Goal: Task Accomplishment & Management: Manage account settings

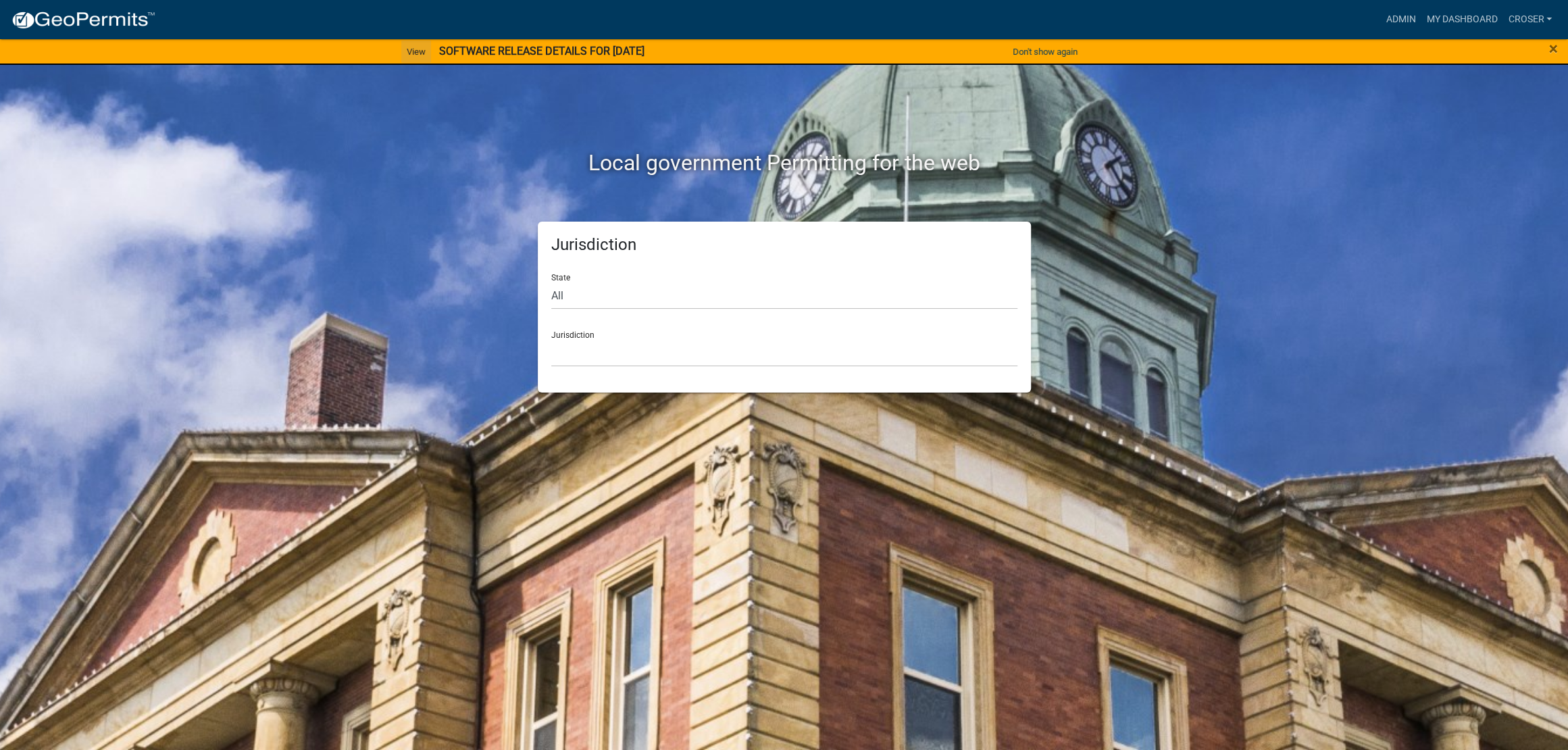
click at [402, 55] on link "View" at bounding box center [416, 52] width 30 height 22
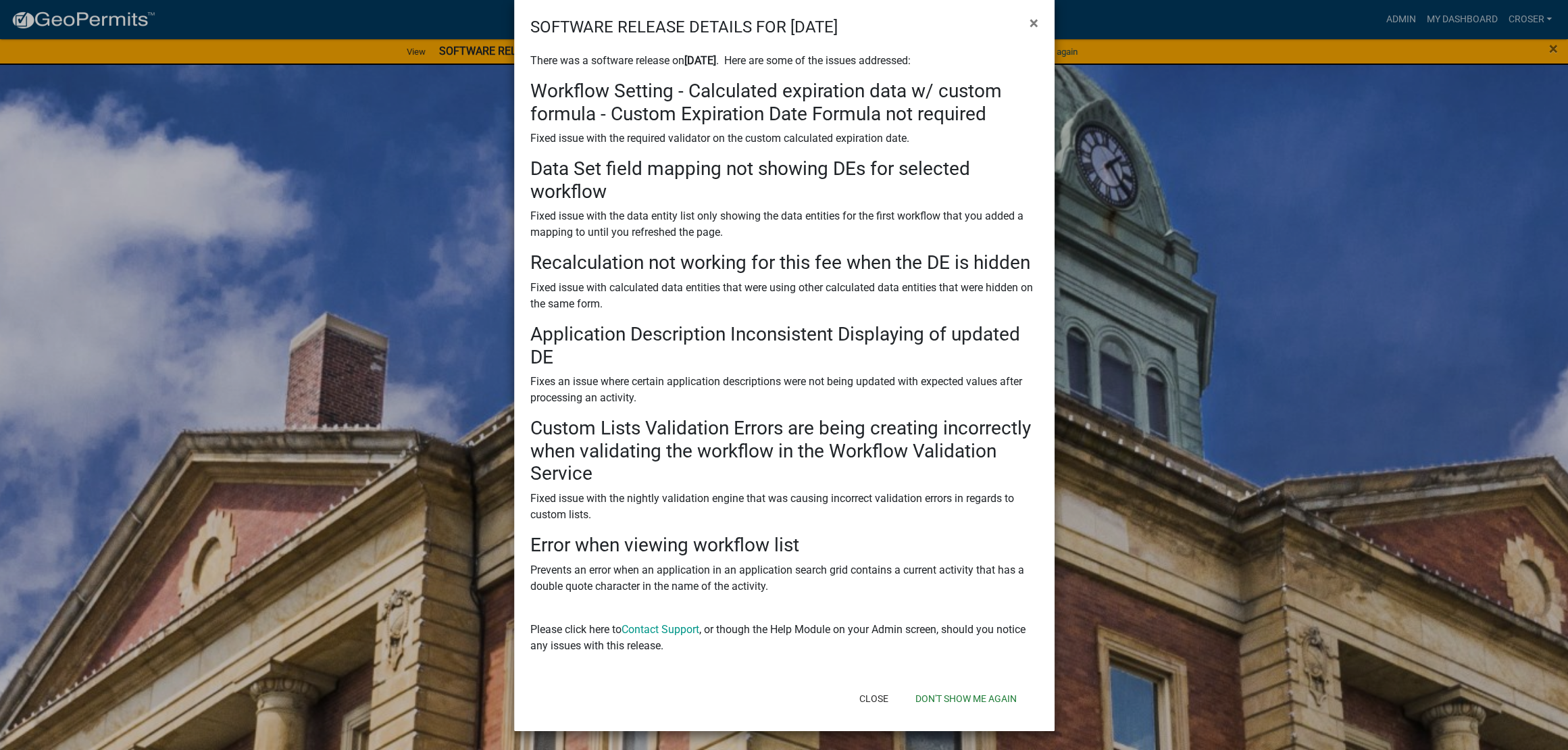
scroll to position [253, 0]
click at [1167, 255] on ngb-modal-window "SOFTWARE RELEASE DETAILS FOR [DATE] × There was a software release on [DATE] . …" at bounding box center [784, 375] width 1568 height 750
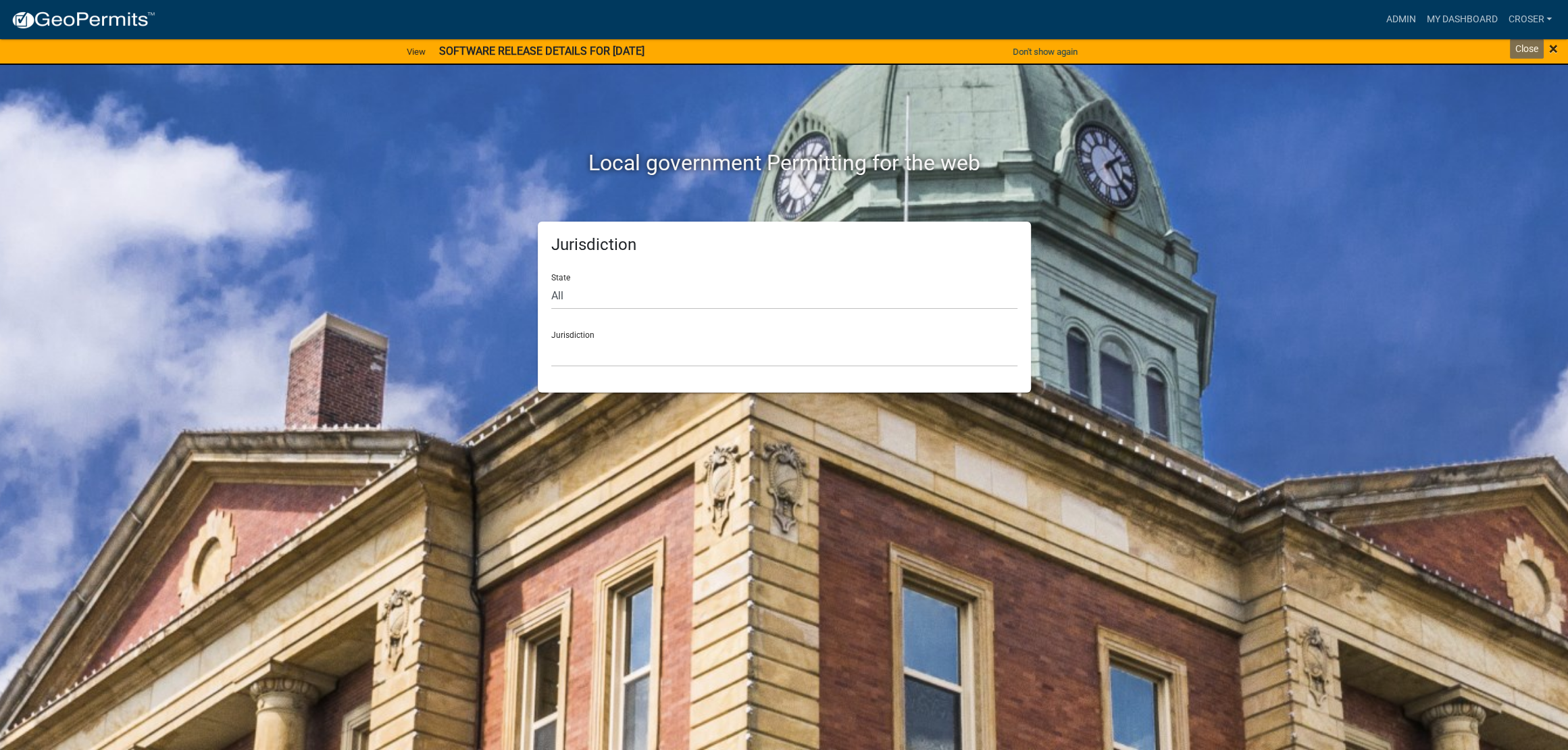
click at [1554, 50] on span "×" at bounding box center [1554, 48] width 8 height 19
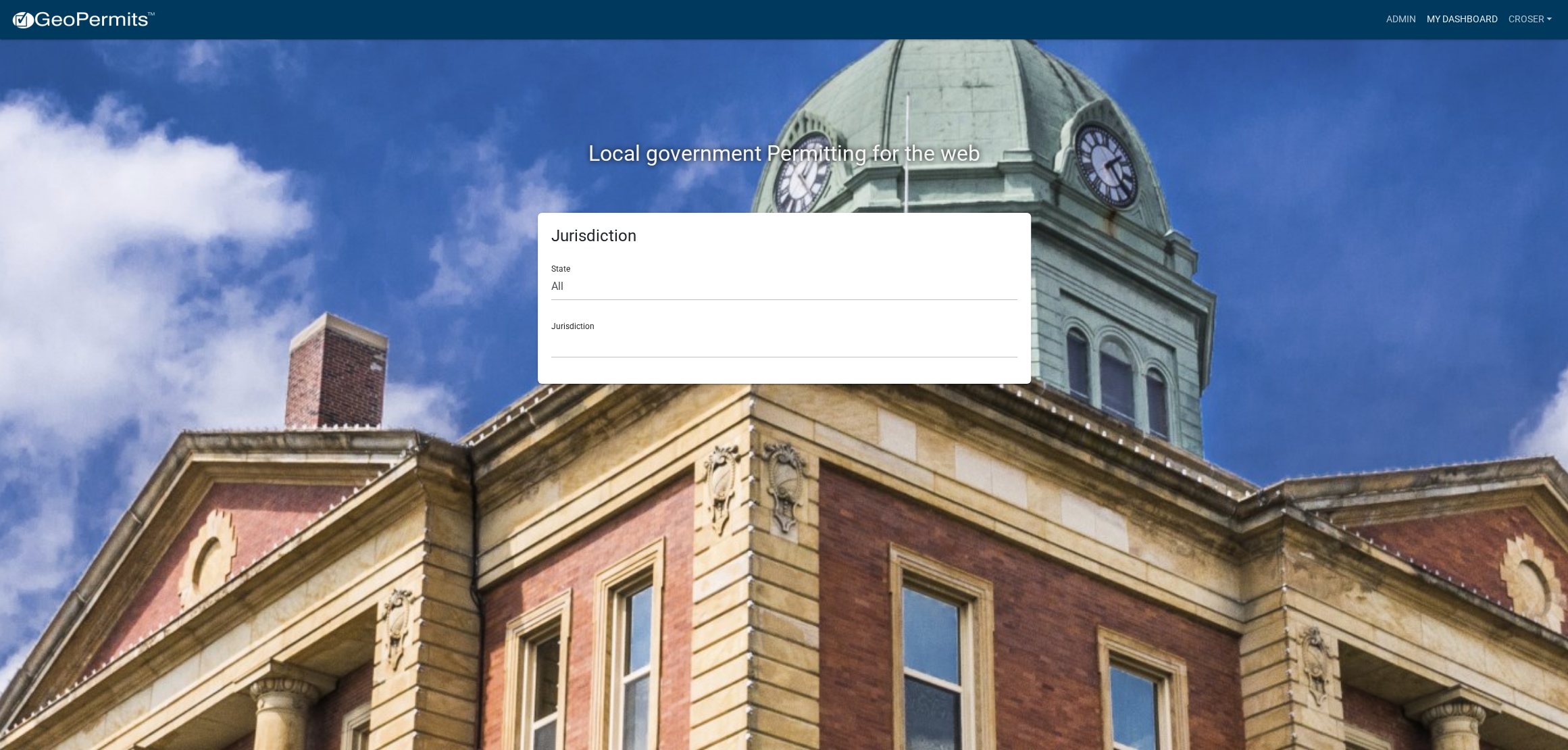
click at [1421, 32] on link "My Dashboard" at bounding box center [1462, 19] width 81 height 25
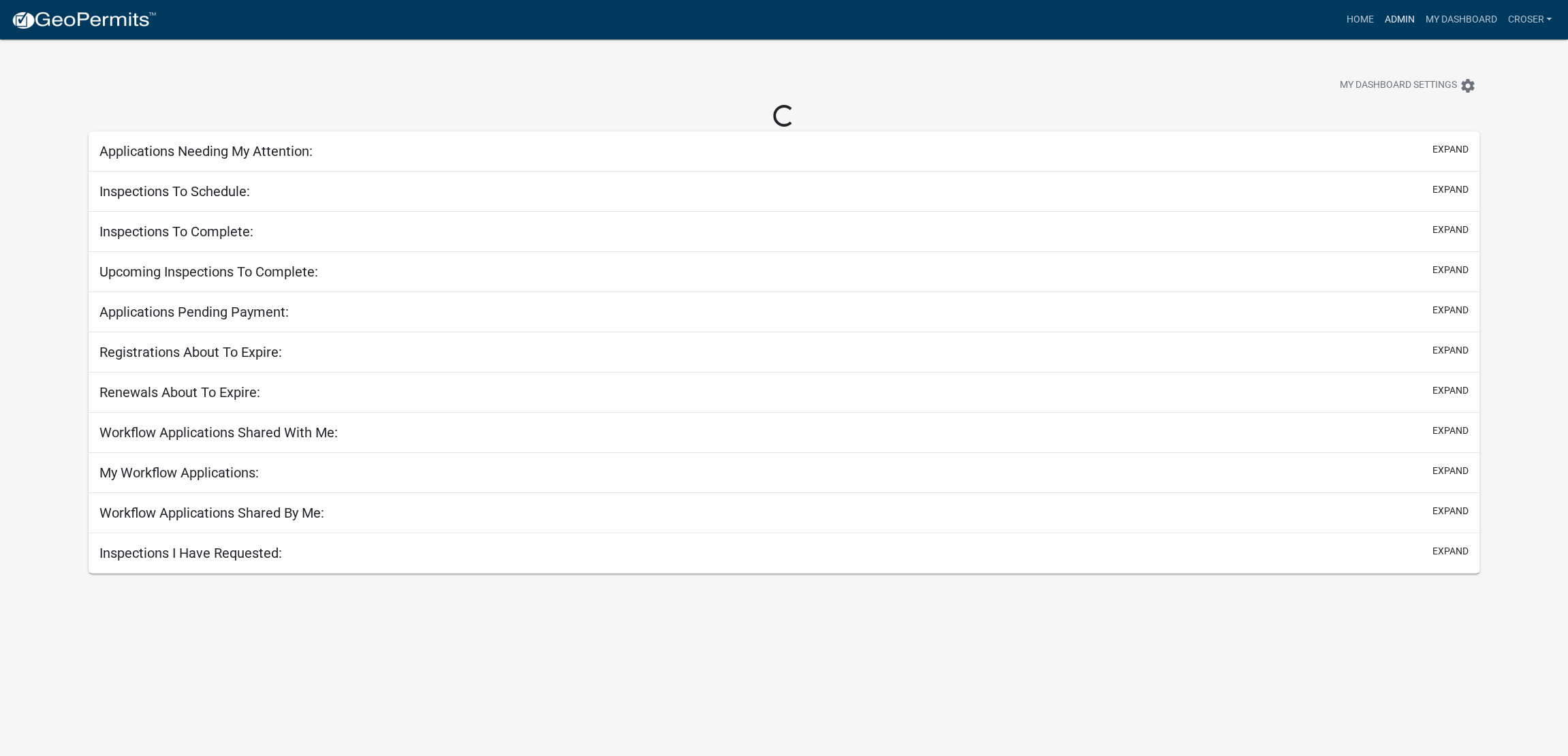
click at [1379, 27] on link "Admin" at bounding box center [1400, 20] width 41 height 26
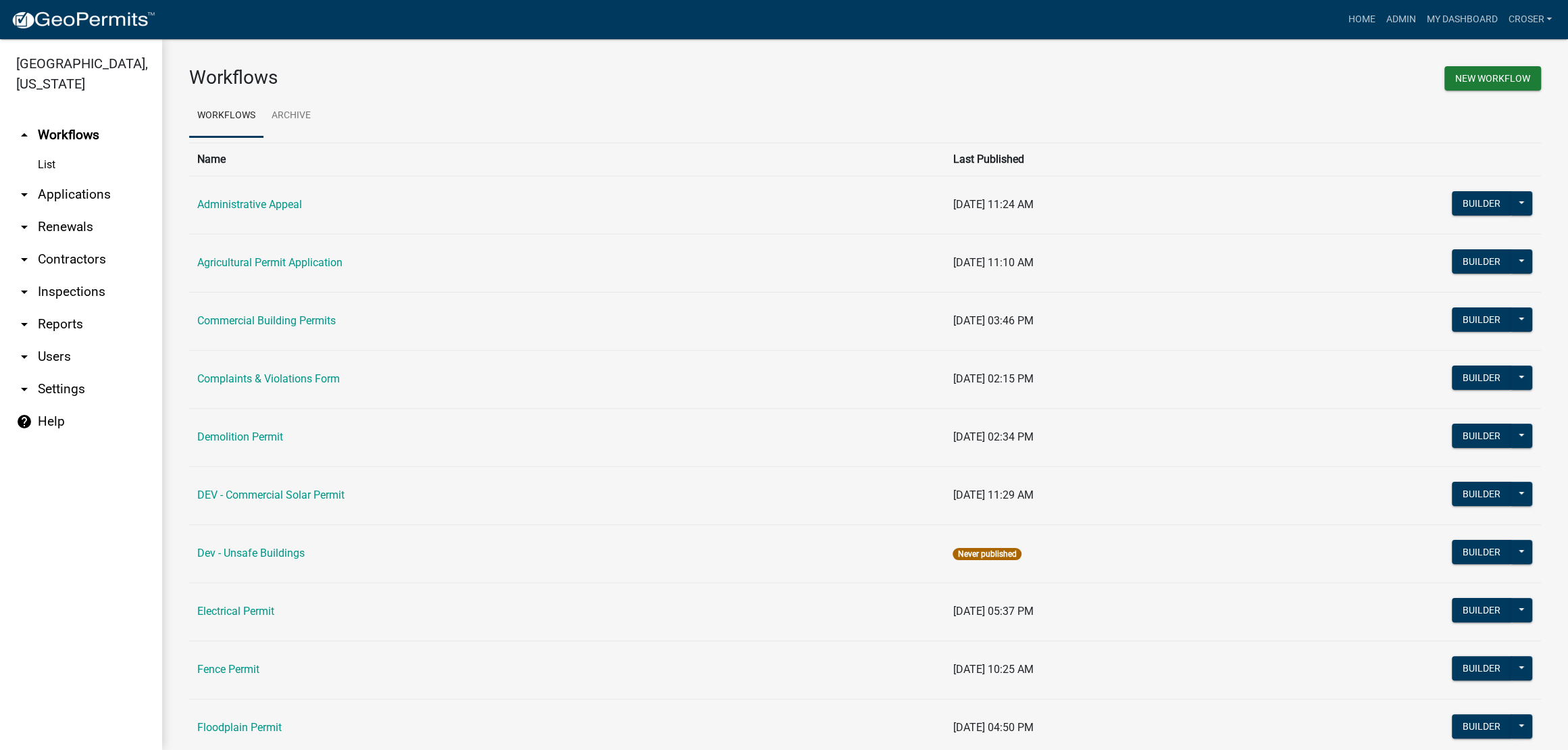
click at [90, 211] on link "arrow_drop_down Applications" at bounding box center [81, 194] width 162 height 32
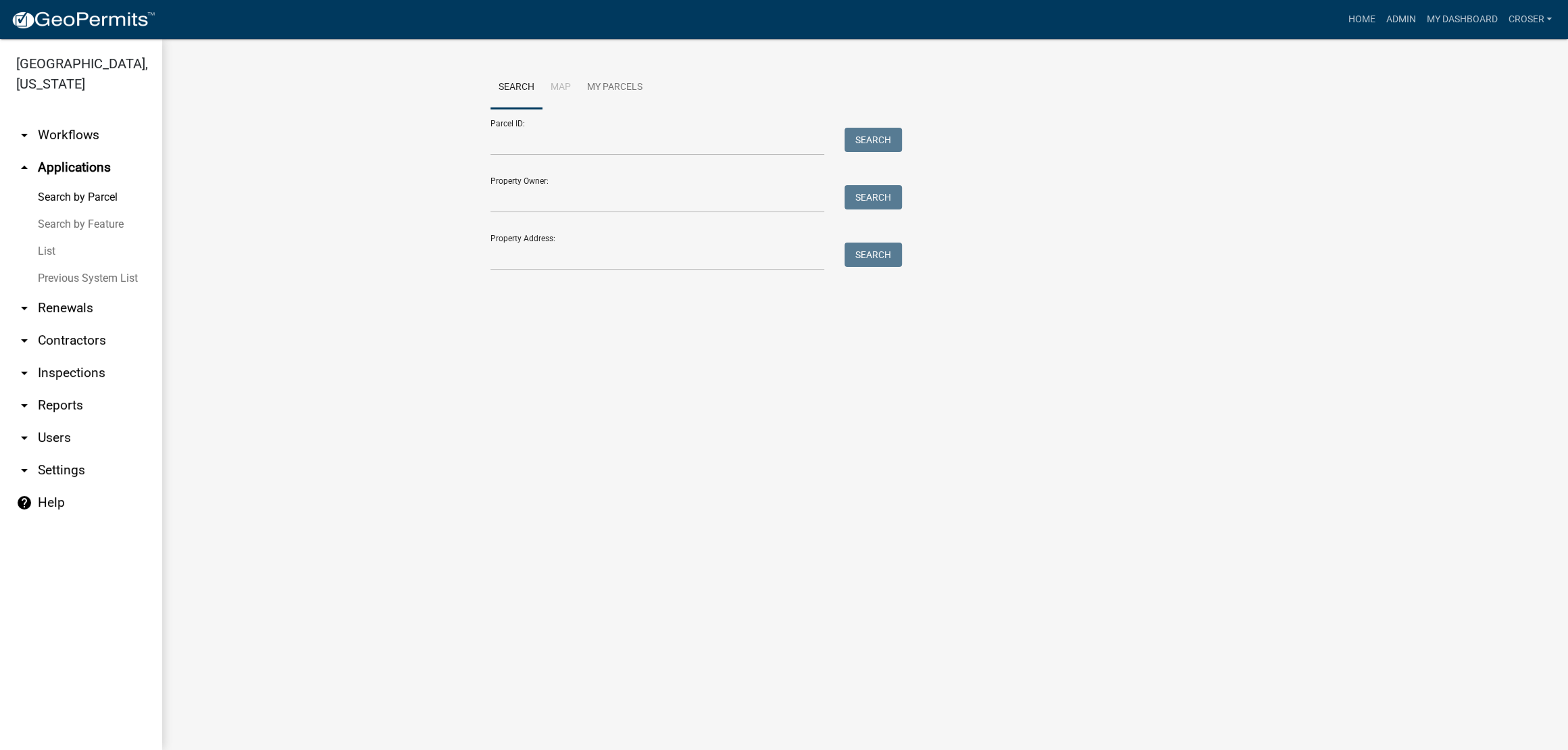
click at [55, 265] on link "List" at bounding box center [81, 252] width 162 height 27
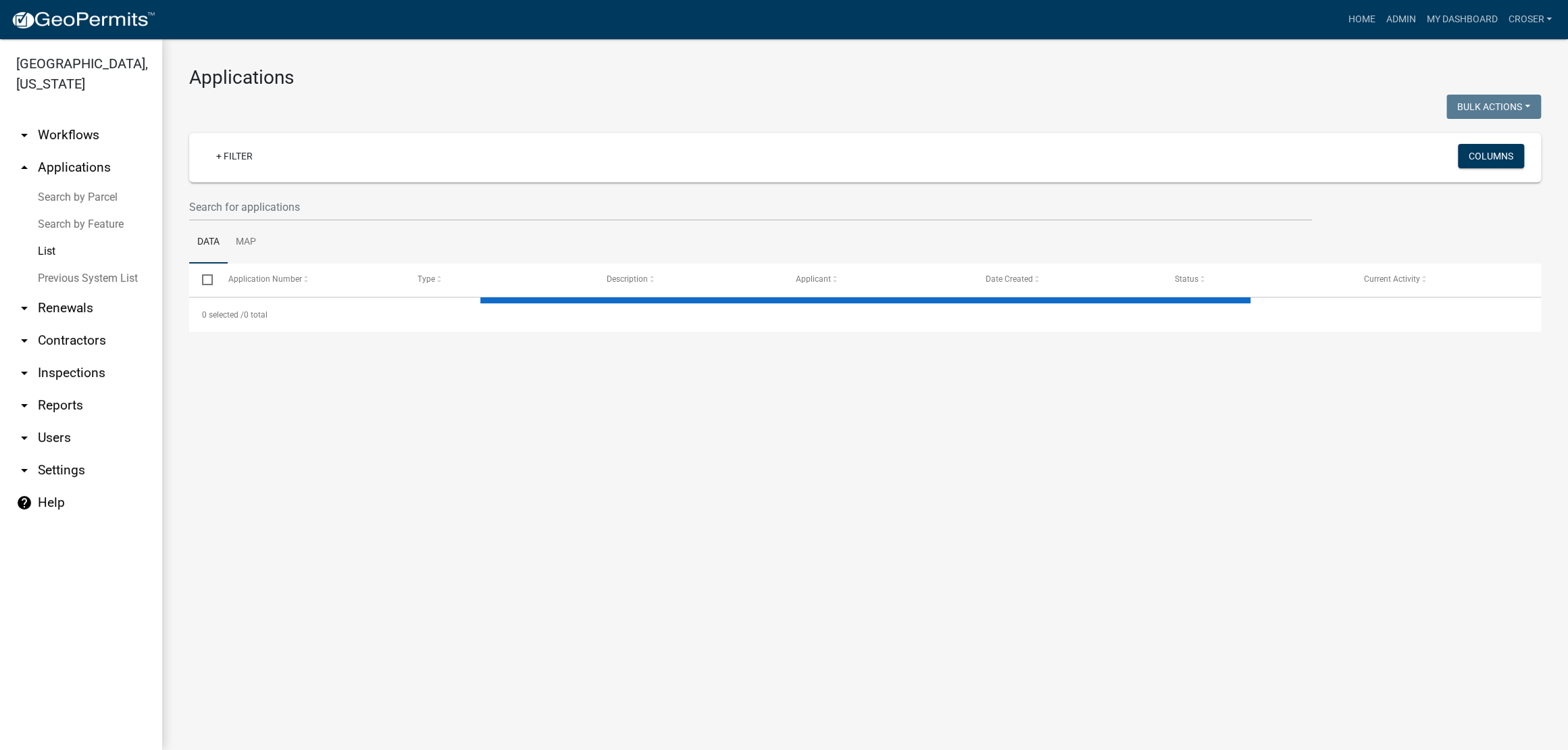
select select "3: 100"
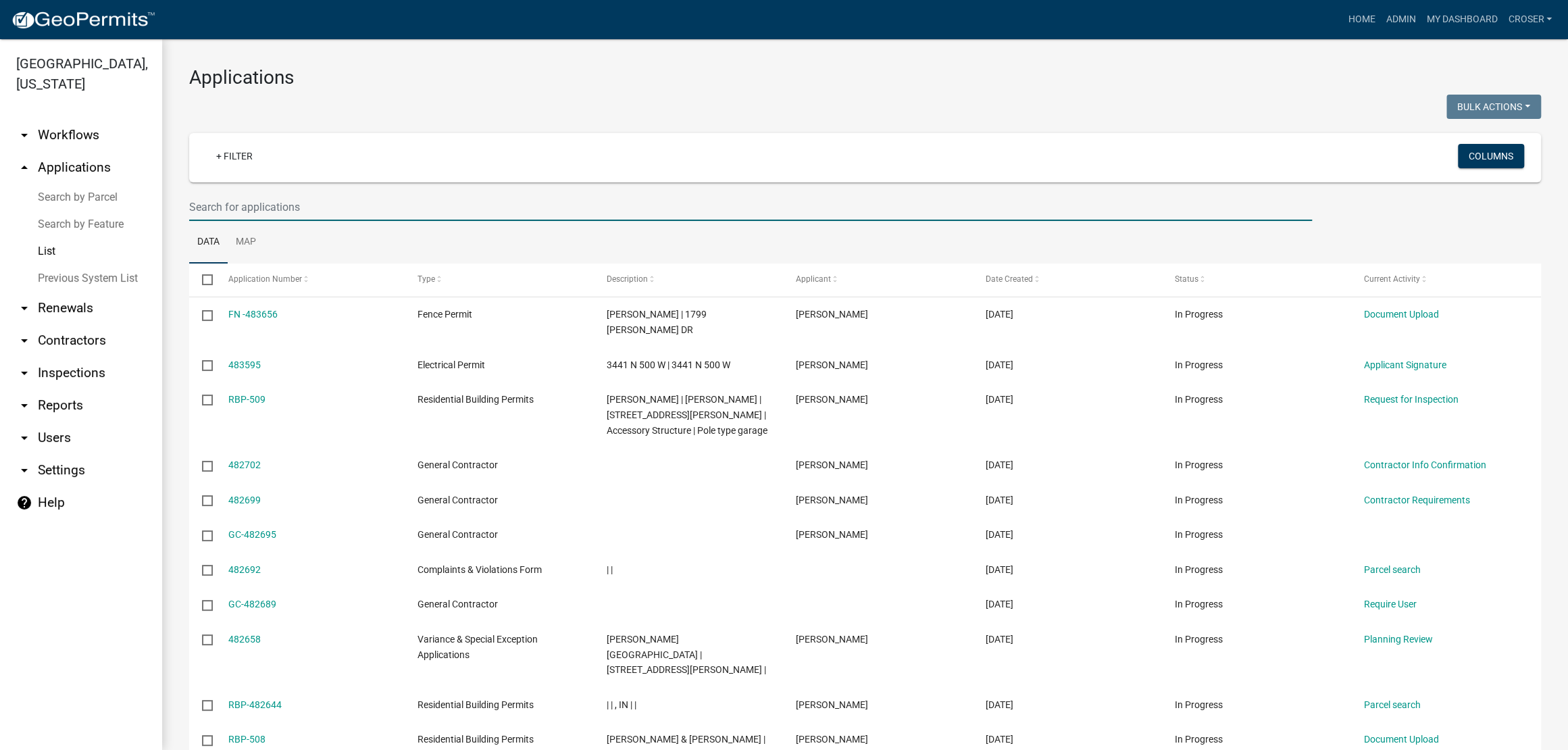
click at [355, 221] on input "text" at bounding box center [750, 207] width 1123 height 28
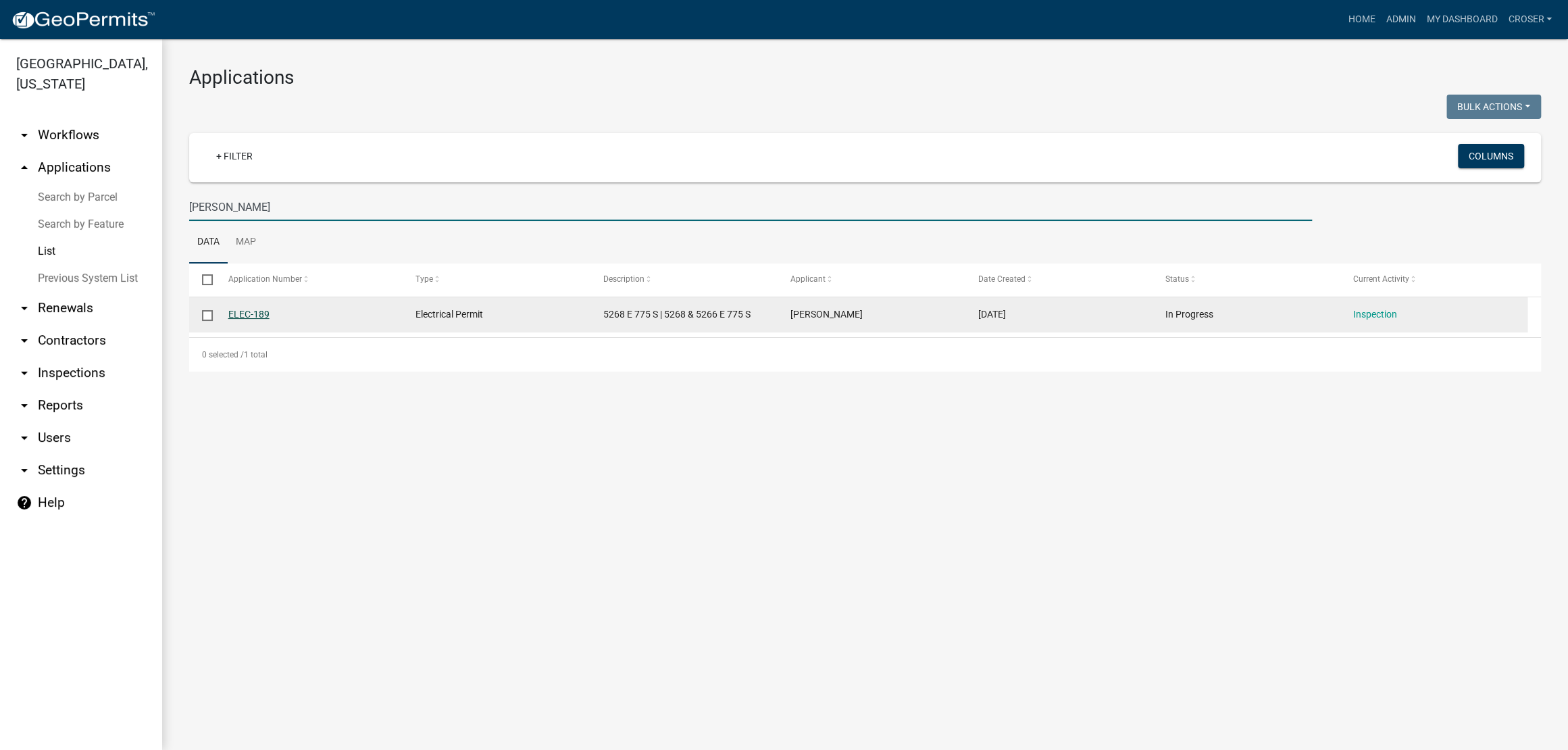
type input "[PERSON_NAME]"
drag, startPoint x: 255, startPoint y: 362, endPoint x: 269, endPoint y: 374, distance: 18.4
click at [255, 319] on link "ELEC-189" at bounding box center [248, 314] width 42 height 11
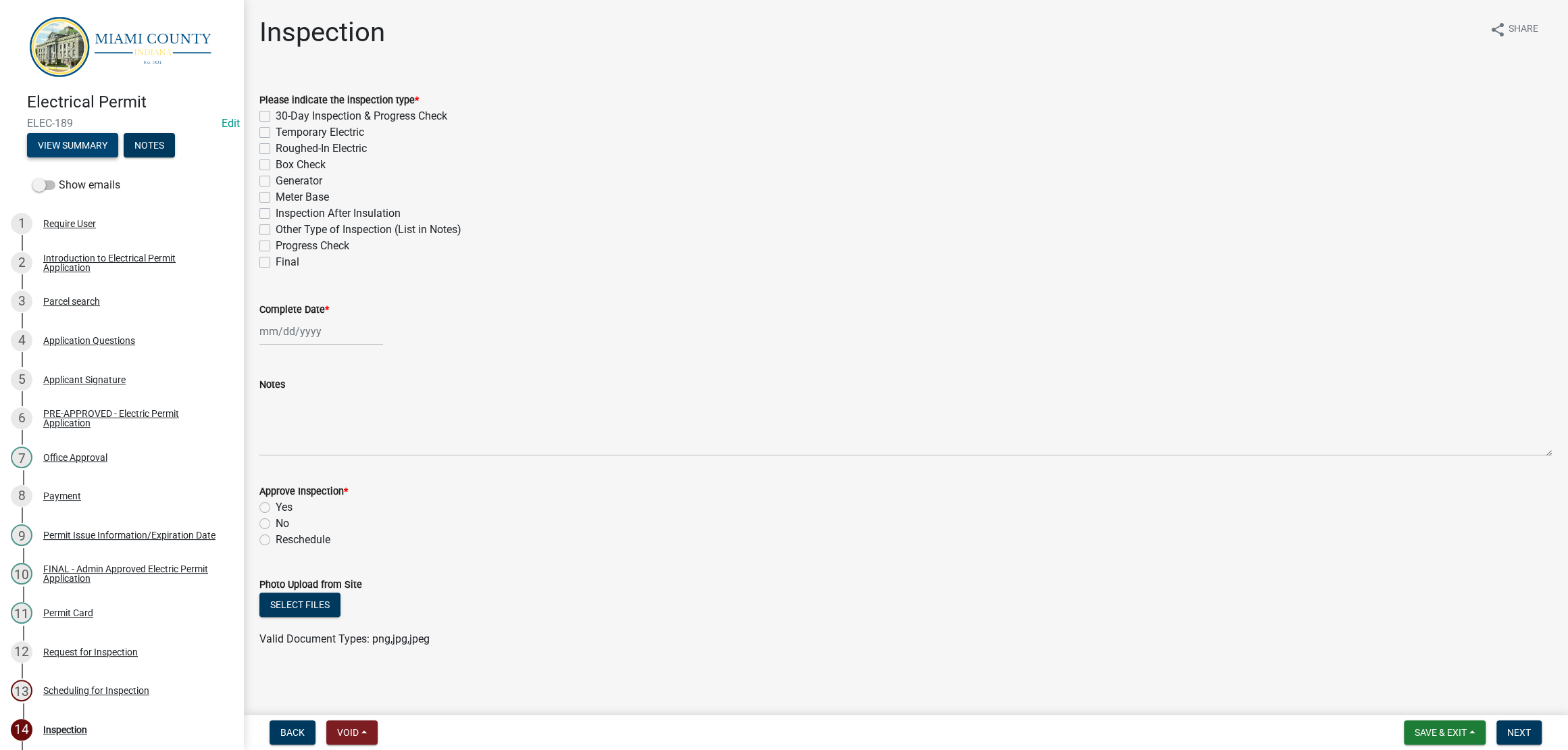
click at [56, 152] on button "View Summary" at bounding box center [73, 145] width 92 height 25
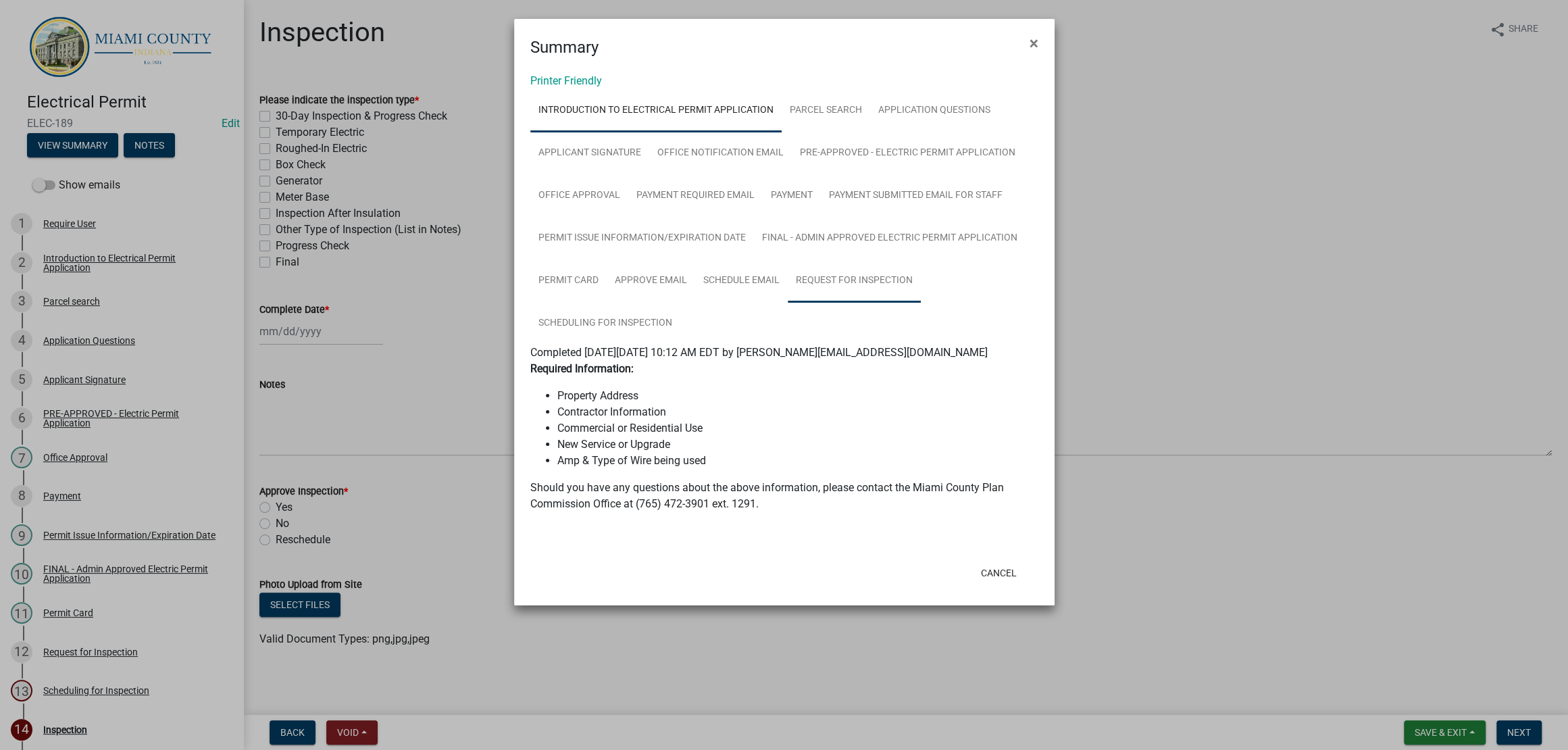
click at [828, 303] on link "Request for Inspection" at bounding box center [854, 281] width 133 height 43
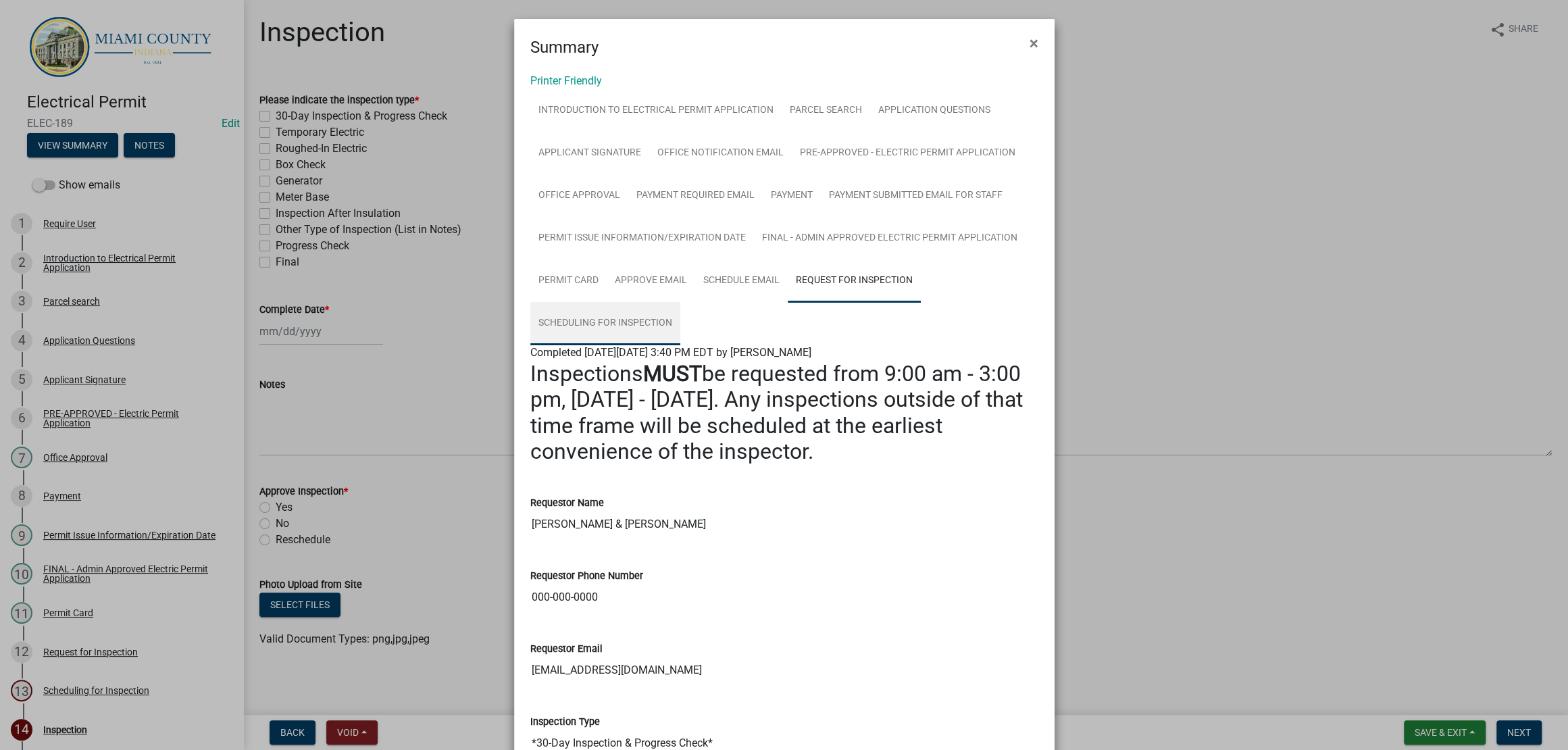
click at [681, 345] on link "Scheduling for Inspection" at bounding box center [605, 323] width 150 height 43
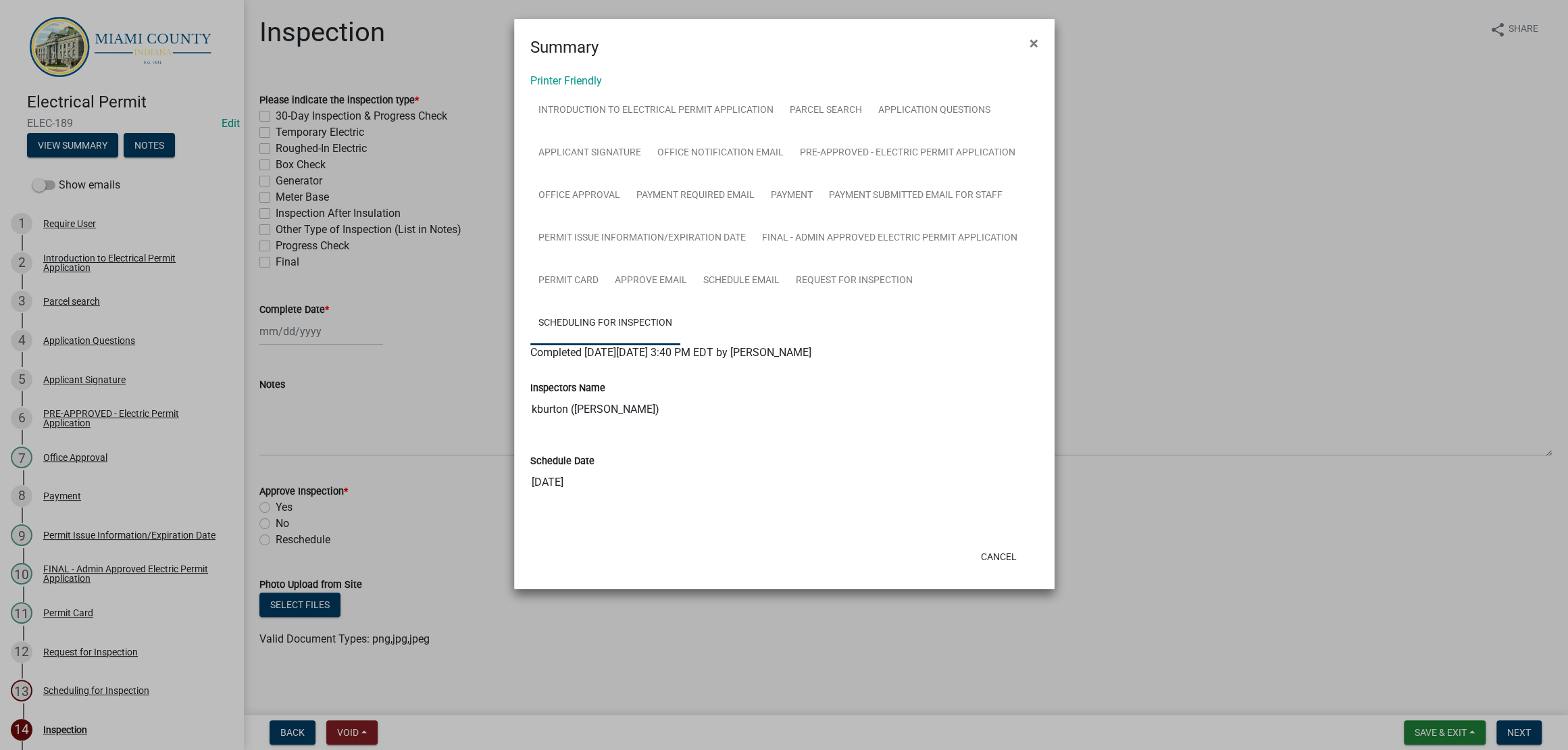
scroll to position [102, 0]
click at [882, 303] on link "Request for Inspection" at bounding box center [854, 281] width 133 height 43
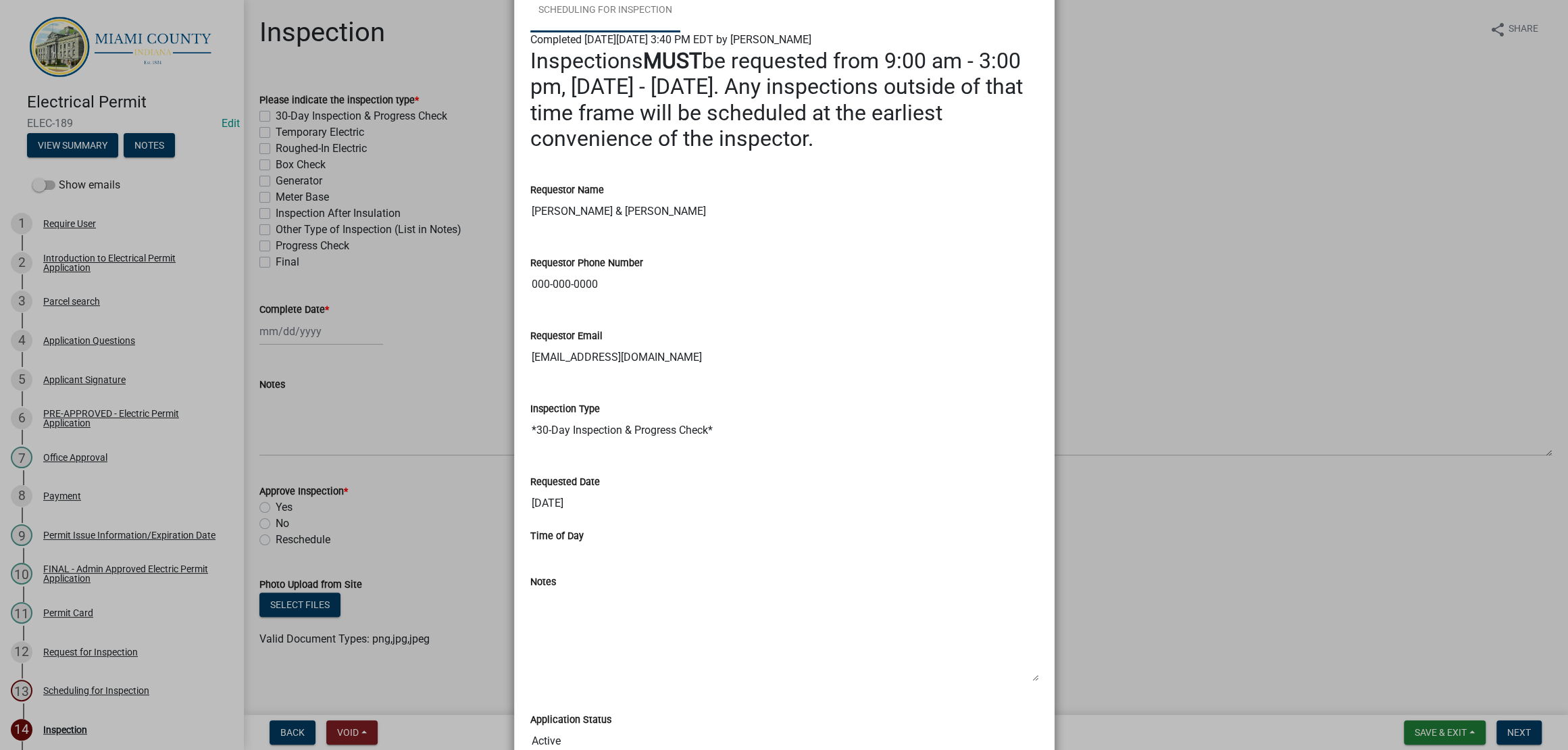
scroll to position [0, 0]
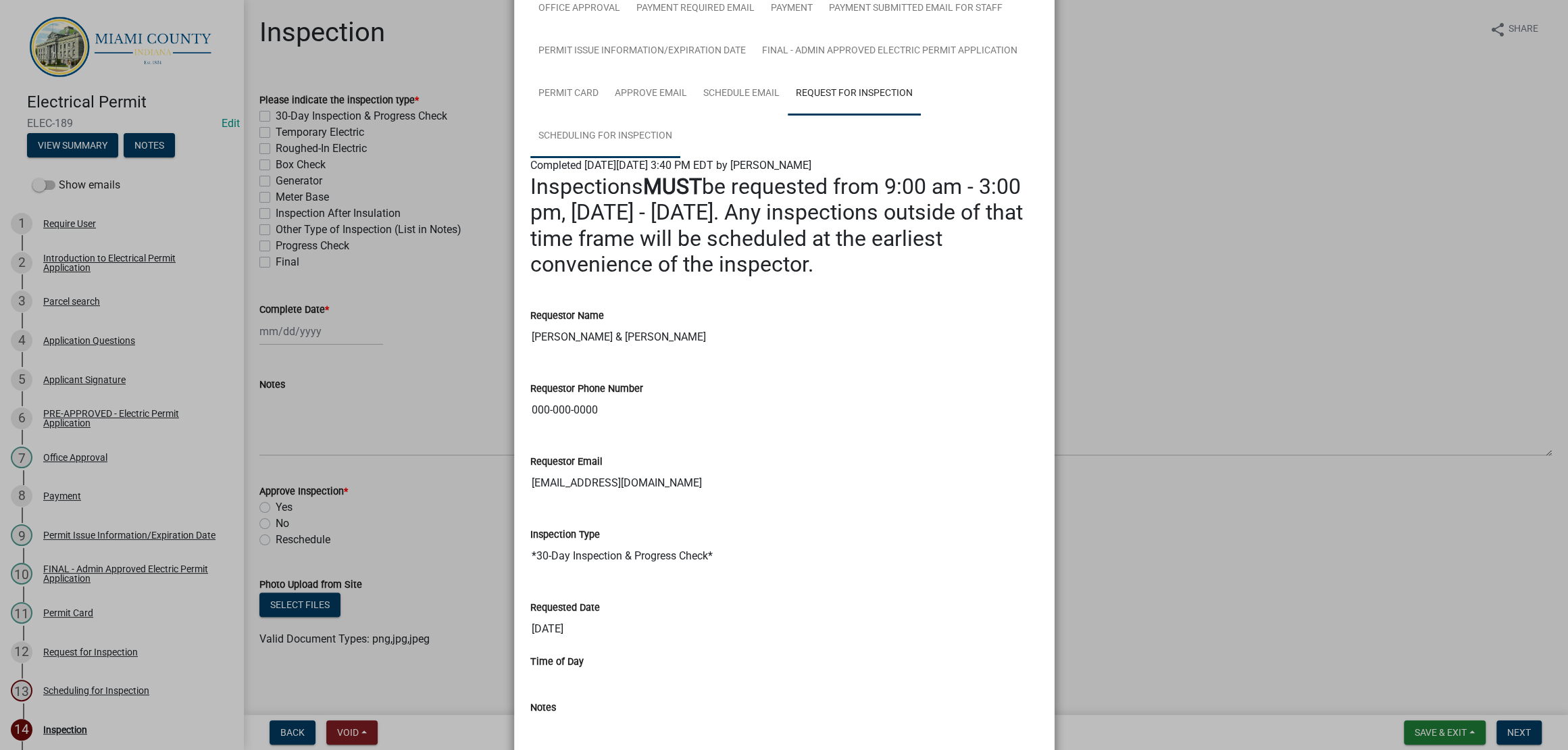
click at [678, 158] on link "Scheduling for Inspection" at bounding box center [605, 136] width 150 height 43
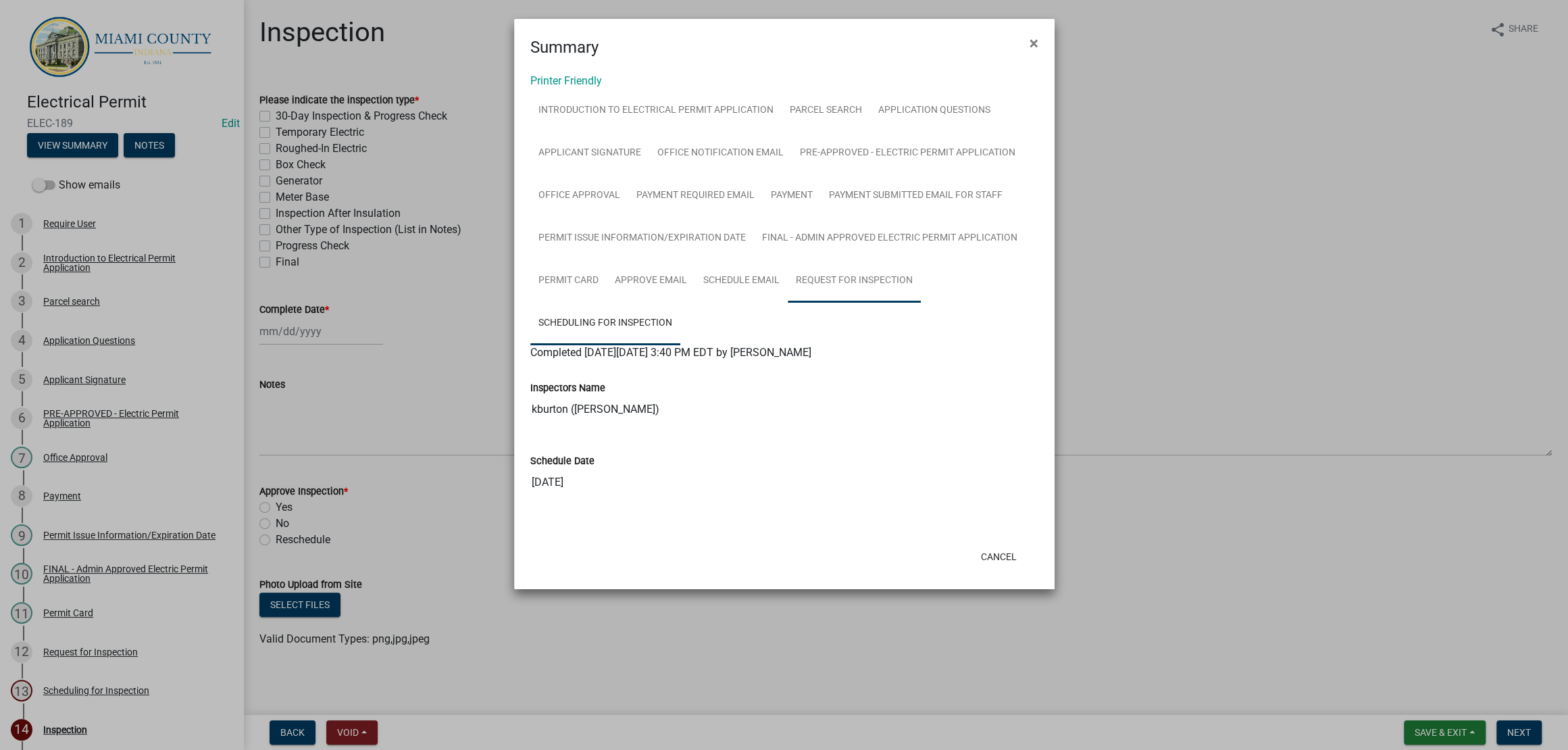
click at [844, 303] on link "Request for Inspection" at bounding box center [854, 281] width 133 height 43
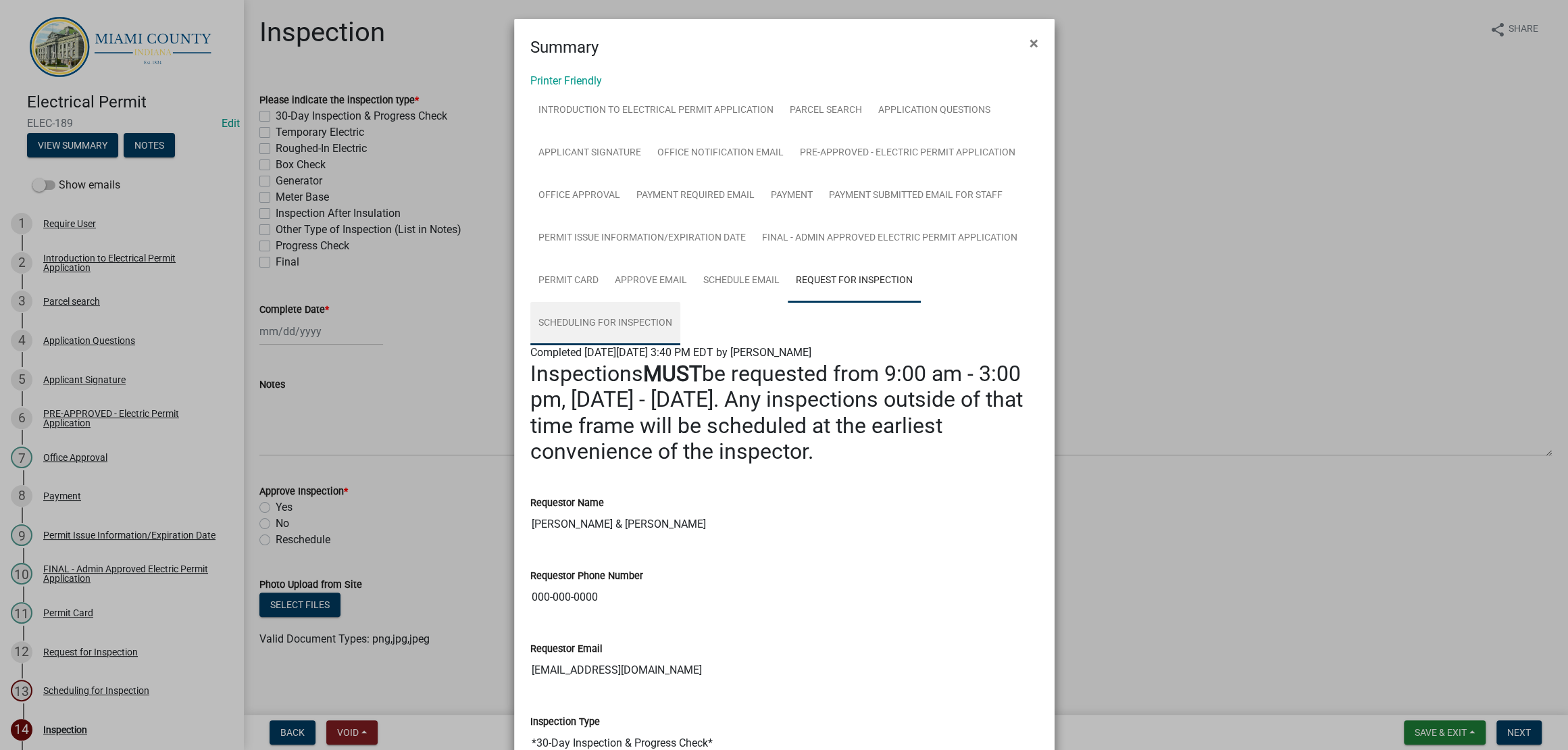
click at [681, 345] on link "Scheduling for Inspection" at bounding box center [605, 323] width 150 height 43
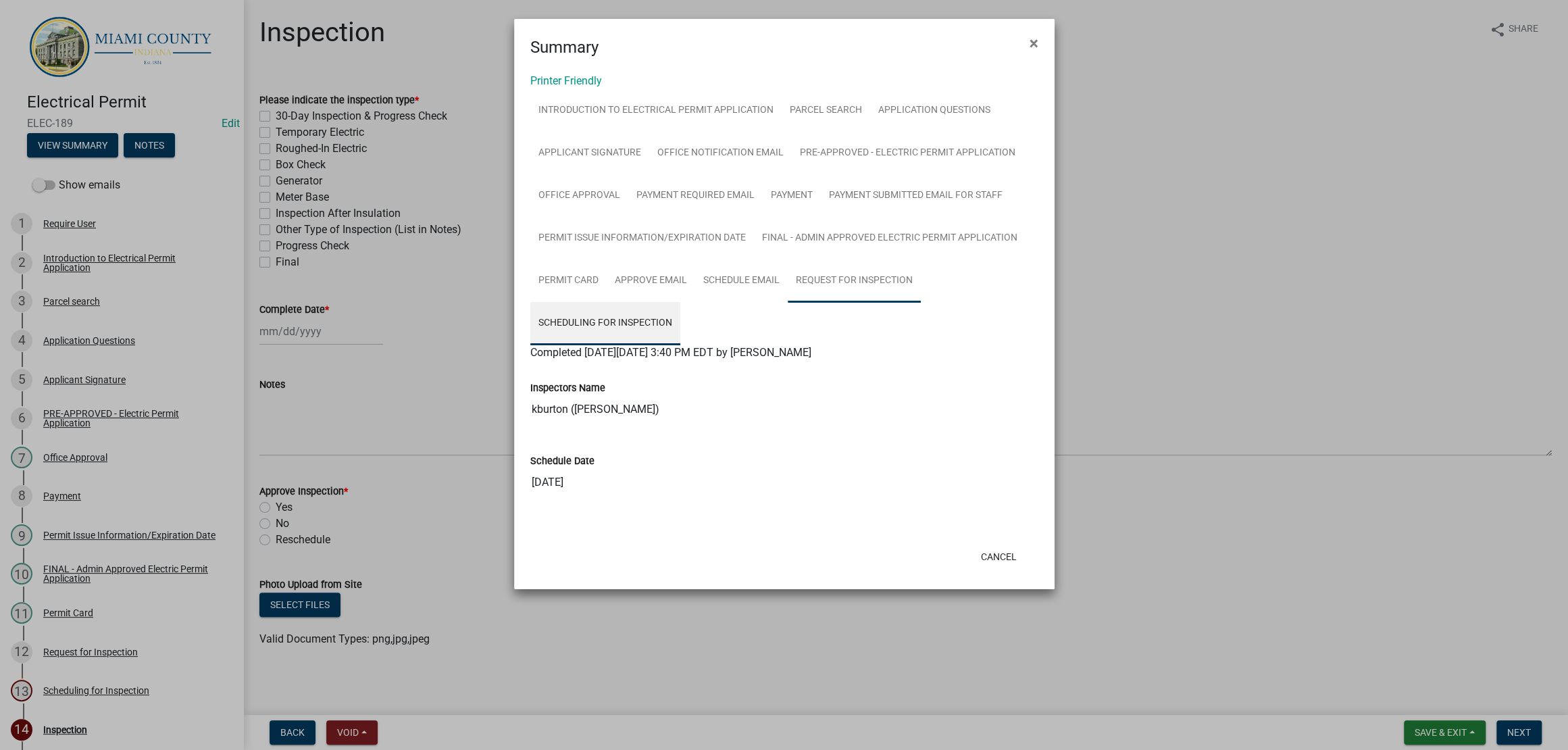
click at [841, 303] on link "Request for Inspection" at bounding box center [854, 281] width 133 height 43
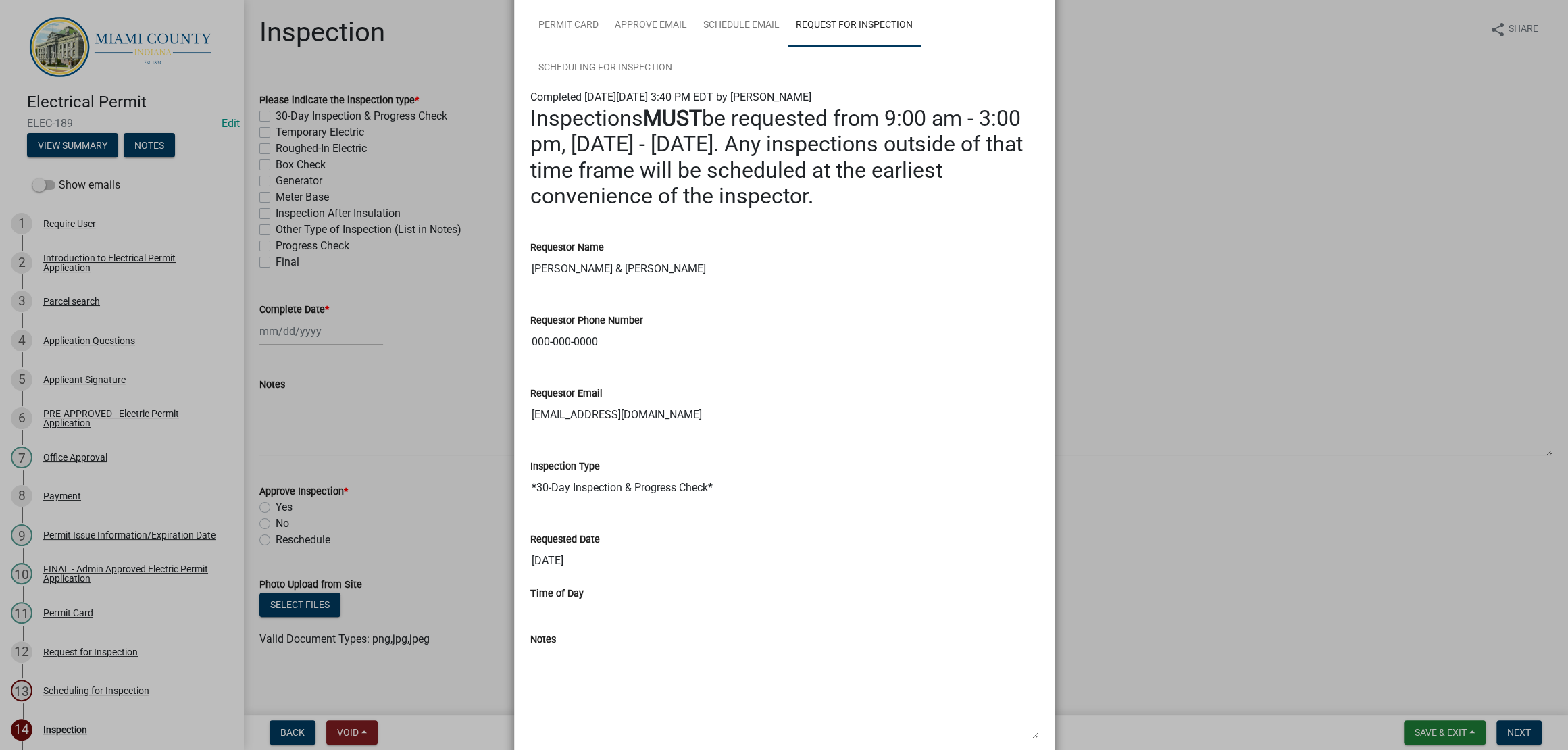
scroll to position [253, 0]
click at [662, 92] on link "Scheduling for Inspection" at bounding box center [605, 69] width 150 height 43
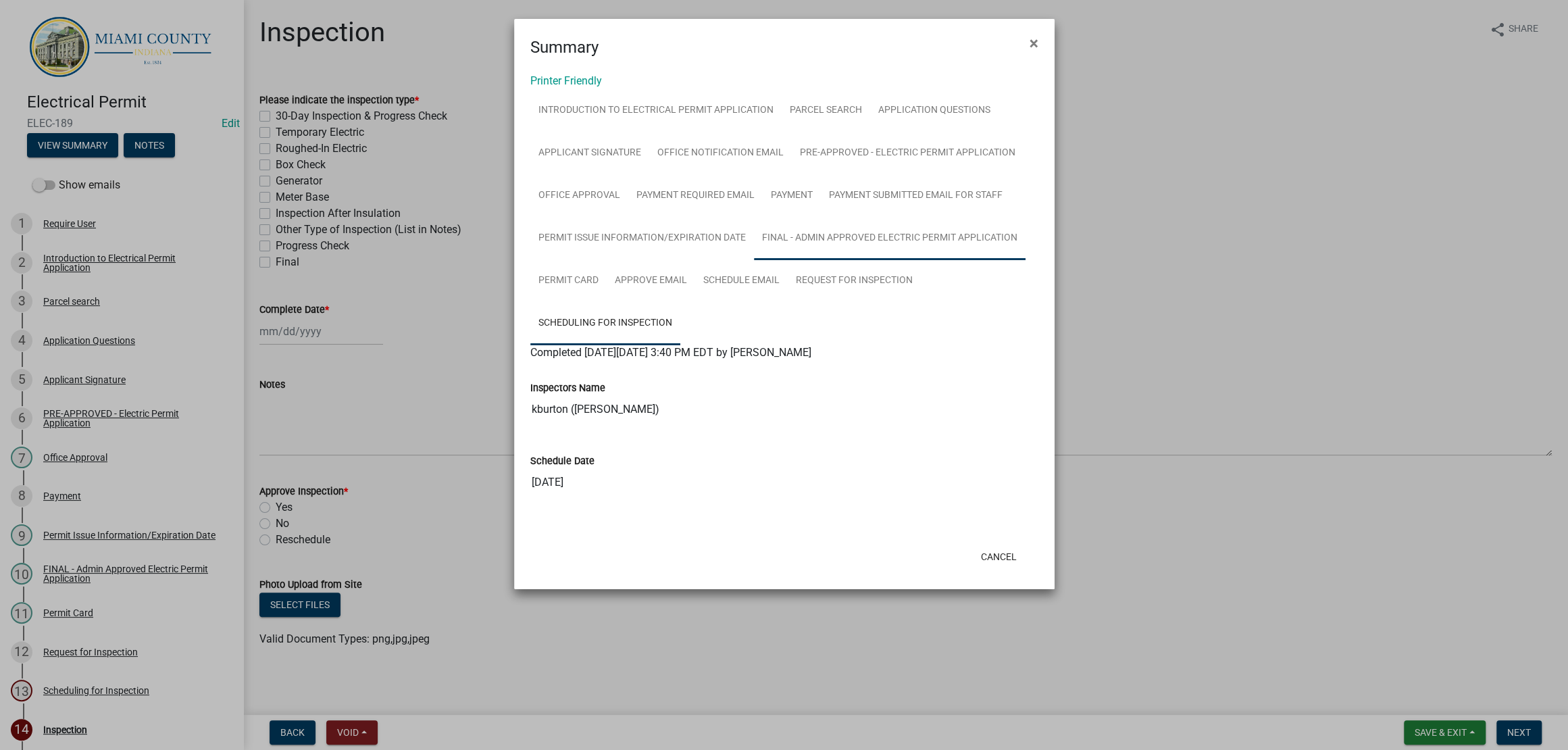
scroll to position [102, 0]
click at [993, 569] on button "Cancel" at bounding box center [999, 557] width 58 height 25
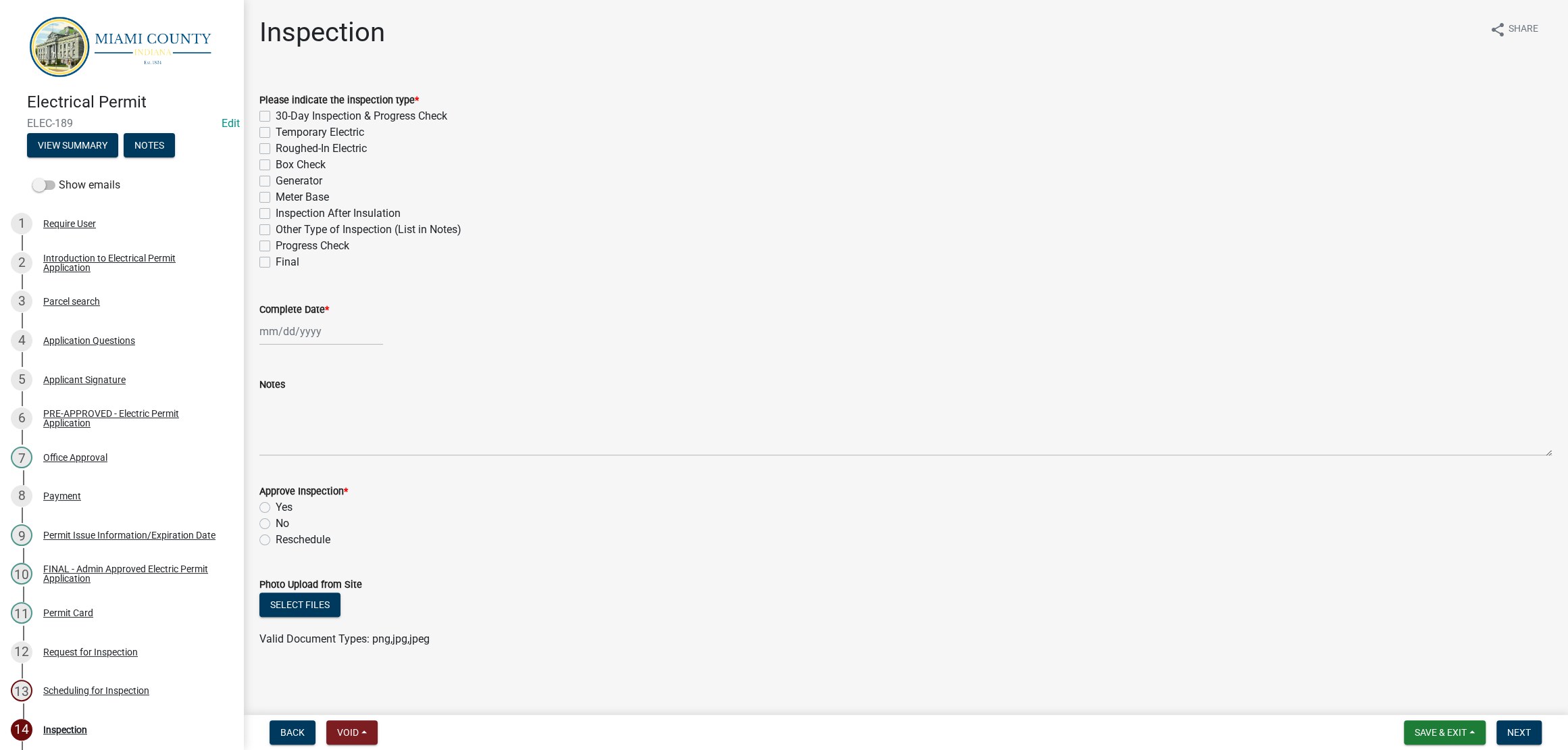
click at [995, 238] on div "Other Type of Inspection (List in Notes)" at bounding box center [905, 229] width 1293 height 16
click at [115, 155] on button "View Summary" at bounding box center [73, 145] width 92 height 25
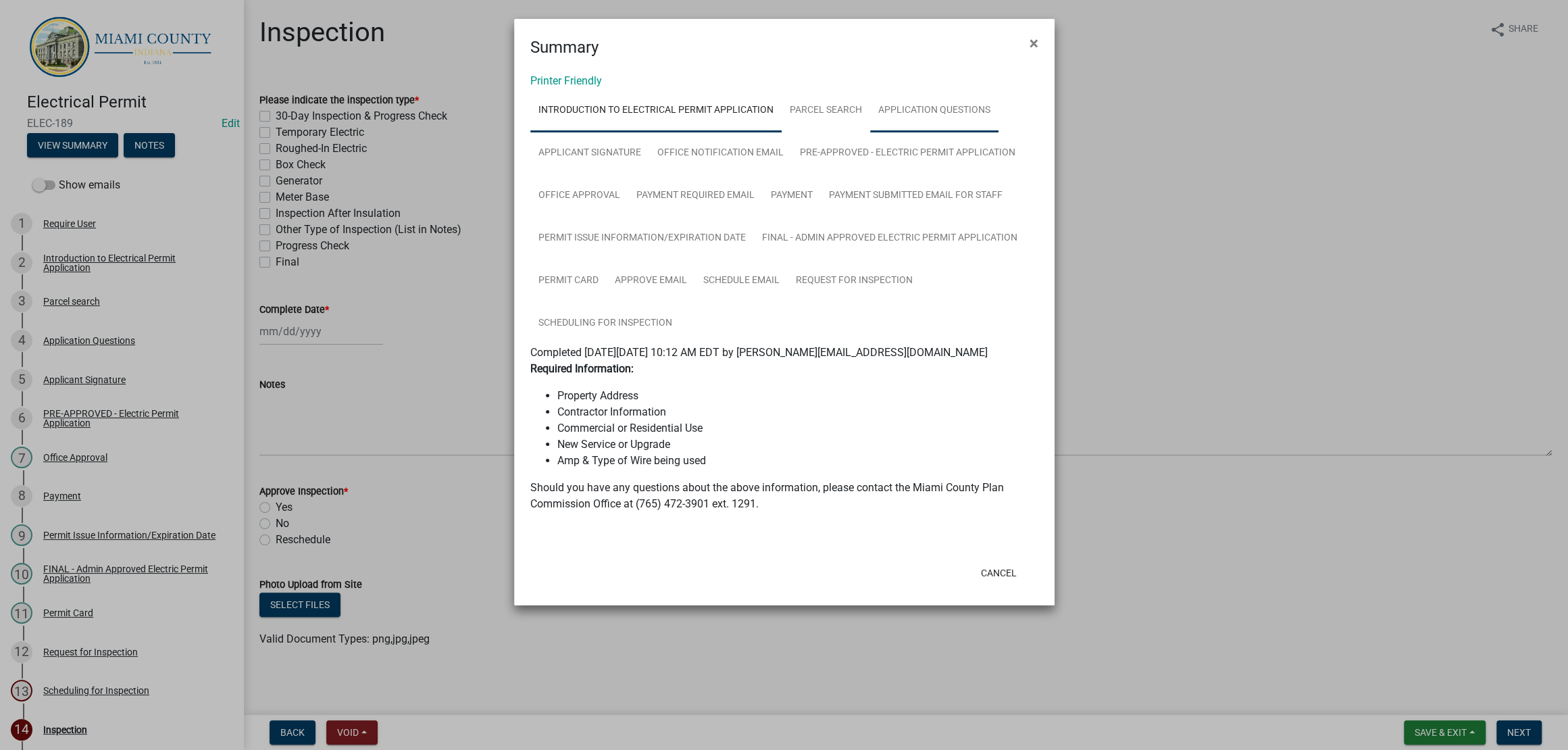
click at [870, 132] on link "Application Questions" at bounding box center [934, 110] width 128 height 43
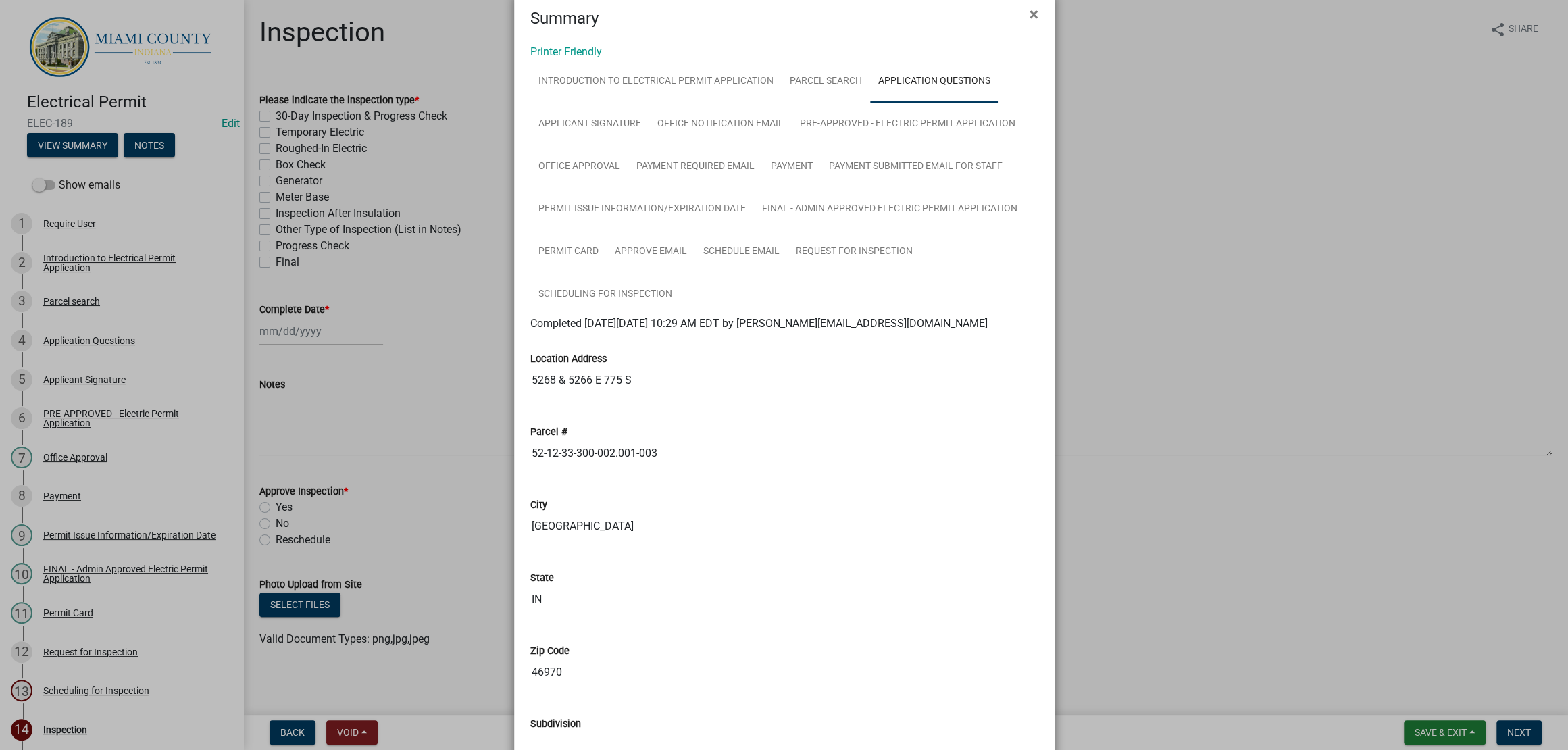
scroll to position [0, 0]
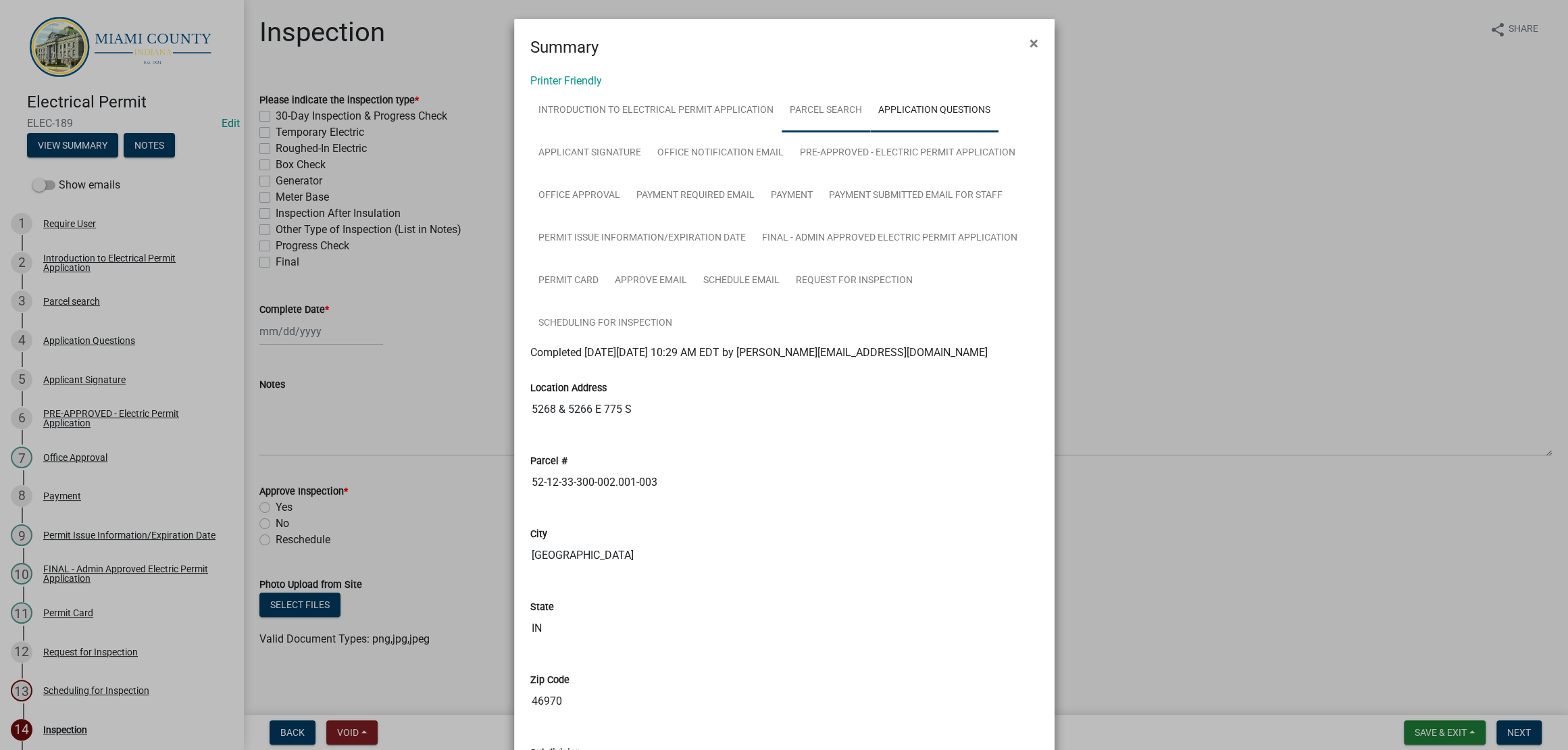
click at [870, 132] on link "Parcel search" at bounding box center [826, 110] width 88 height 43
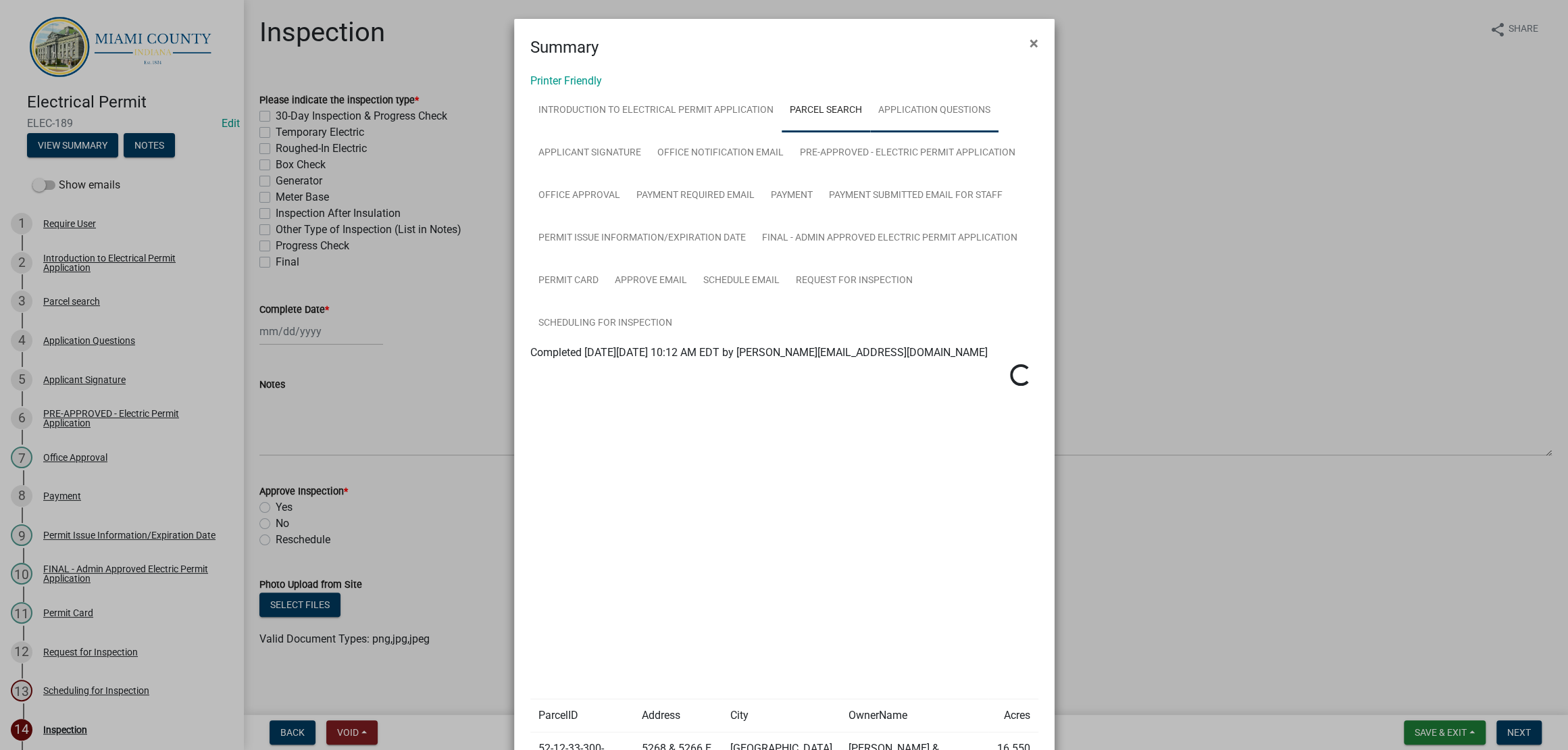
click at [870, 132] on link "Application Questions" at bounding box center [934, 110] width 128 height 43
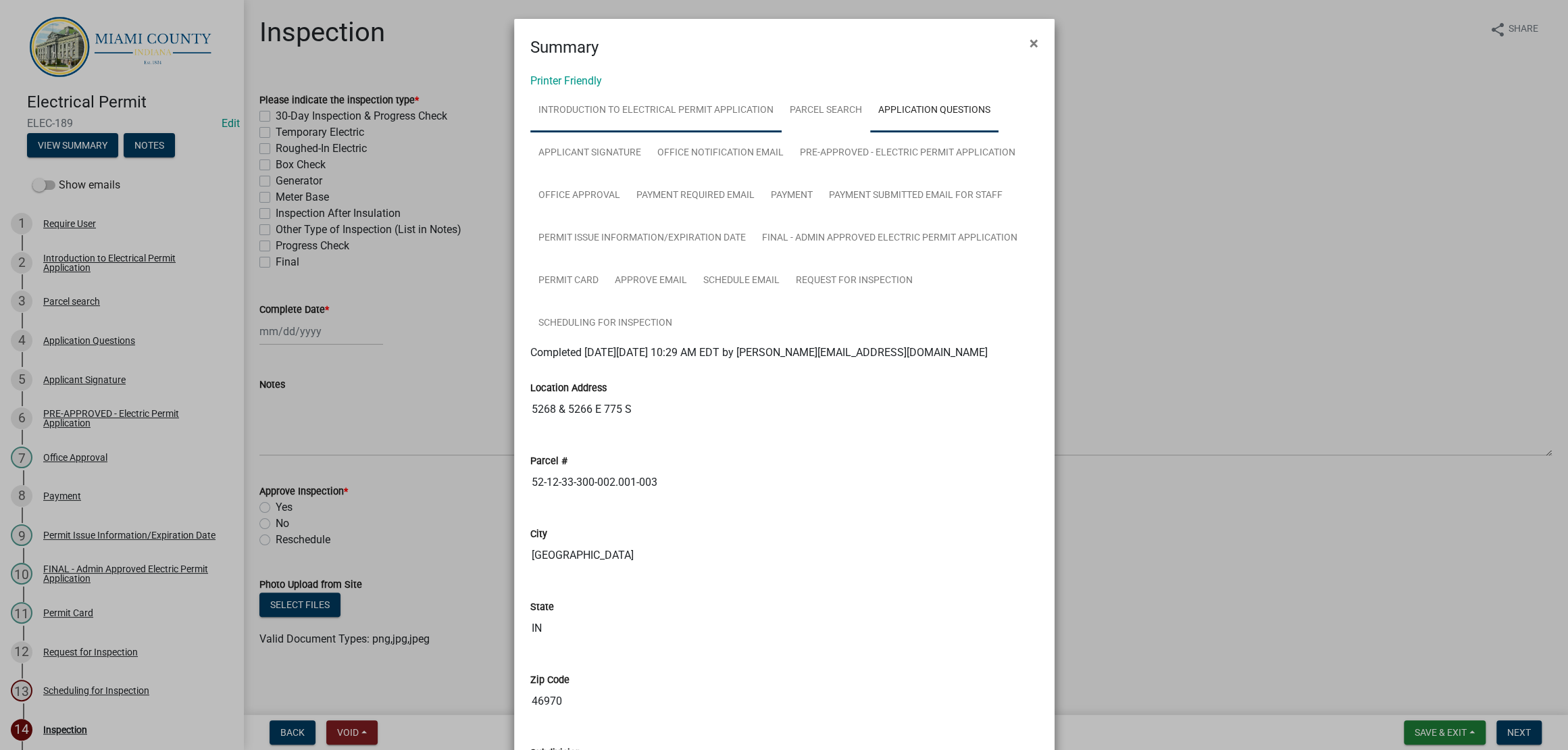
click at [766, 132] on link "Introduction to Electrical Permit Application" at bounding box center [656, 110] width 252 height 43
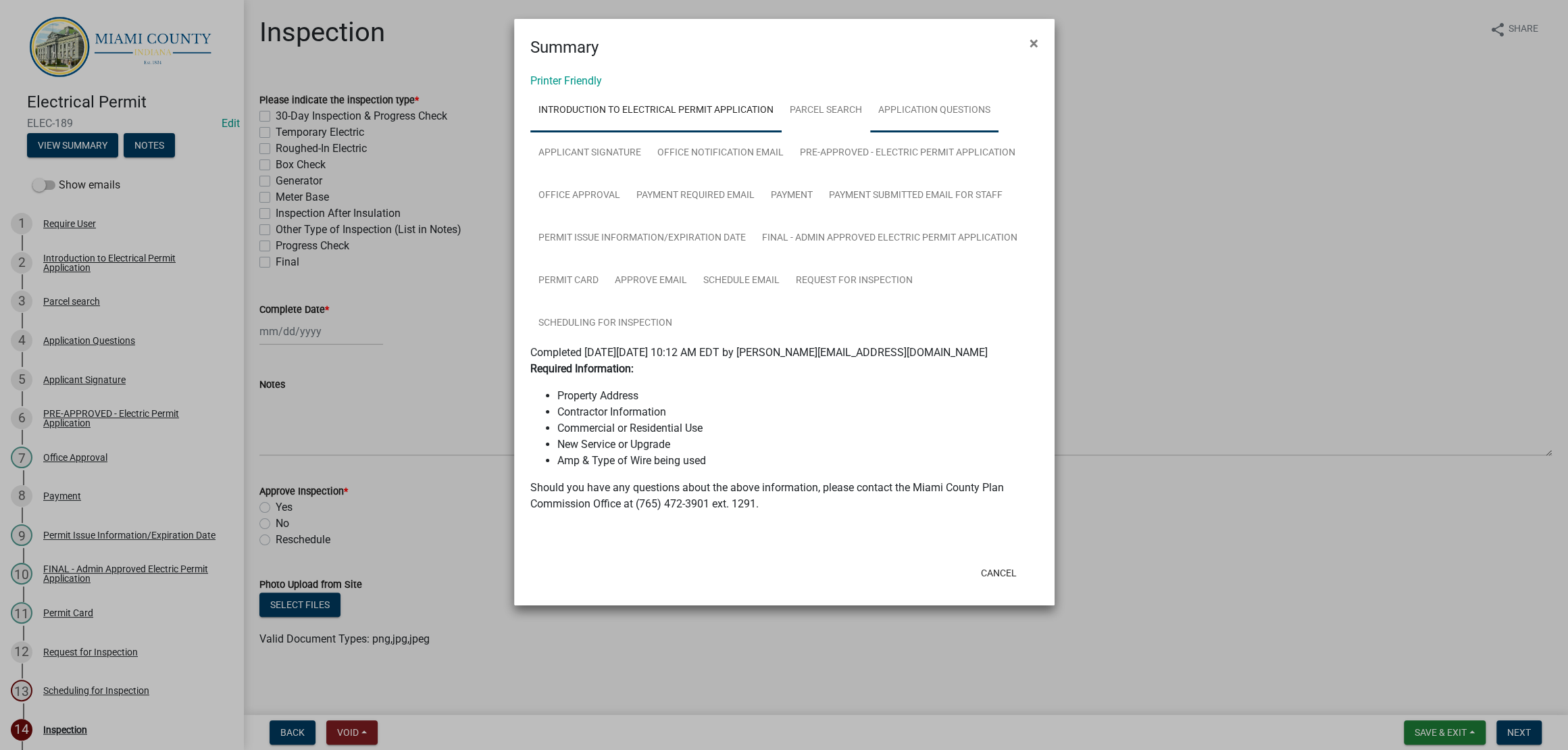
click at [870, 132] on link "Application Questions" at bounding box center [934, 110] width 128 height 43
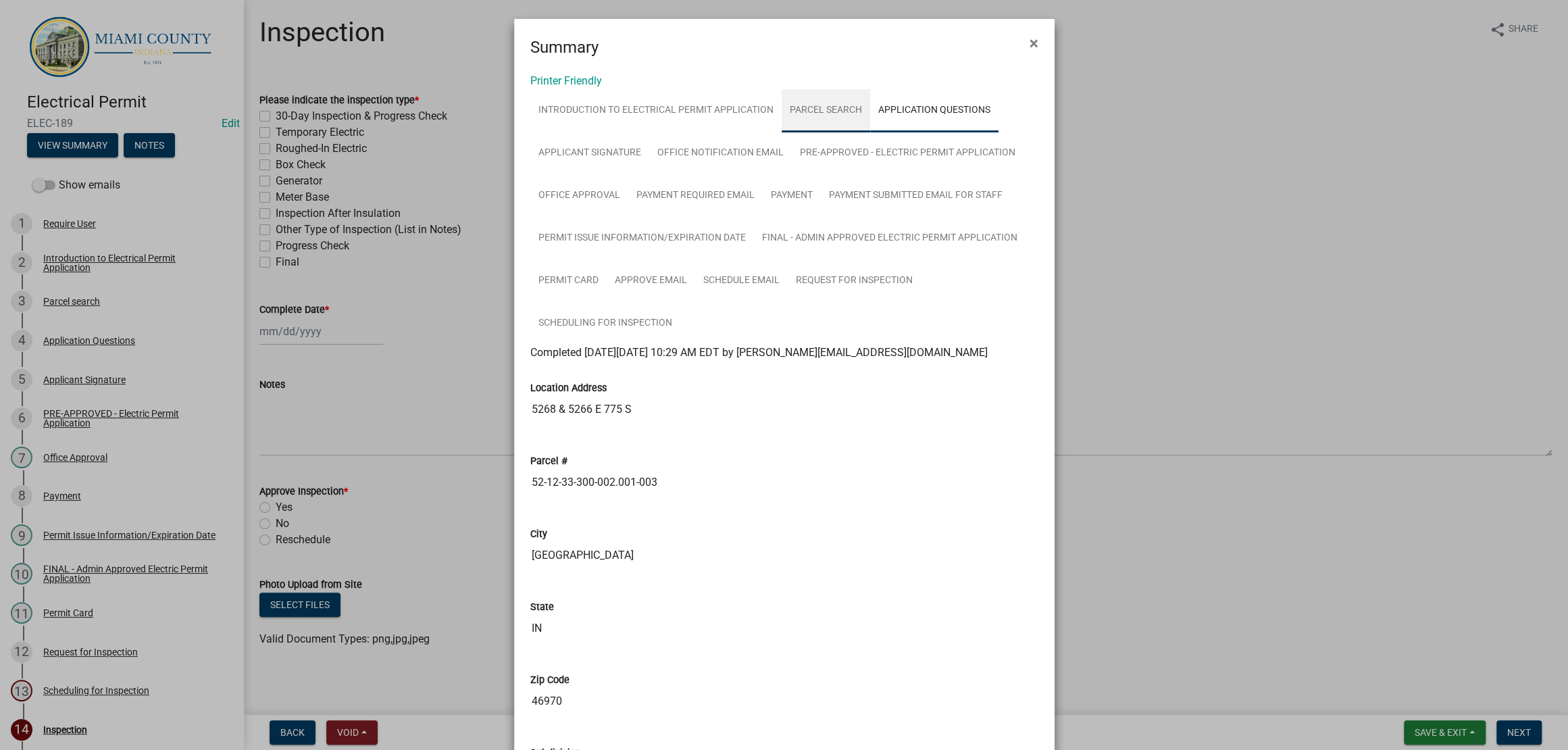
click at [870, 132] on link "Parcel search" at bounding box center [826, 110] width 88 height 43
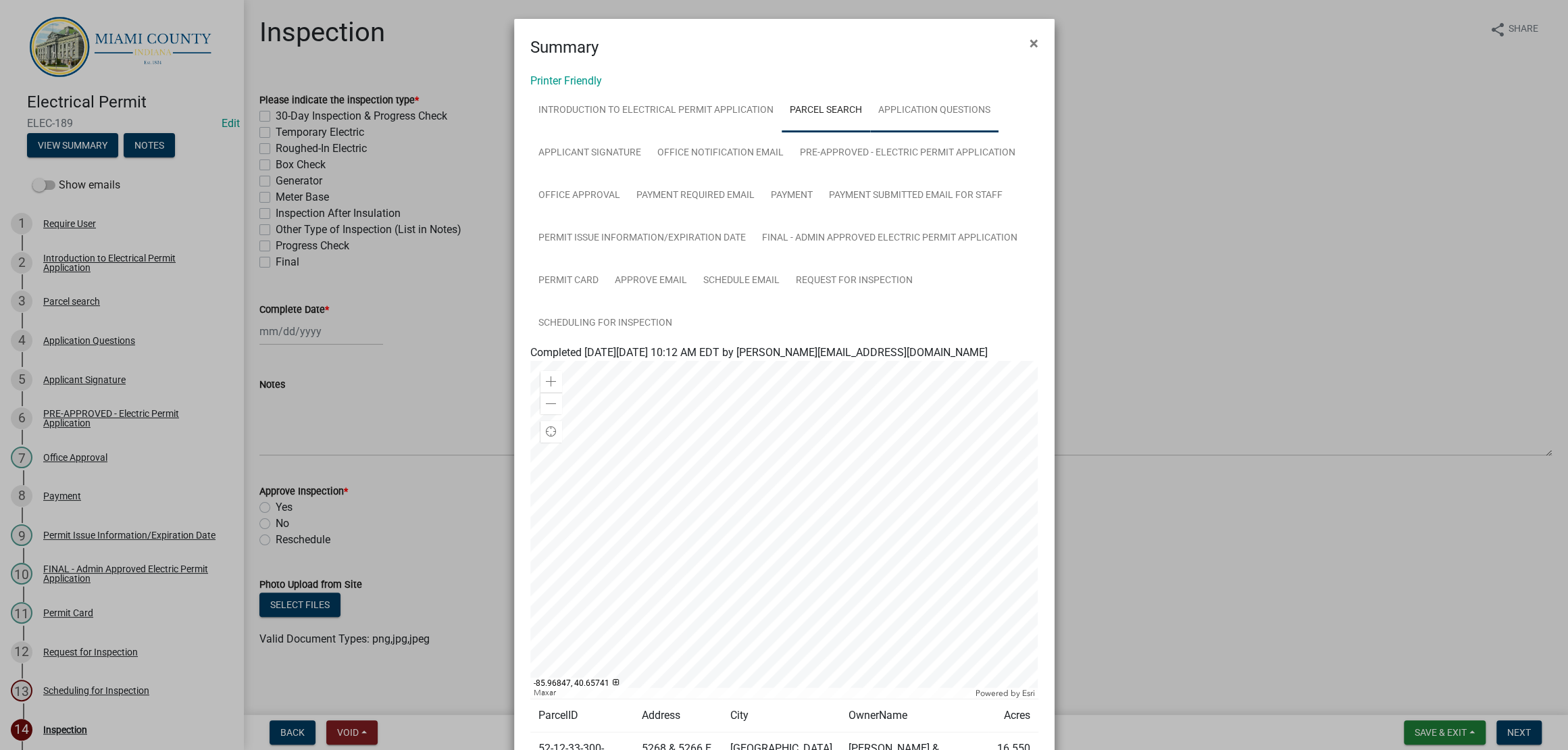
click at [870, 132] on link "Application Questions" at bounding box center [934, 110] width 128 height 43
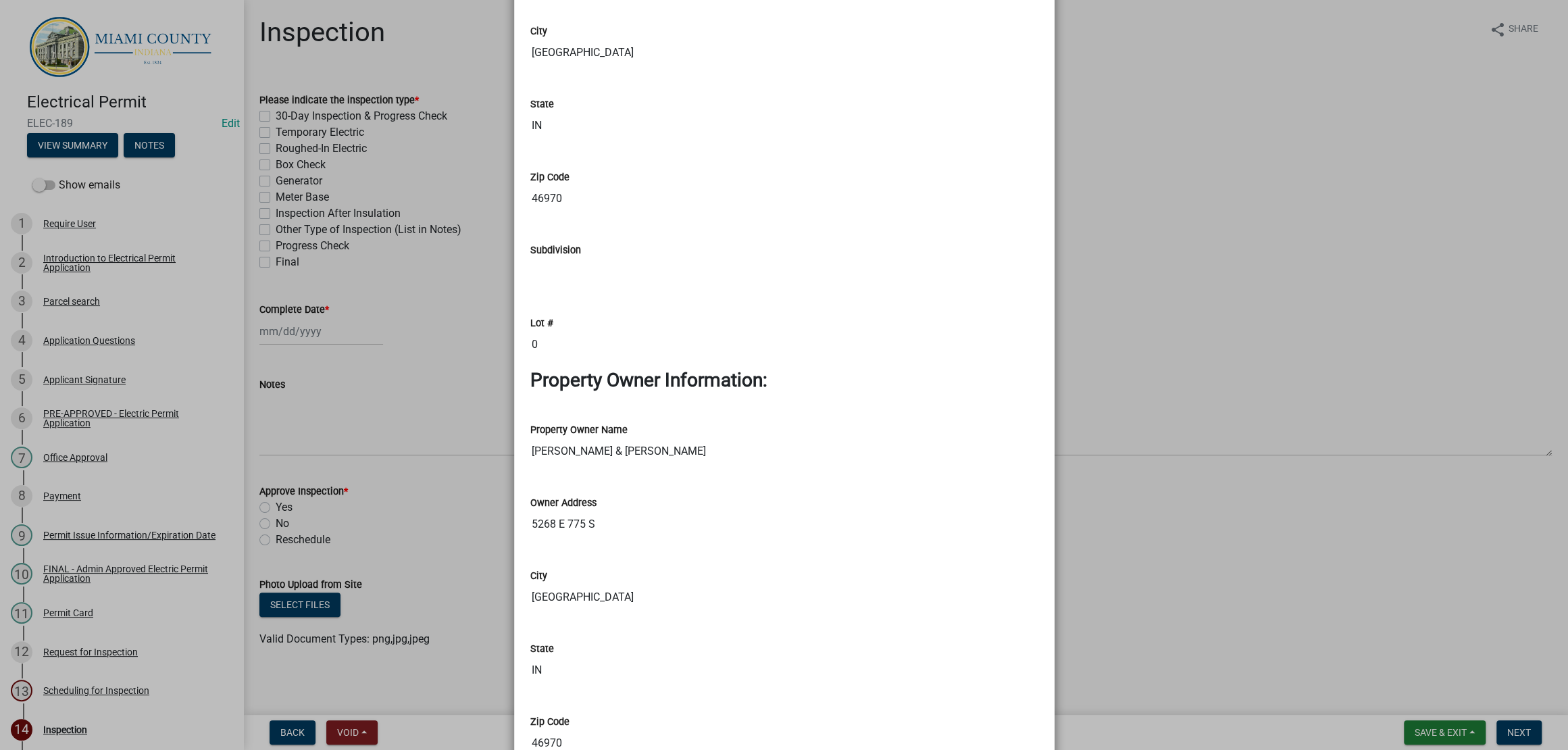
scroll to position [501, 0]
click at [1119, 398] on ngb-modal-window "Summary × Printer Friendly Introduction to Electrical Permit Application Parcel…" at bounding box center [784, 375] width 1568 height 750
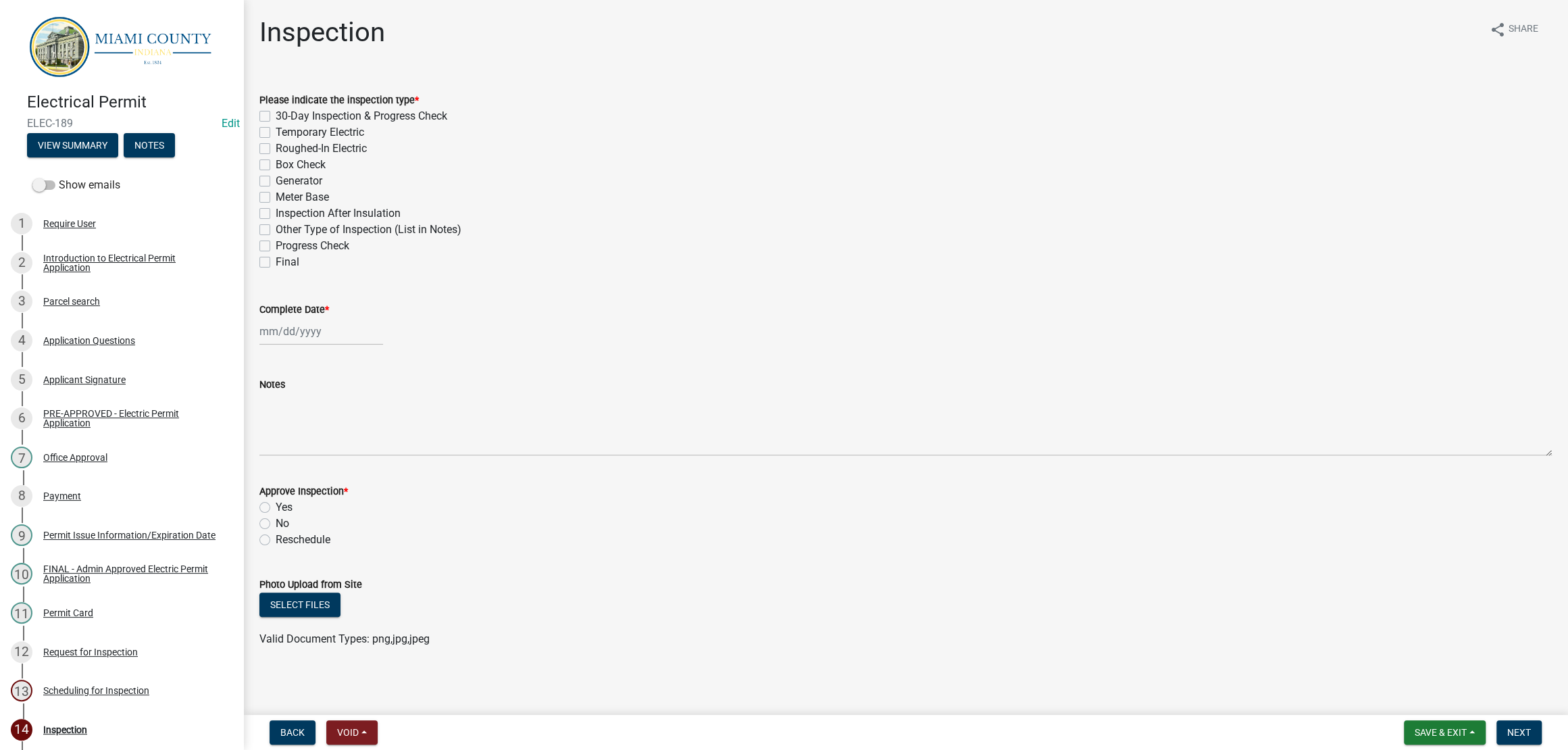
click at [320, 345] on div at bounding box center [321, 331] width 124 height 28
select select "9"
select select "2025"
click at [348, 495] on div "25" at bounding box center [338, 484] width 22 height 22
type input "[DATE]"
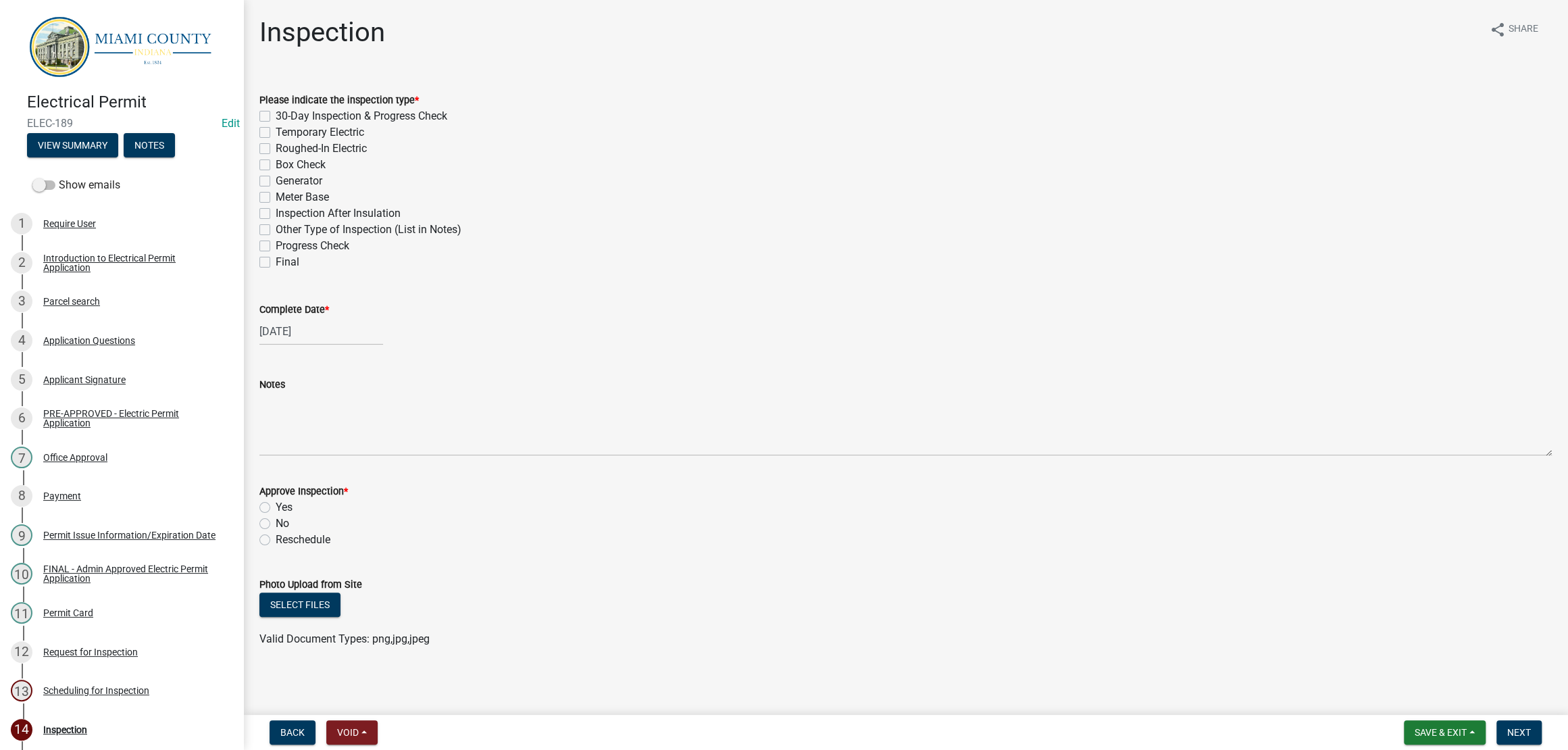
click at [275, 548] on label "Reschedule" at bounding box center [303, 539] width 55 height 16
click at [275, 541] on input "Reschedule" at bounding box center [280, 536] width 8 height 8
radio input "true"
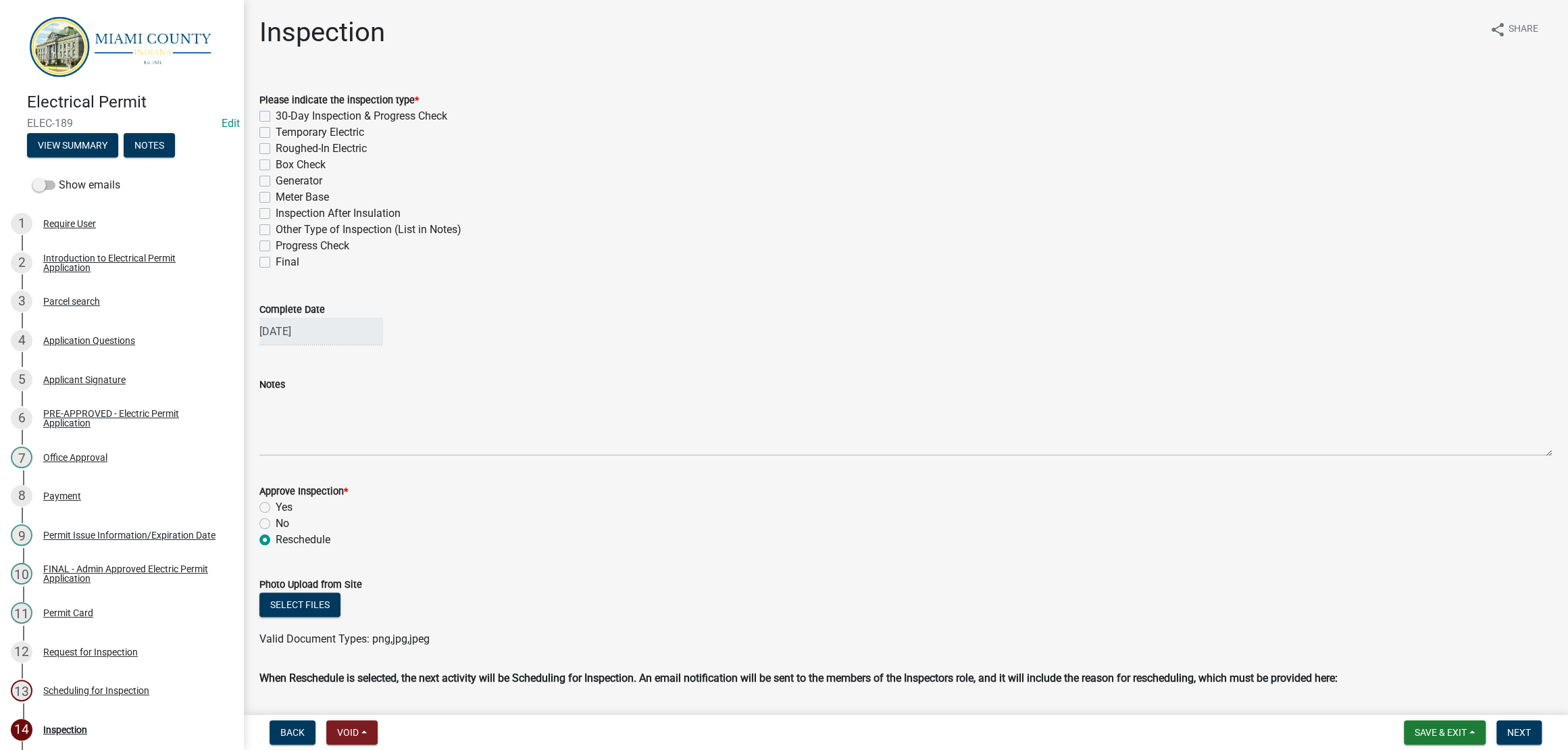
click at [275, 205] on label "Meter Base" at bounding box center [302, 197] width 53 height 16
click at [275, 198] on input "Meter Base" at bounding box center [280, 193] width 8 height 8
checkbox input "true"
checkbox input "false"
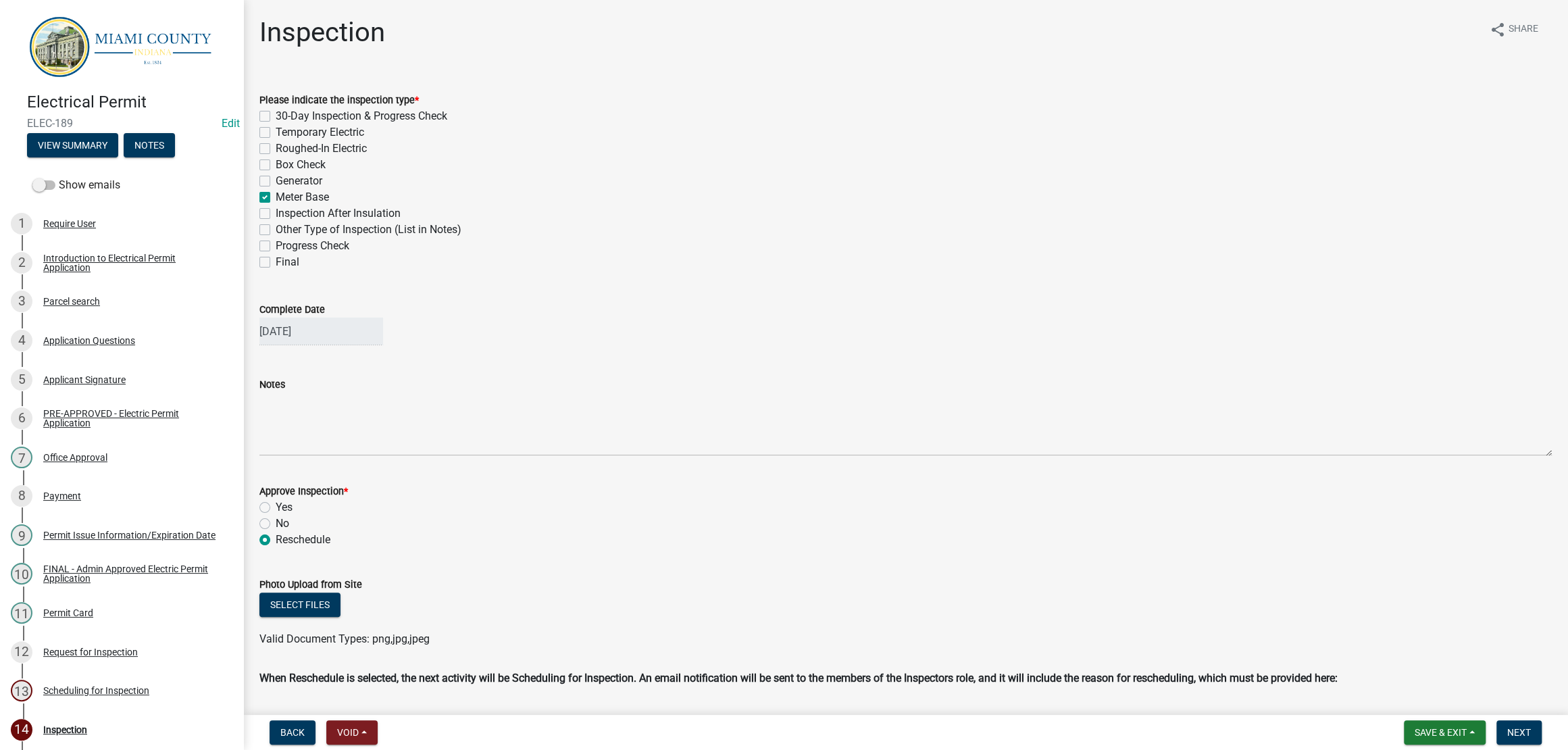
checkbox input "false"
checkbox input "true"
checkbox input "false"
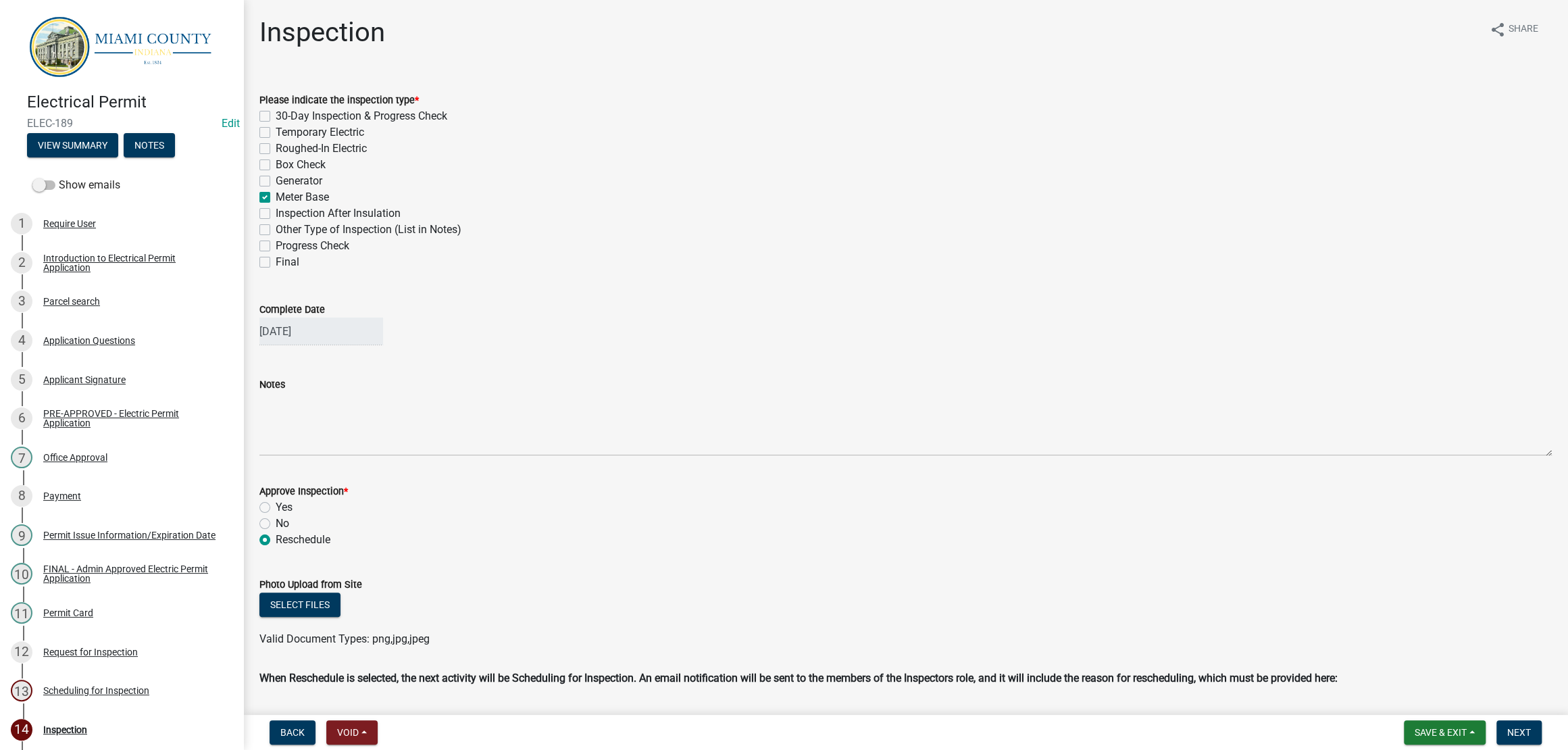
checkbox input "false"
click at [275, 173] on label "Box Check" at bounding box center [300, 164] width 50 height 16
click at [275, 165] on input "Box Check" at bounding box center [280, 161] width 8 height 8
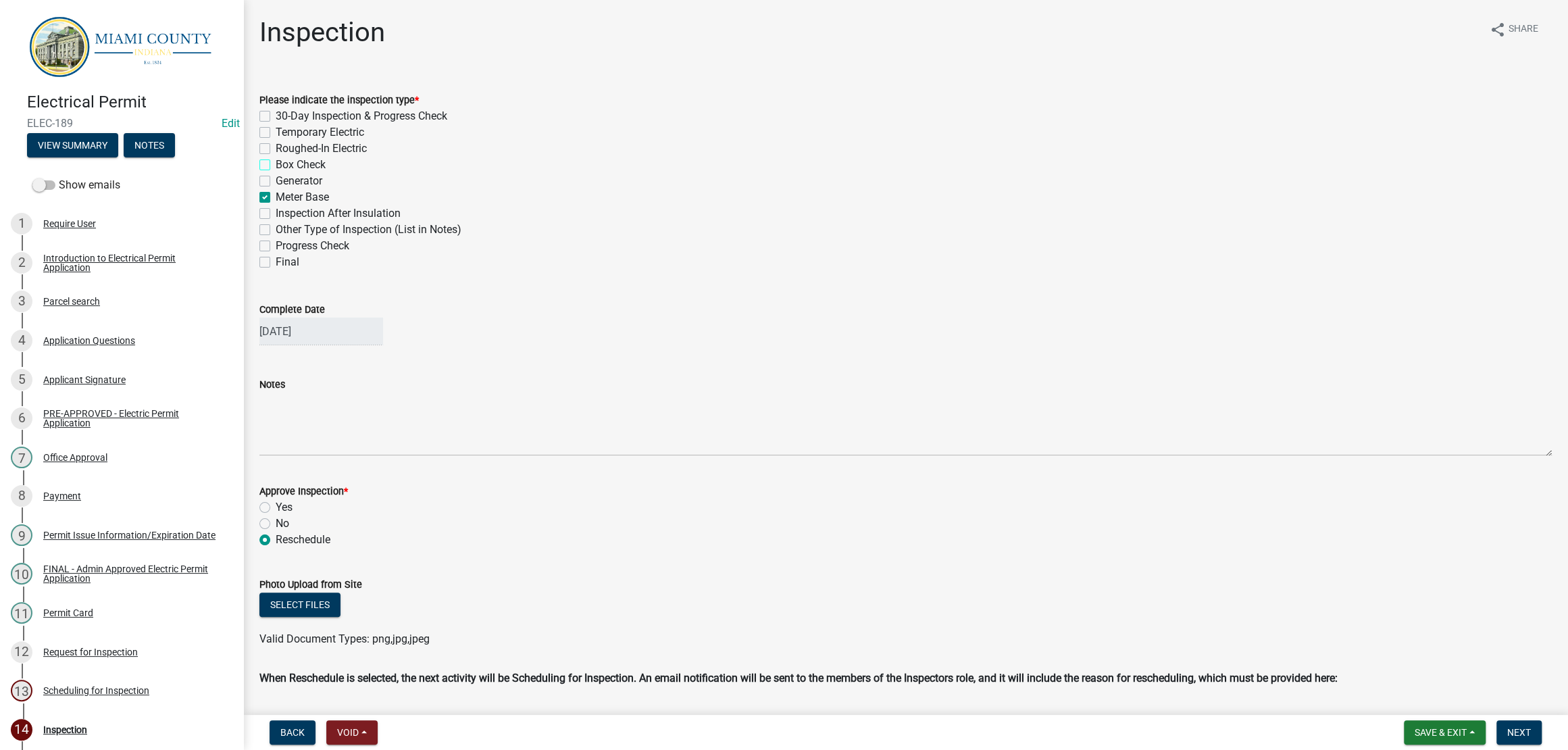
checkbox input "true"
checkbox input "false"
checkbox input "true"
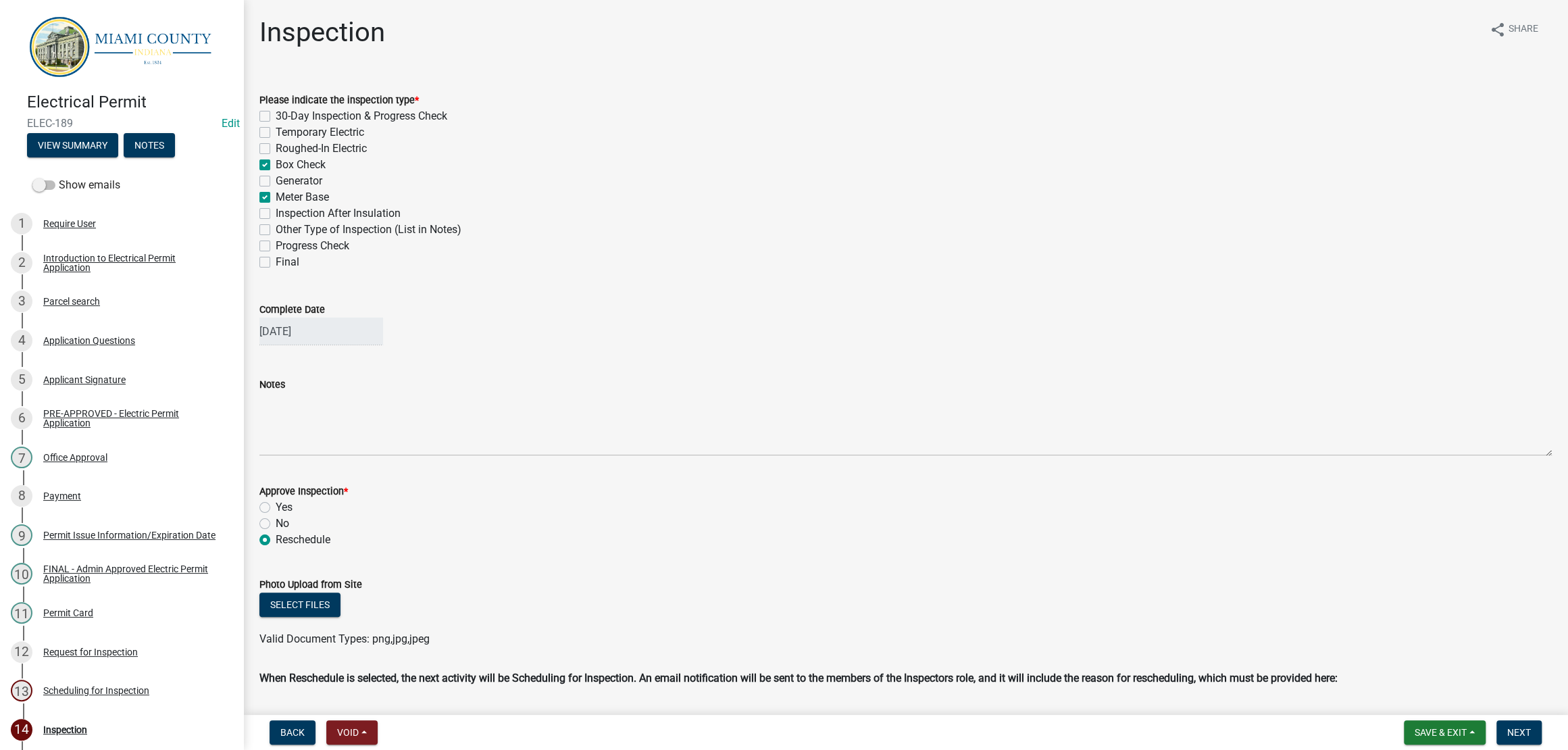
checkbox input "false"
checkbox input "true"
checkbox input "false"
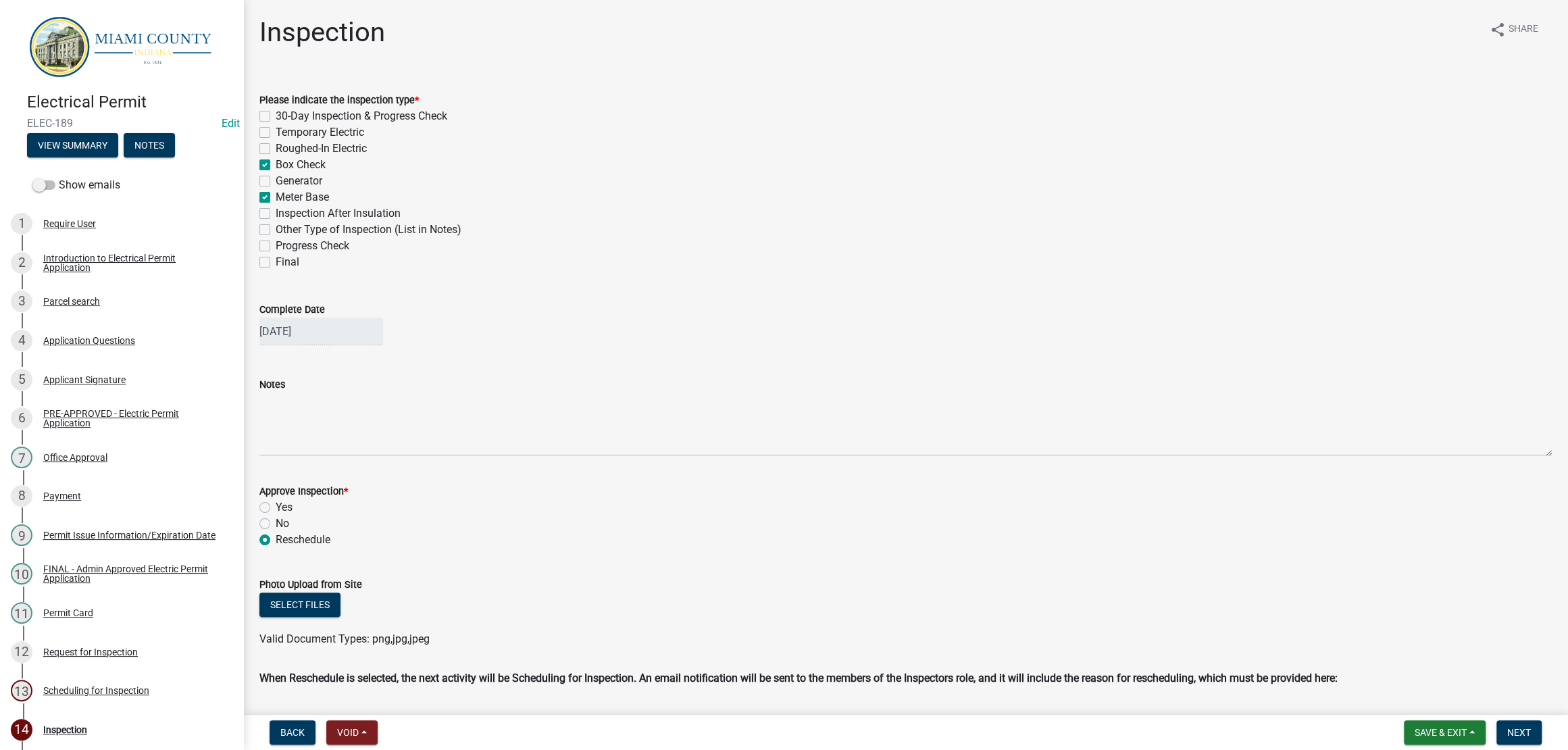
checkbox input "false"
click at [275, 173] on label "Box Check" at bounding box center [300, 164] width 50 height 16
click at [275, 165] on input "Box Check" at bounding box center [280, 161] width 8 height 8
checkbox input "false"
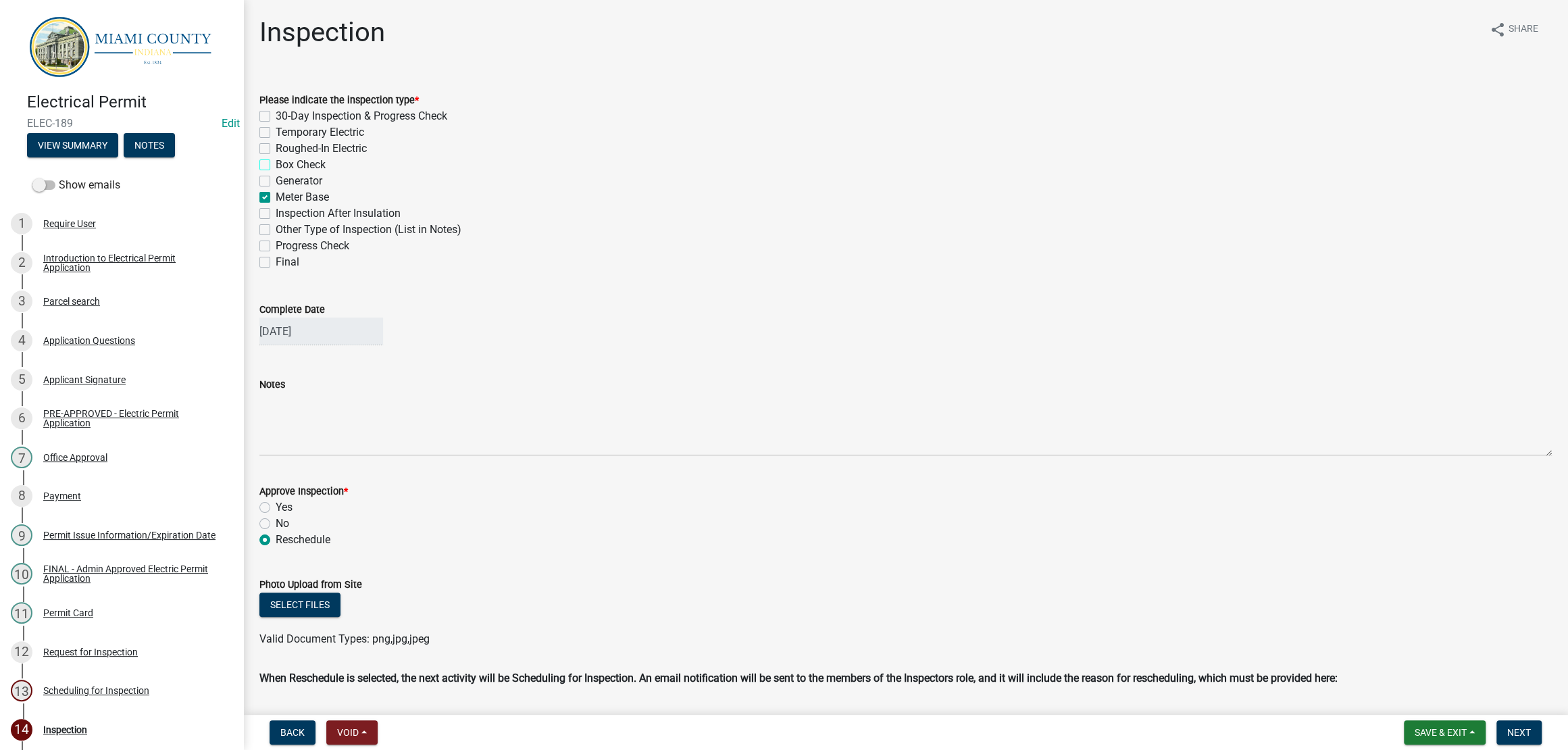
checkbox input "false"
checkbox input "true"
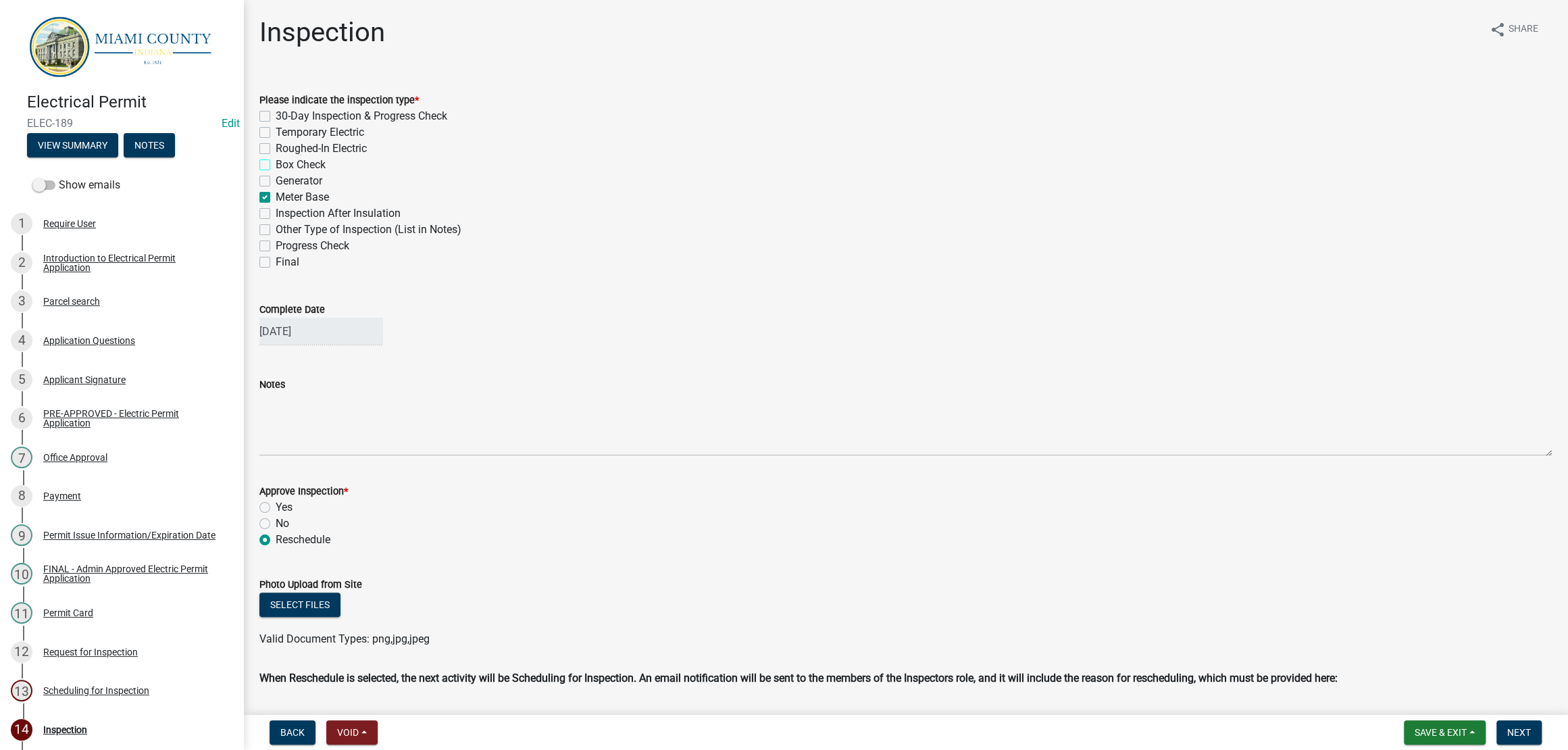
checkbox input "false"
click at [260, 270] on div "Please indicate the inspection type * 30-Day Inspection & Progress Check Tempor…" at bounding box center [905, 173] width 1313 height 195
click at [275, 270] on label "Final" at bounding box center [287, 262] width 24 height 16
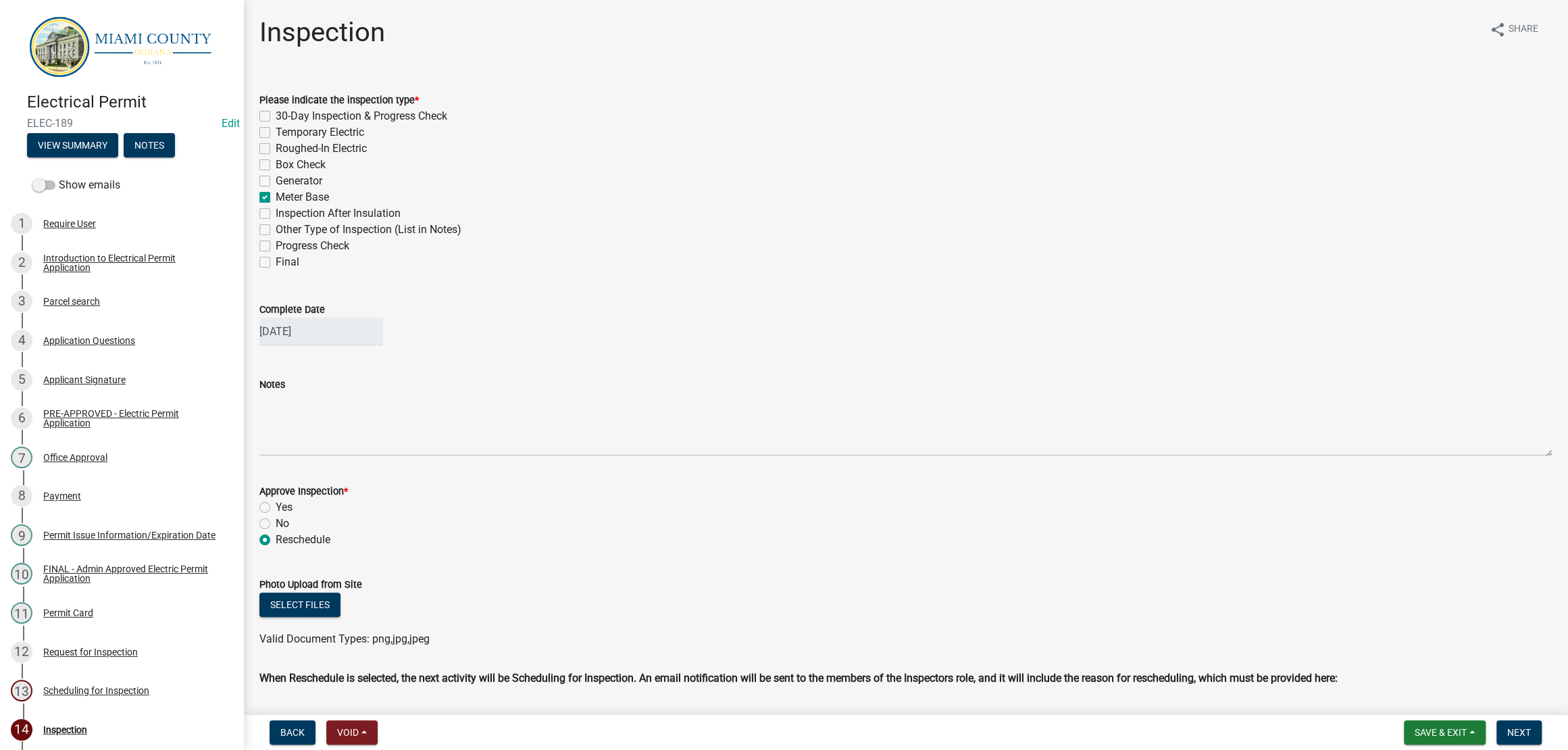
click at [275, 263] on input "Final" at bounding box center [280, 258] width 8 height 8
checkbox input "true"
checkbox input "false"
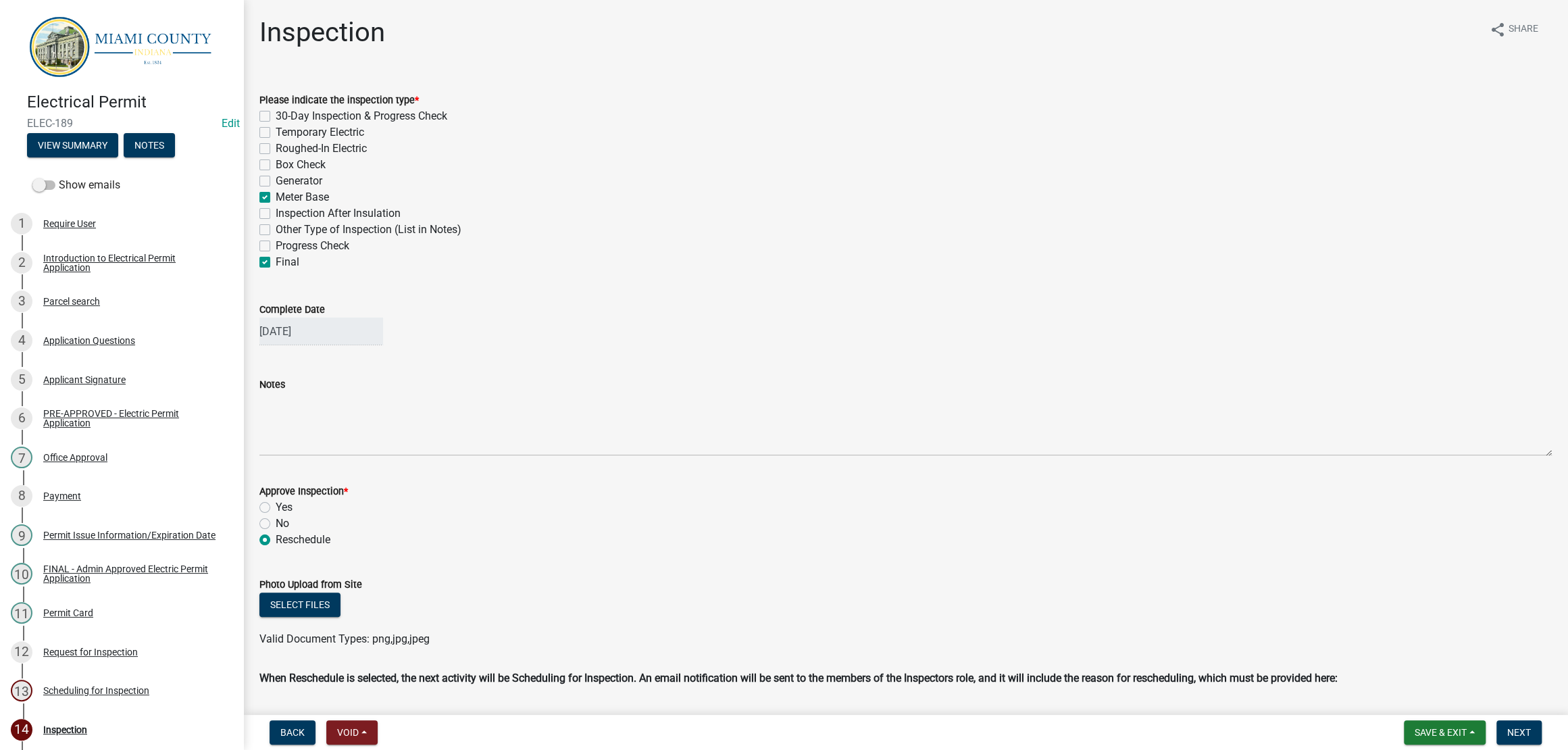
checkbox input "false"
checkbox input "true"
checkbox input "false"
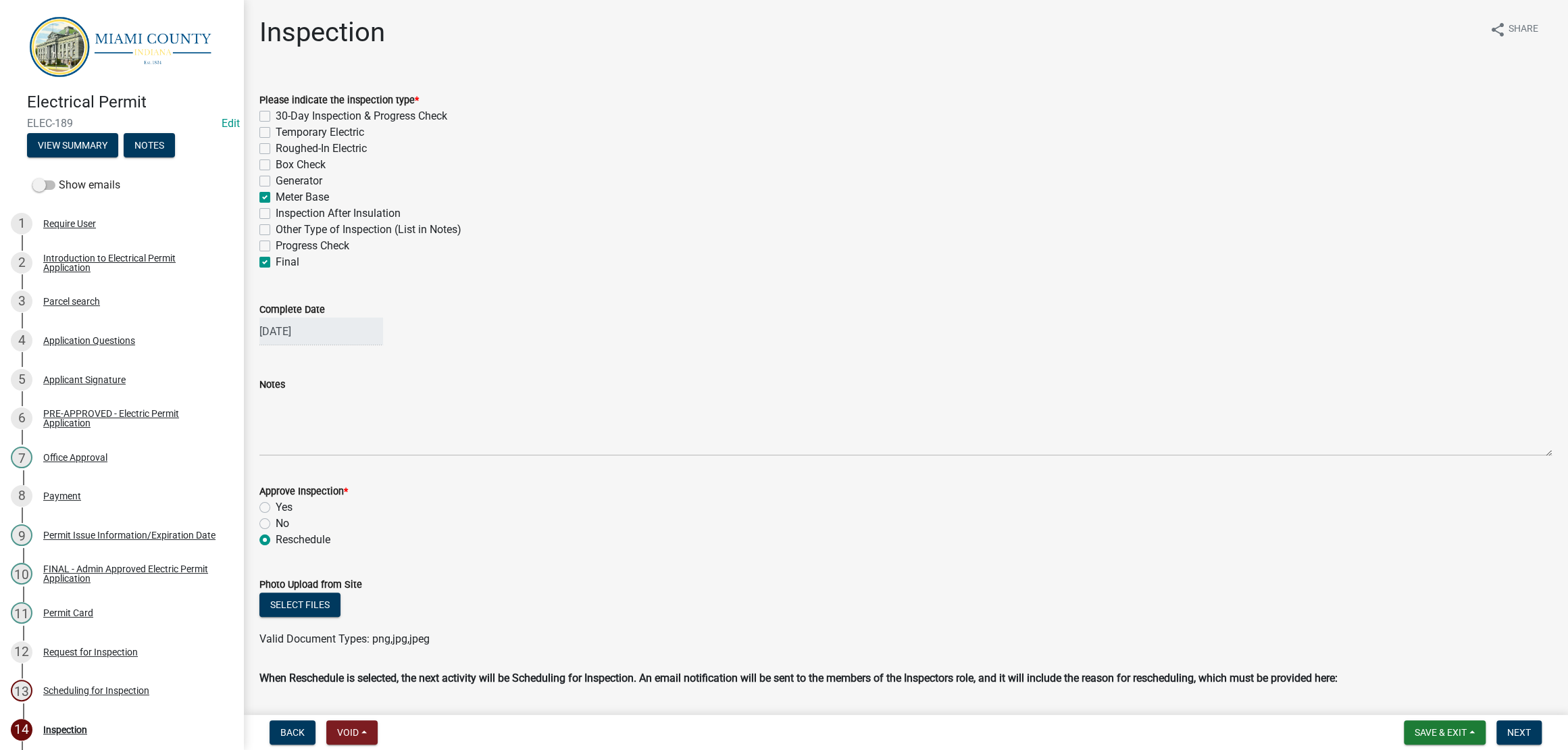
checkbox input "false"
checkbox input "true"
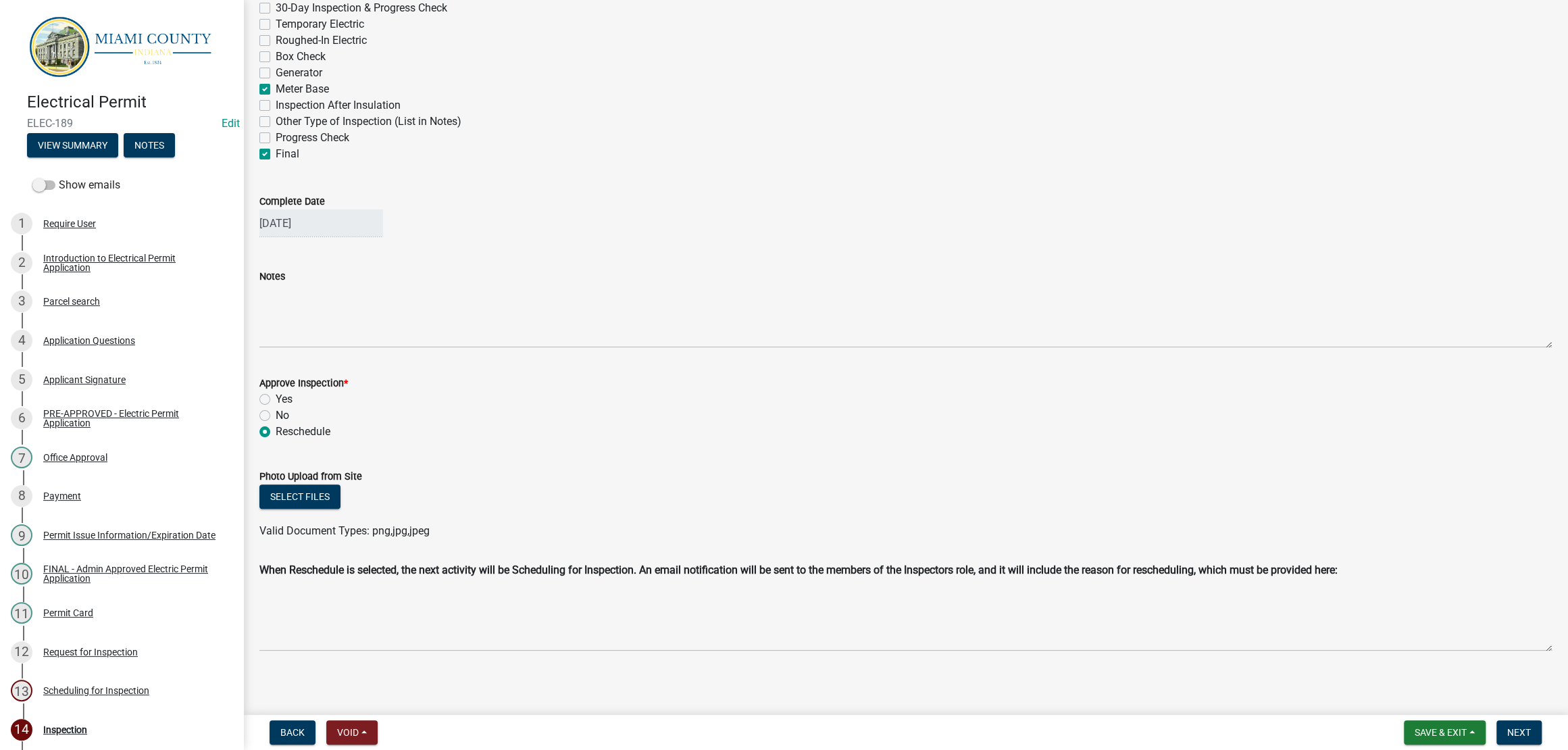
scroll to position [305, 0]
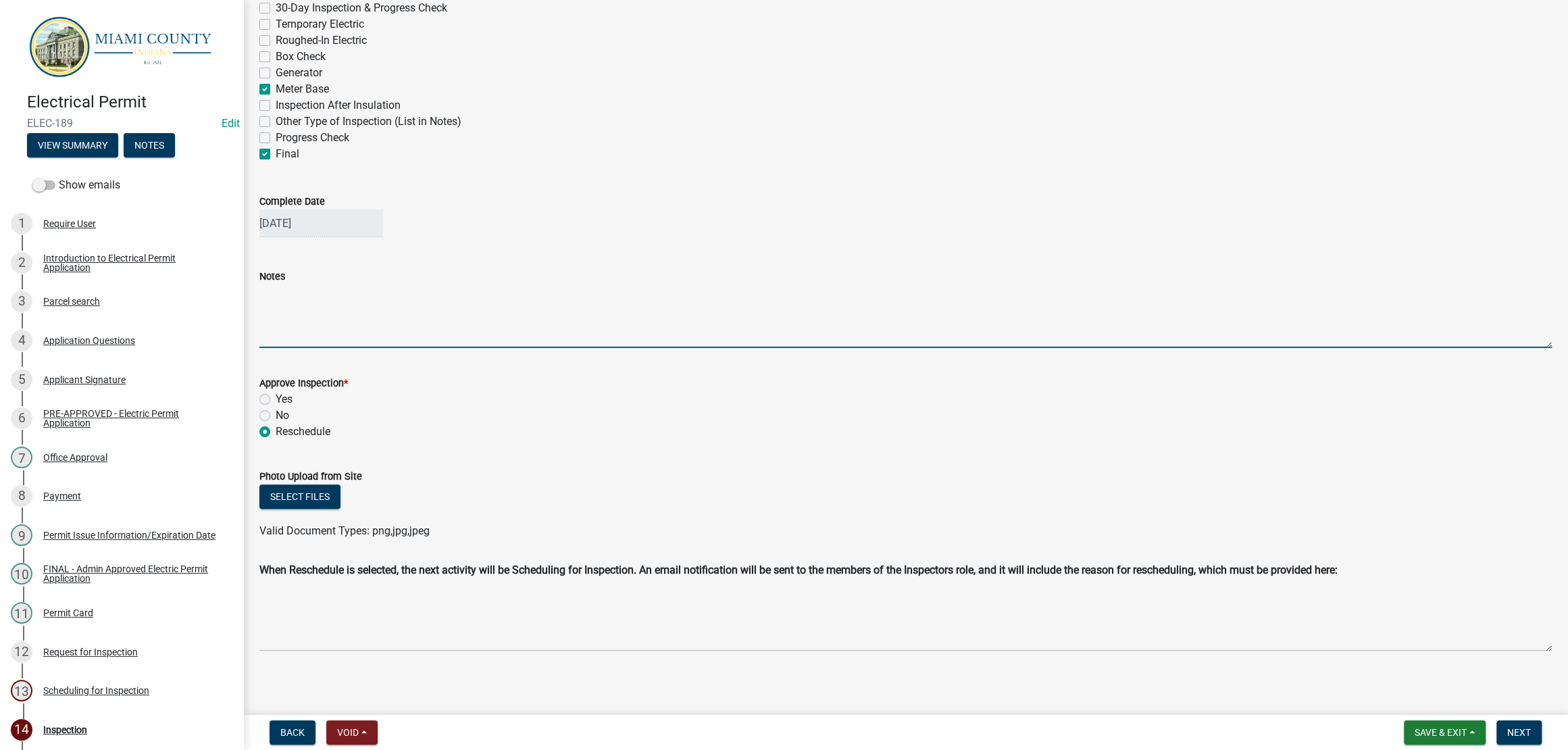
click at [383, 285] on textarea "Notes" at bounding box center [905, 316] width 1293 height 64
type textarea "8"
click at [653, 285] on textarea "[DATE] --- Marcus called into office at 8:27 am. Requested meterbase inspection…" at bounding box center [905, 316] width 1293 height 64
click at [1015, 285] on textarea "[DATE] --- Marcus called into office at 8:27 am. Requested meter base inspectio…" at bounding box center [905, 316] width 1293 height 64
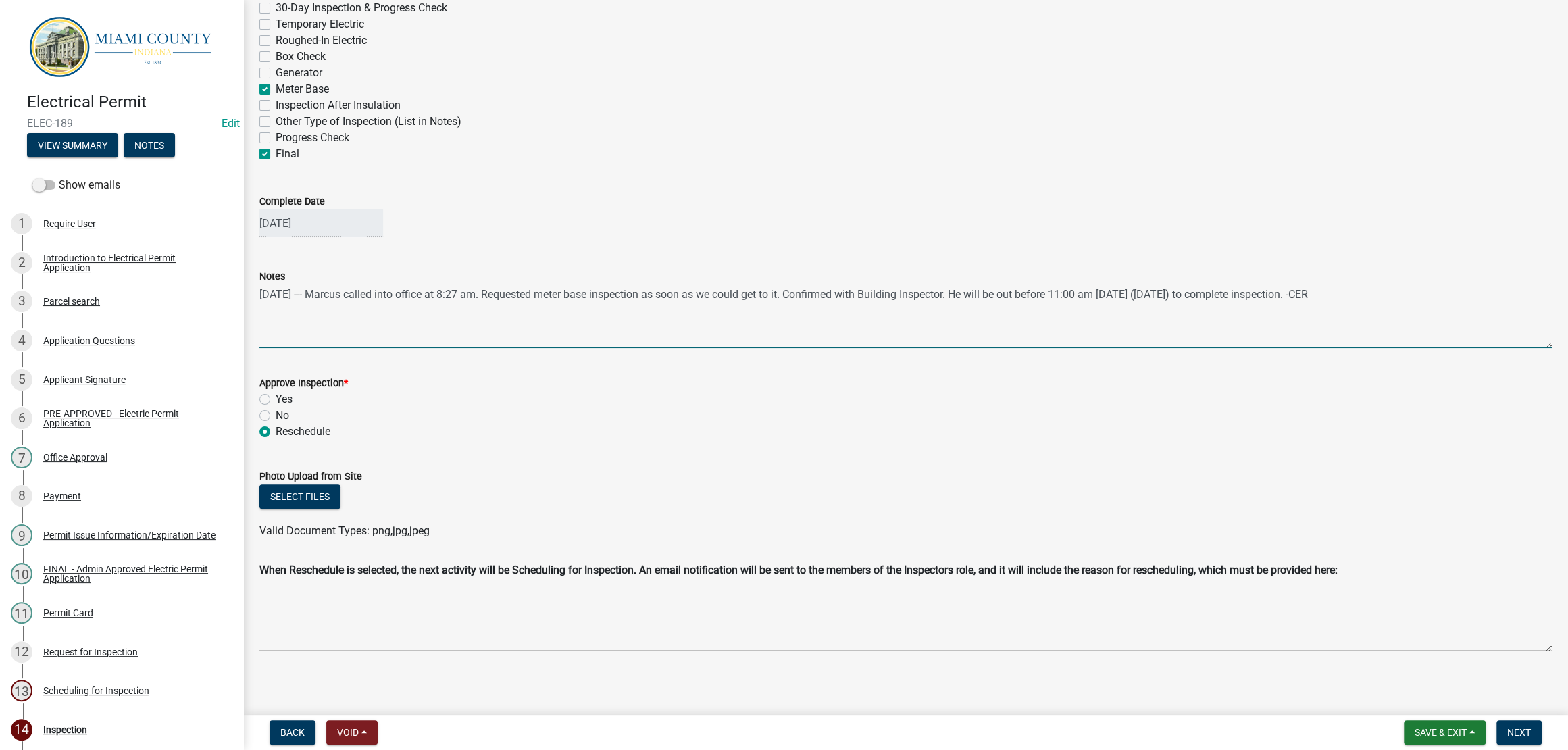
drag, startPoint x: 383, startPoint y: 219, endPoint x: 242, endPoint y: 193, distance: 143.4
click at [242, 193] on div "Electrical Permit ELEC-189 Edit View Summary Notes Show emails 1 Require User 2…" at bounding box center [784, 375] width 1568 height 750
type textarea "[DATE] --- Marcus called into office at 8:27 am. Requested meter base inspectio…"
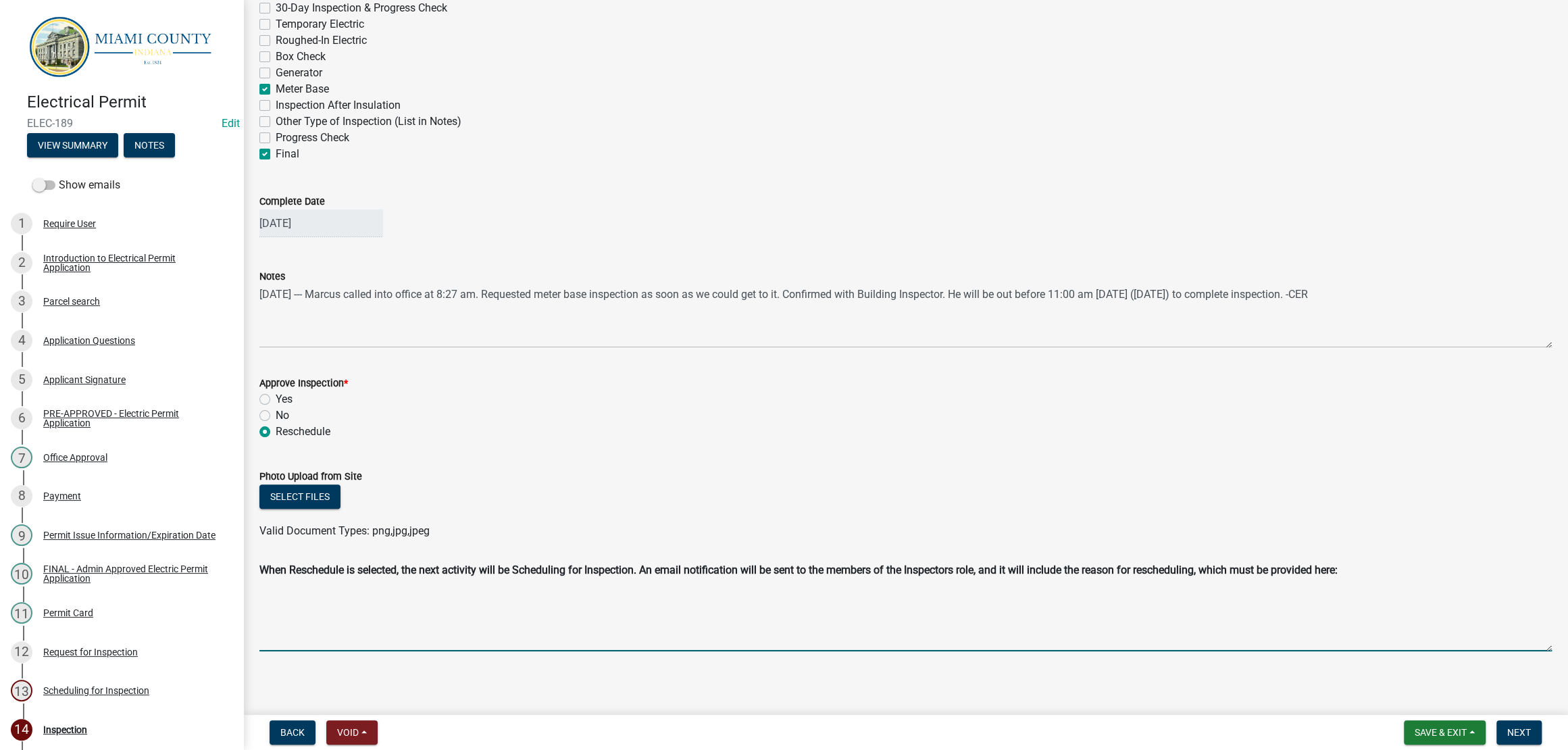
click at [414, 610] on textarea "Reschedule Reason" at bounding box center [905, 618] width 1293 height 68
paste textarea "[DATE] --- Marcus called into office at 8:27 am. Requested meter base inspectio…"
type textarea "[DATE] --- Marcus called into office at 8:27 am. Requested meter base inspectio…"
click at [642, 468] on div "Photo Upload from Site" at bounding box center [905, 475] width 1293 height 16
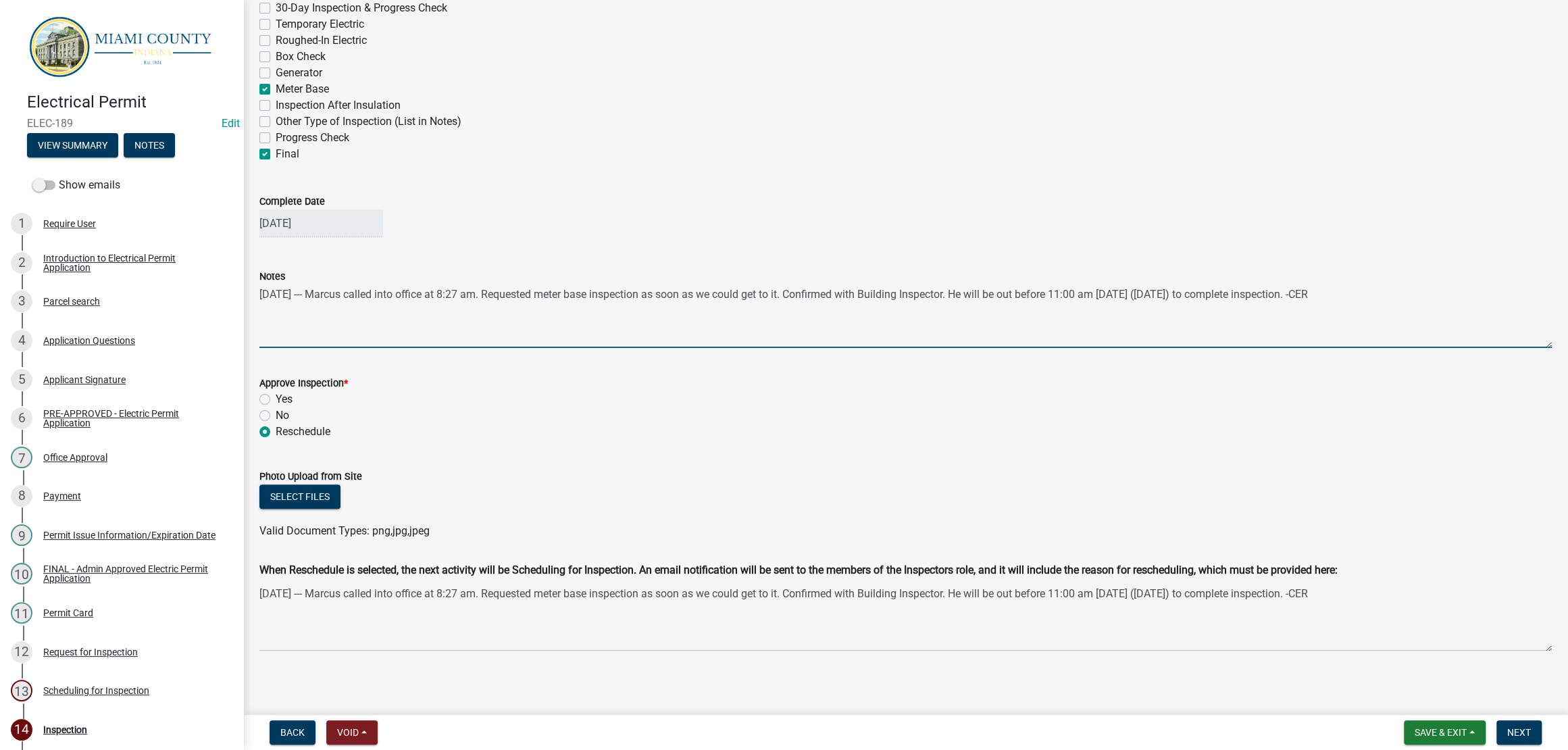
click at [1397, 285] on textarea "[DATE] --- Marcus called into office at 8:27 am. Requested meter base inspectio…" at bounding box center [905, 316] width 1293 height 64
type textarea "[DATE] --- Marcus called into office at 8:27 am. Requested meter base inspectio…"
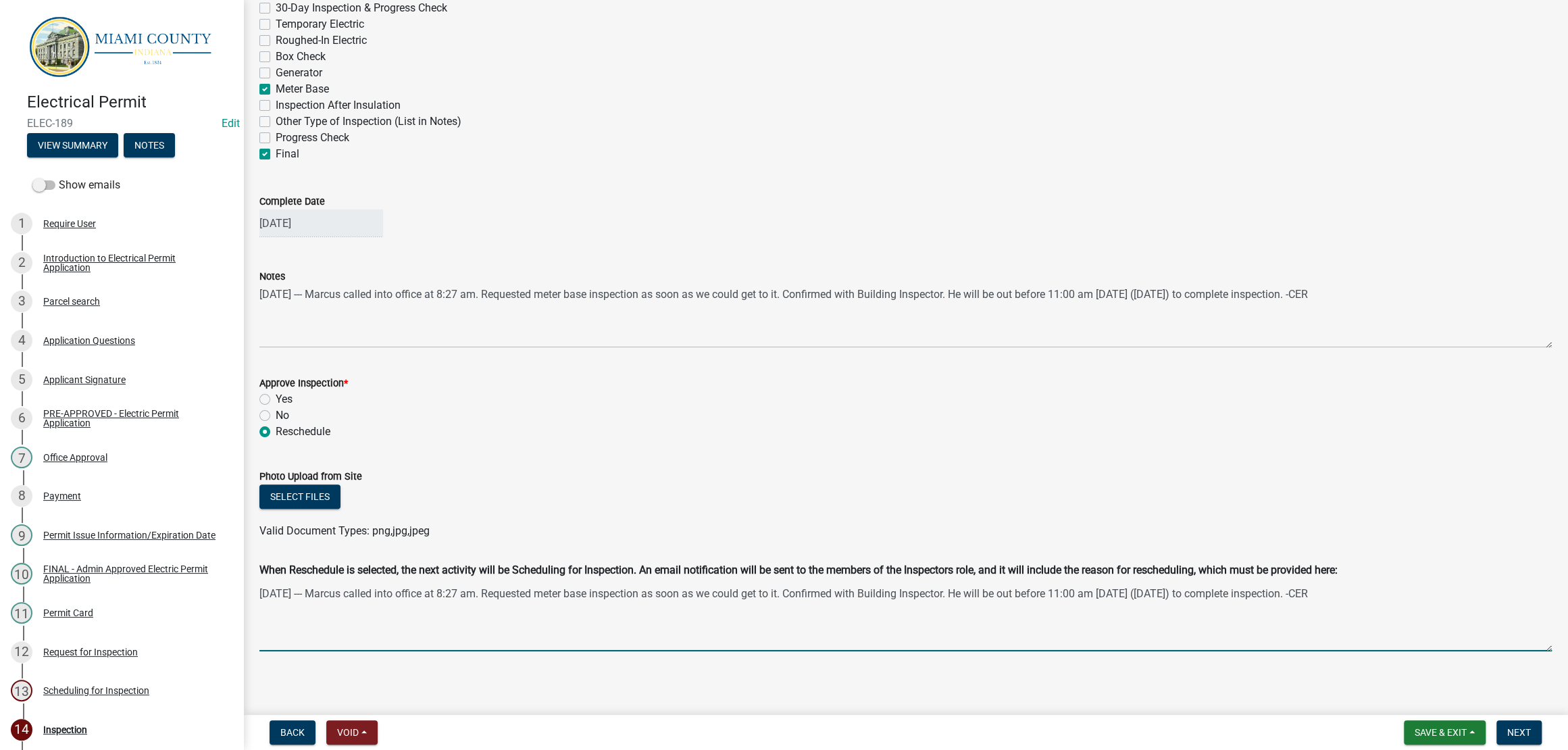
click at [1399, 592] on textarea "[DATE] --- Marcus called into office at 8:27 am. Requested meter base inspectio…" at bounding box center [905, 618] width 1293 height 68
drag, startPoint x: 504, startPoint y: 618, endPoint x: 253, endPoint y: 589, distance: 252.7
click at [253, 589] on div "When Reschedule is selected, the next activity will be Scheduling for Inspectio…" at bounding box center [905, 609] width 1313 height 95
type textarea "[DATE] --- Marcus called into office at 8:27 am. Requested meter base inspectio…"
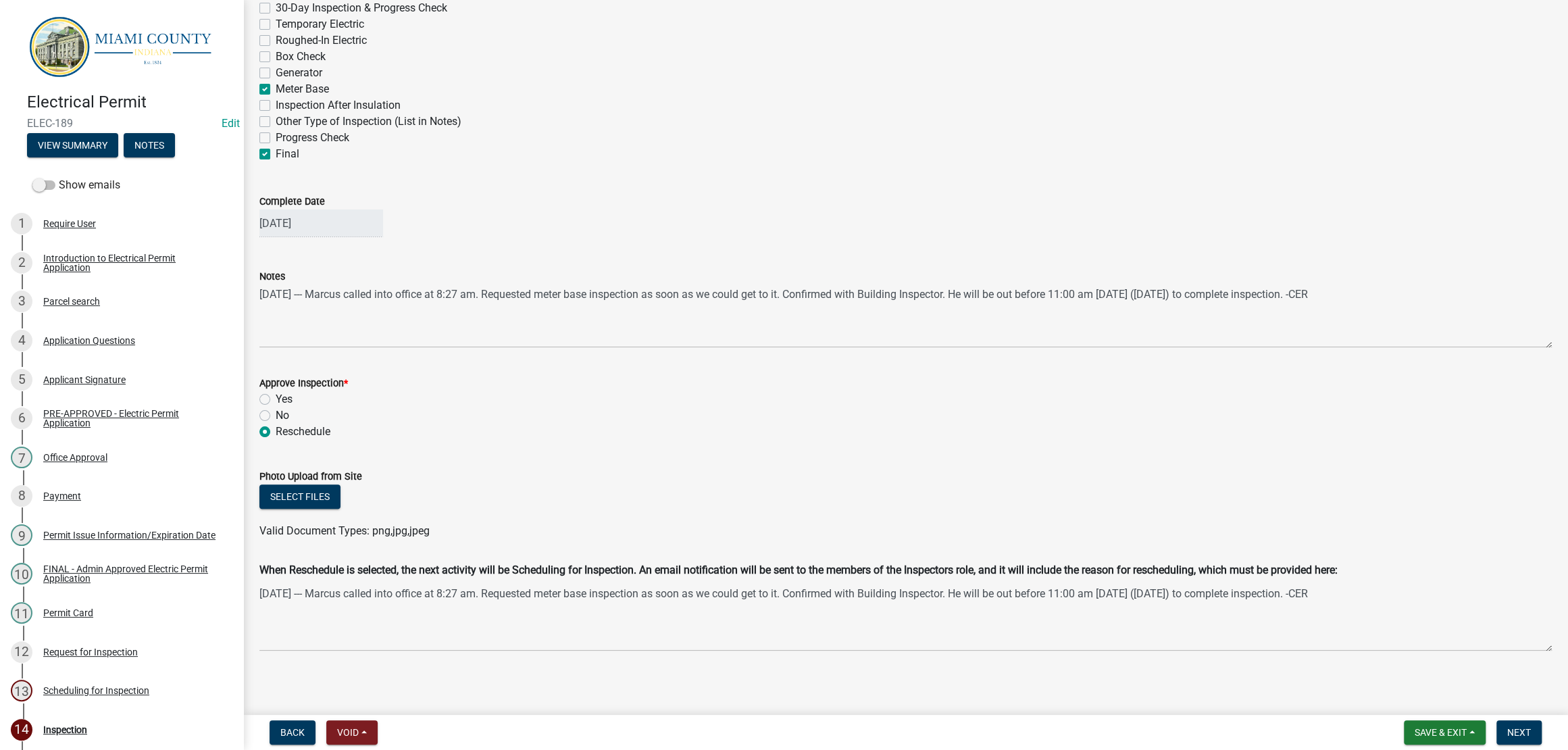
click at [726, 391] on wm-data-entity-input "Approve Inspection * Yes No Reschedule" at bounding box center [905, 405] width 1293 height 93
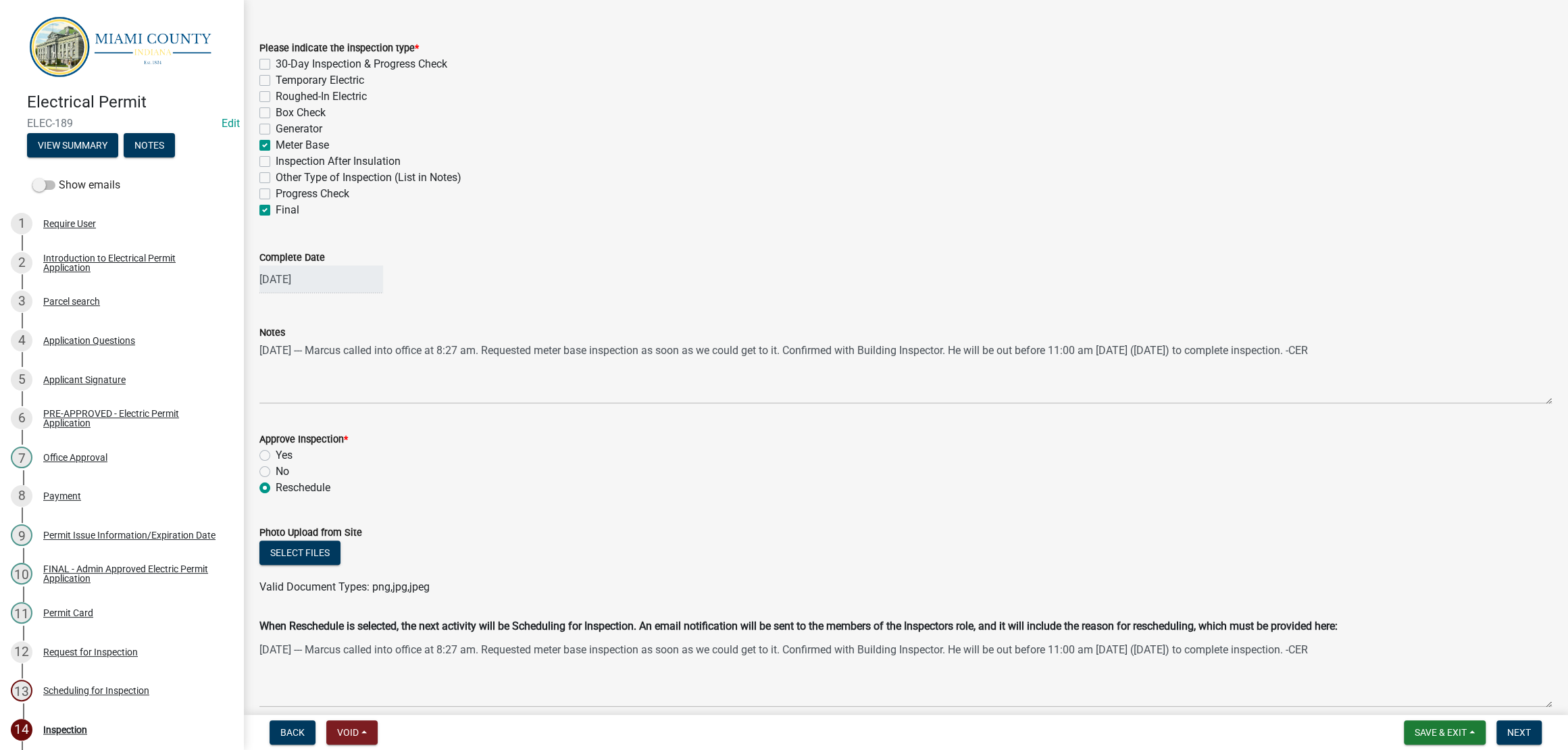
scroll to position [52, 0]
click at [1497, 728] on button "Next" at bounding box center [1519, 732] width 45 height 25
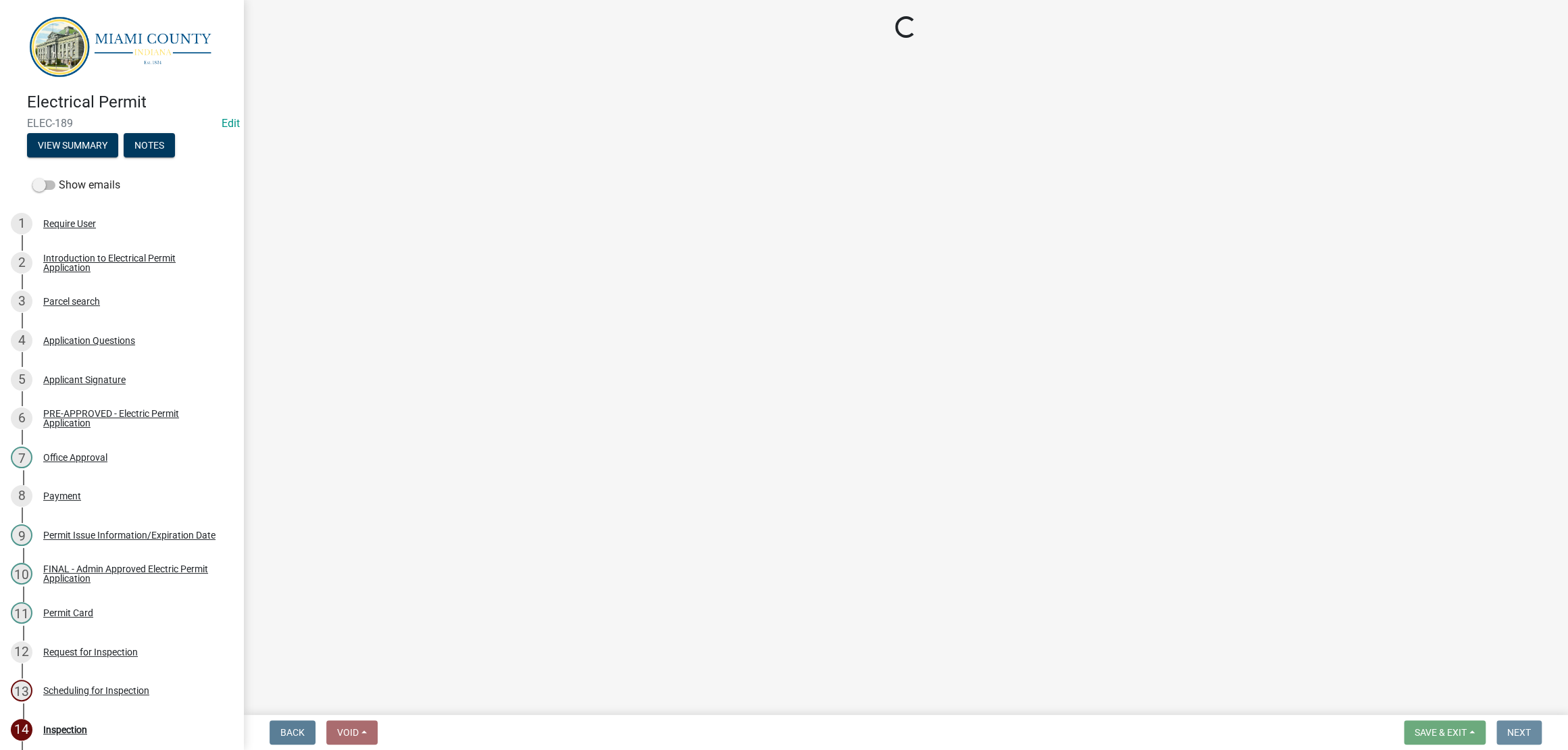
scroll to position [0, 0]
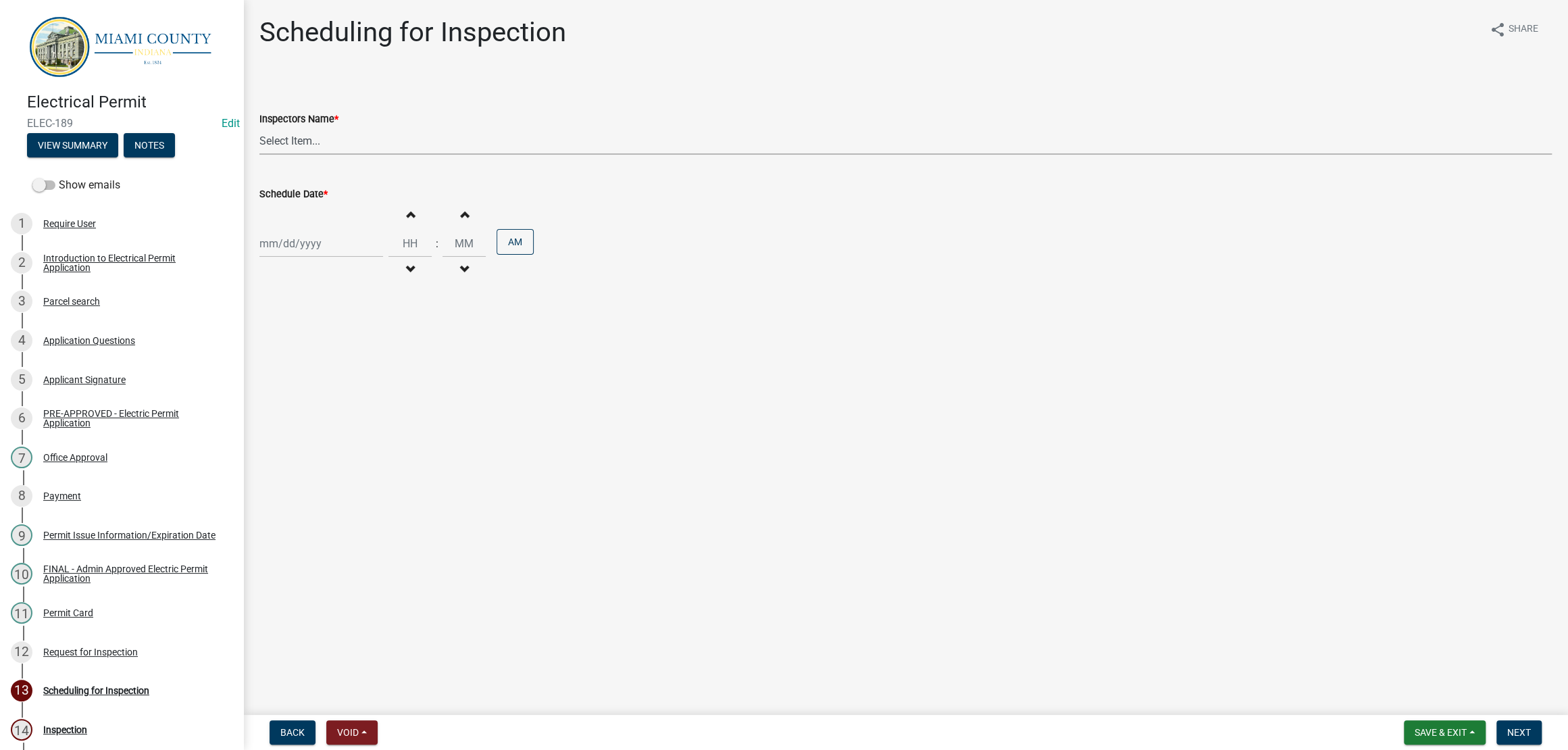
click at [485, 155] on select "Select Item... bmthomas ([PERSON_NAME]) croser ([PERSON_NAME]) [PERSON_NAME] ([…" at bounding box center [905, 141] width 1293 height 28
select select "25b75ae6-03c7-4280-9b34-fcf63005d5e5"
click at [263, 155] on select "Select Item... bmthomas ([PERSON_NAME]) croser ([PERSON_NAME]) [PERSON_NAME] ([…" at bounding box center [905, 141] width 1293 height 28
click at [331, 258] on div at bounding box center [321, 243] width 124 height 28
select select "9"
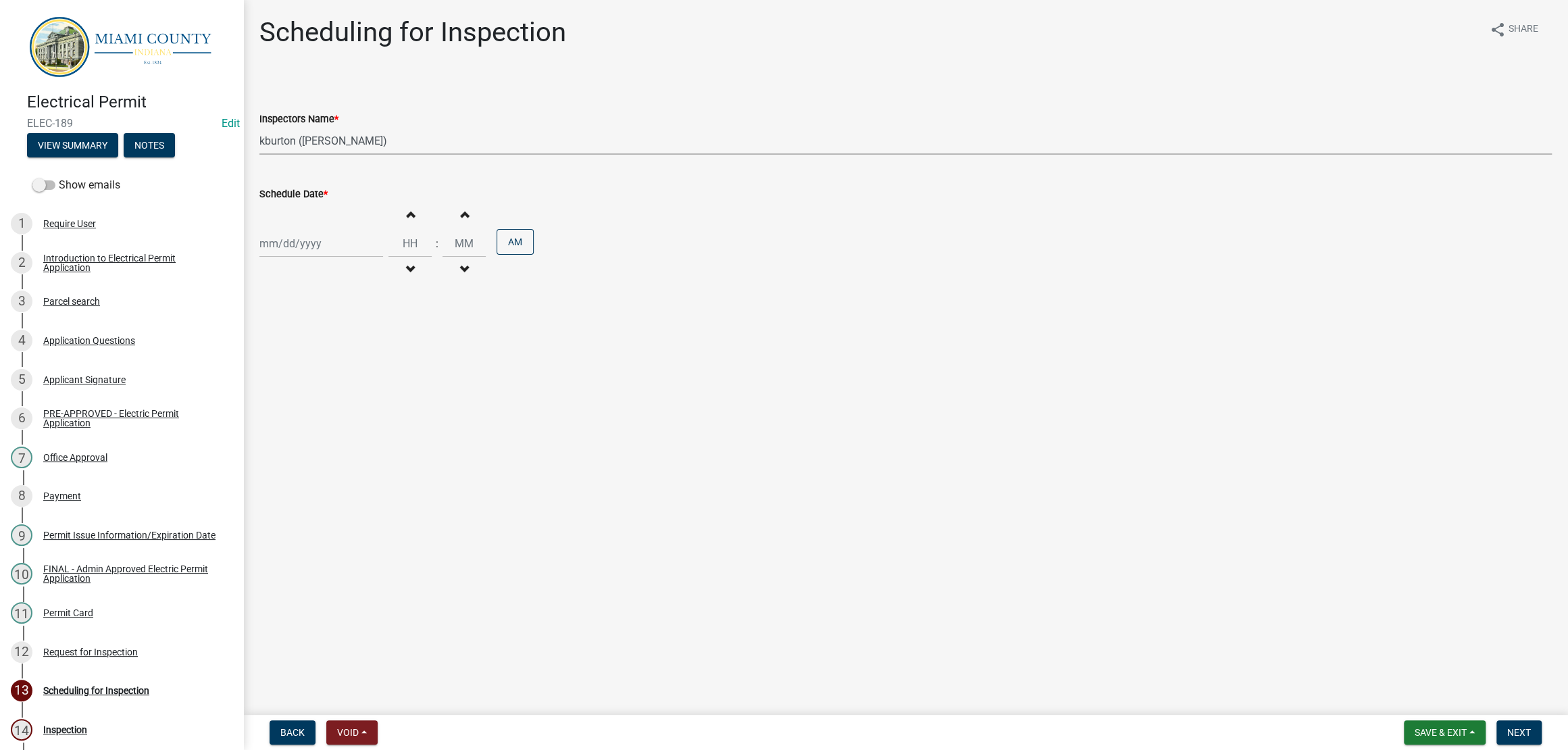
select select "2025"
click at [348, 414] on div "25" at bounding box center [338, 403] width 22 height 22
type input "[DATE]"
click at [514, 459] on main "Scheduling for Inspection share Share Inspectors Name * Select Item... bmthomas…" at bounding box center [905, 354] width 1325 height 709
click at [1497, 720] on button "Next" at bounding box center [1519, 732] width 45 height 25
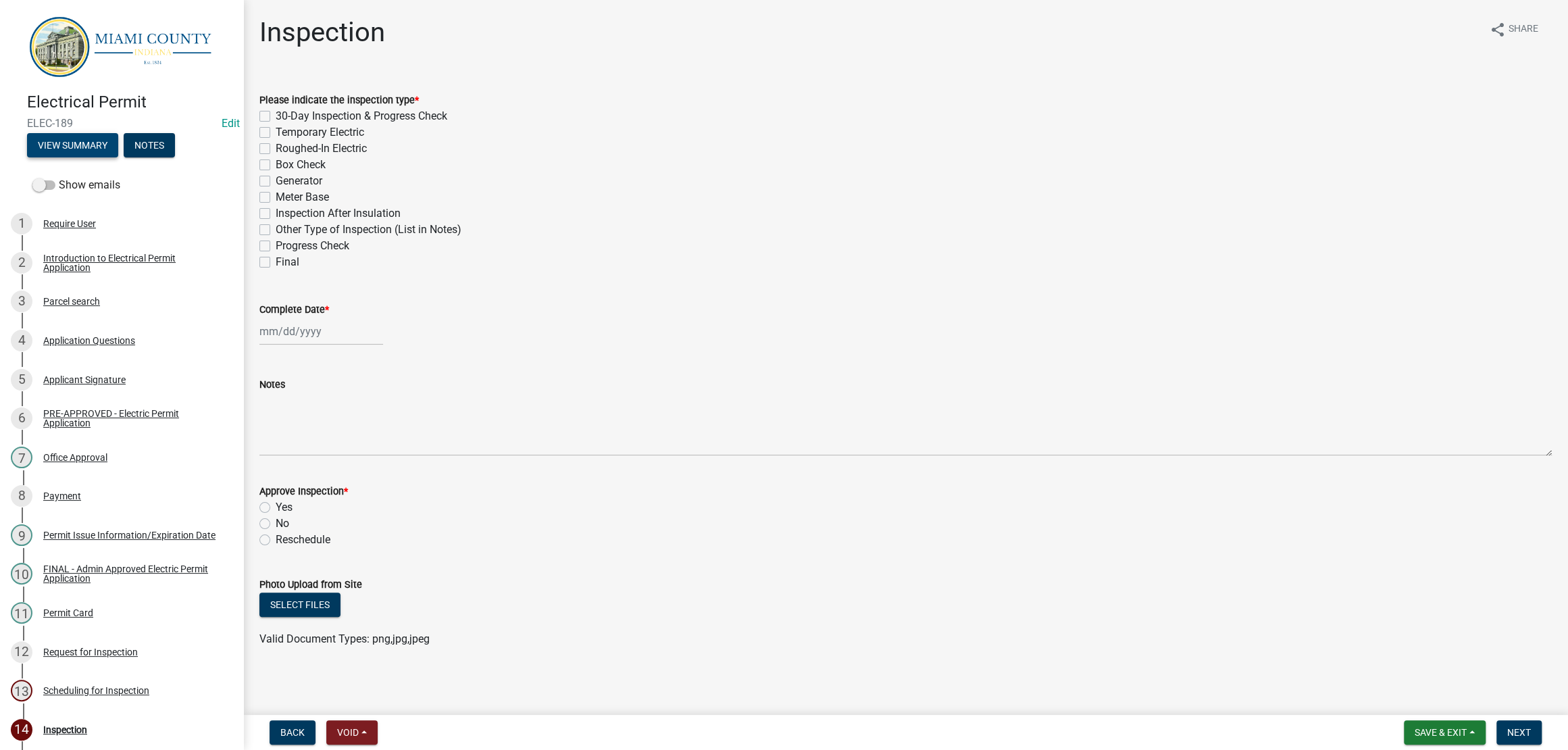
click at [108, 156] on button "View Summary" at bounding box center [73, 145] width 92 height 25
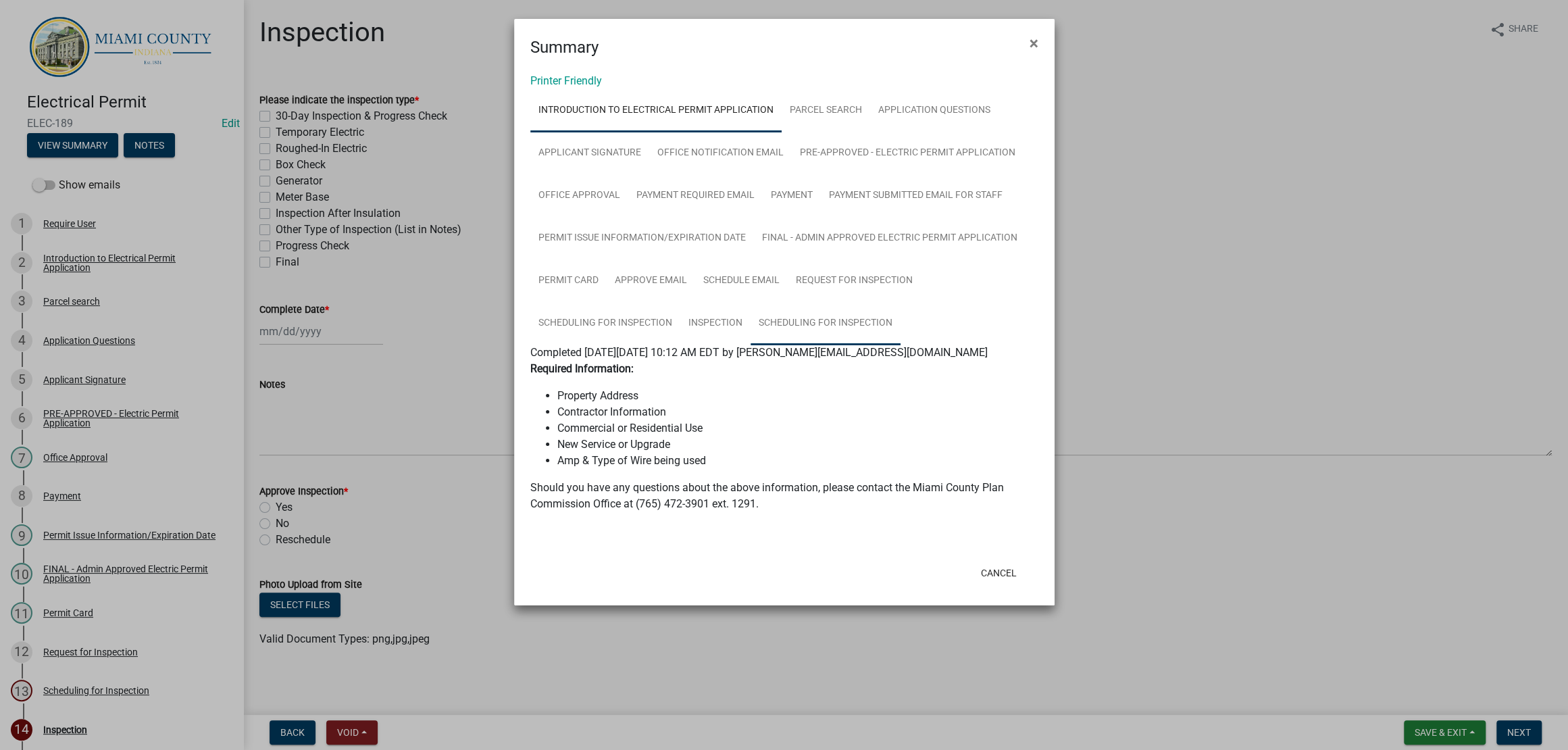
click at [842, 345] on link "Scheduling for Inspection" at bounding box center [826, 323] width 150 height 43
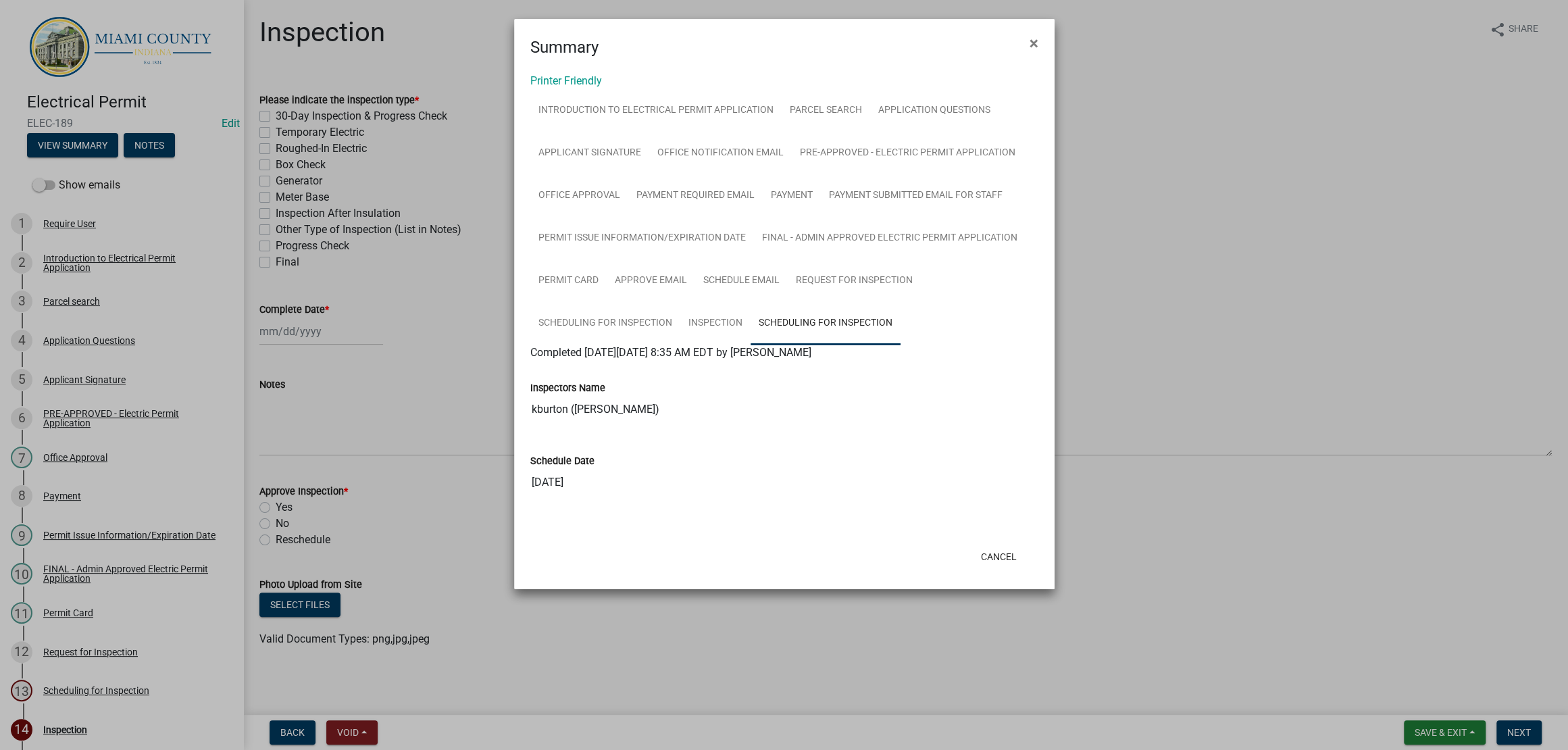
scroll to position [102, 0]
click at [993, 569] on button "Cancel" at bounding box center [999, 557] width 58 height 25
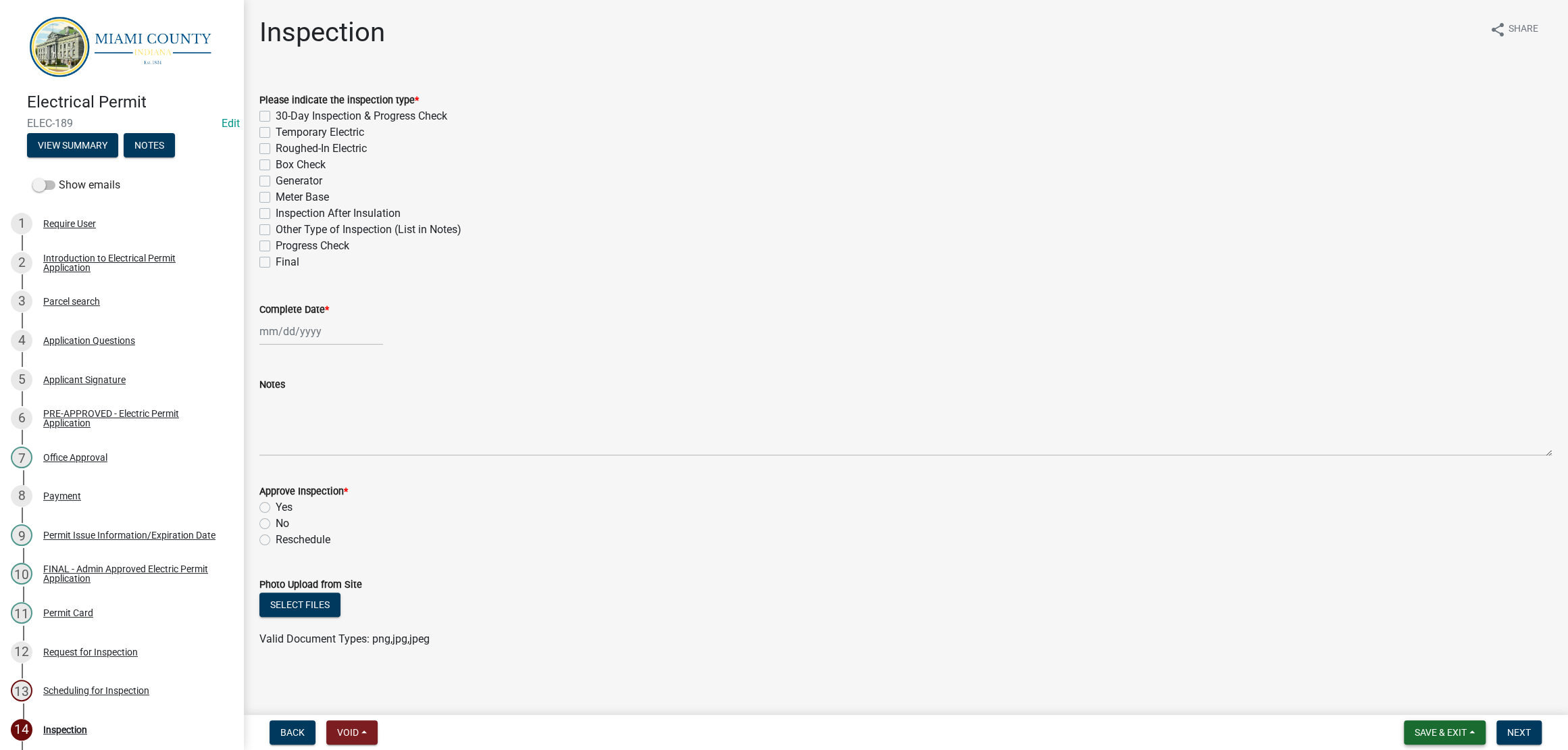
click at [1415, 727] on span "Save & Exit" at bounding box center [1440, 732] width 52 height 11
click at [1385, 697] on button "Save & Exit" at bounding box center [1432, 691] width 108 height 32
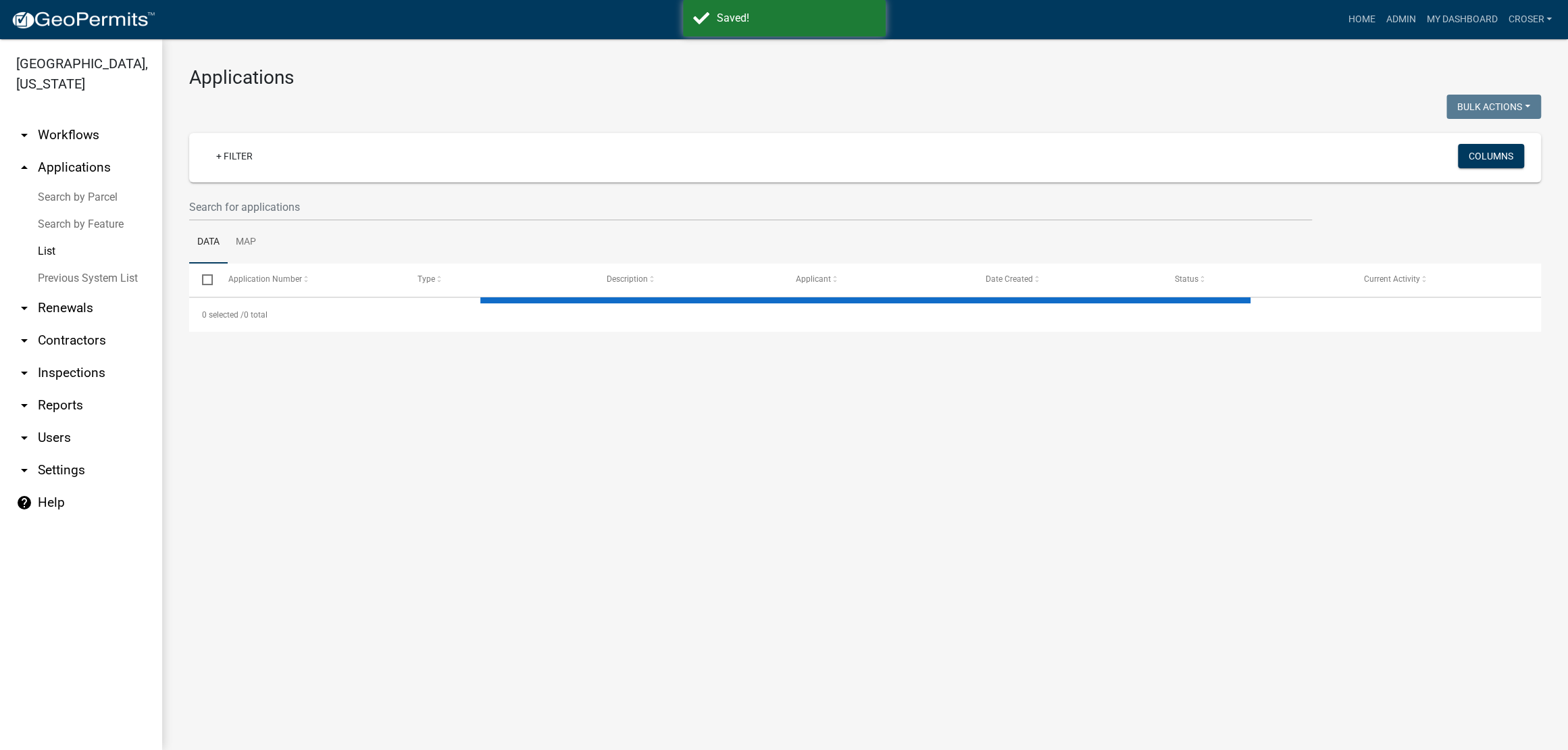
select select "3: 100"
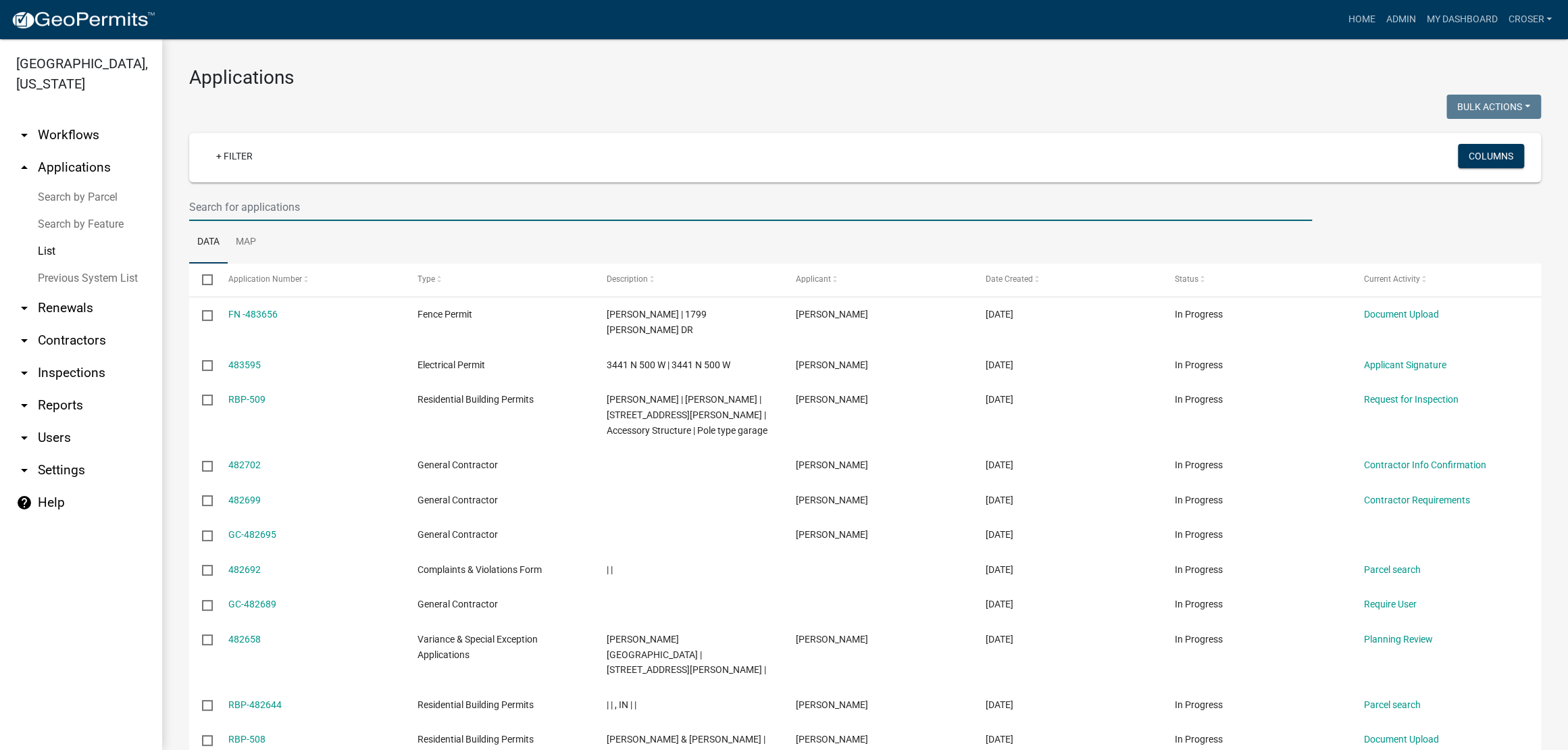
click at [318, 221] on input "text" at bounding box center [750, 207] width 1123 height 28
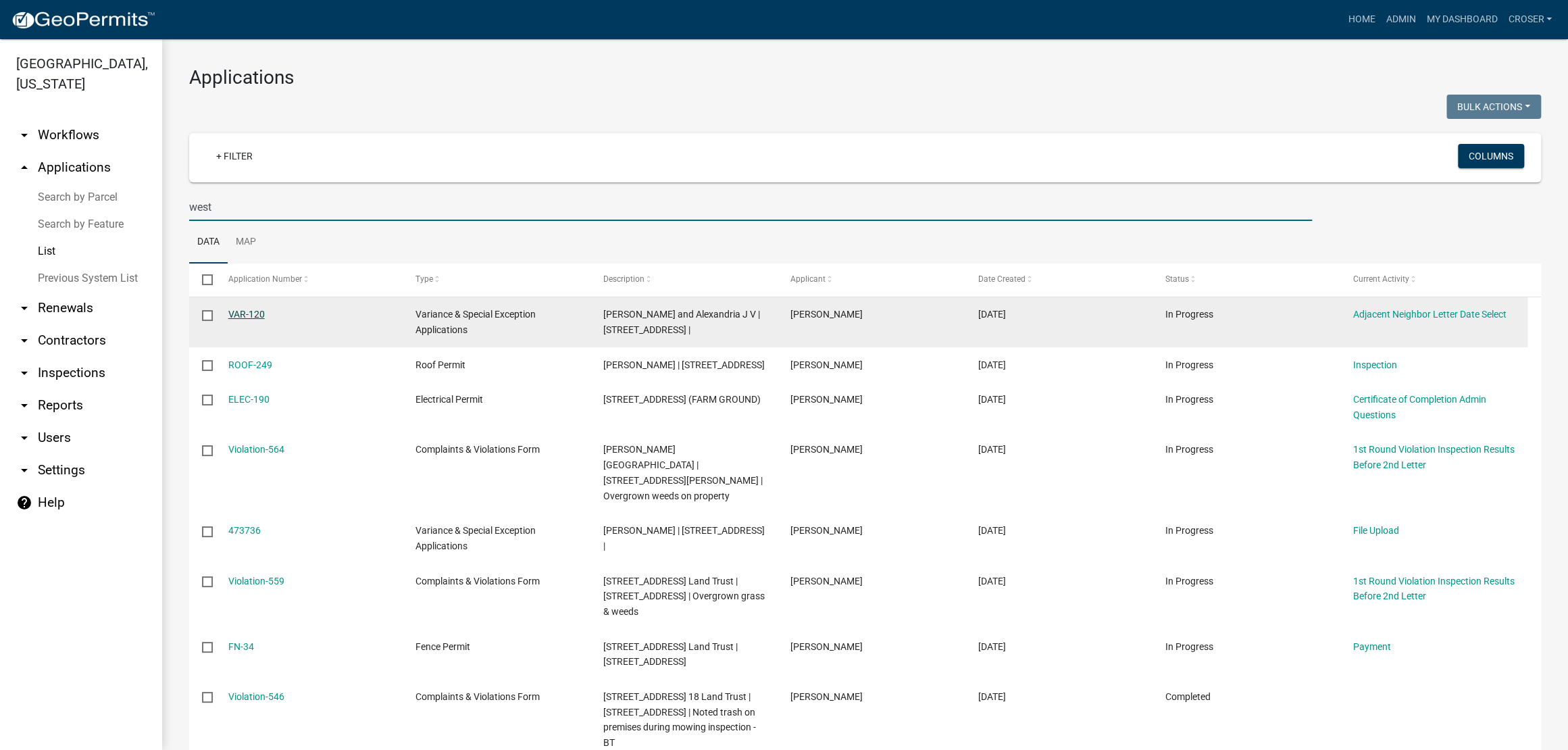
type input "west"
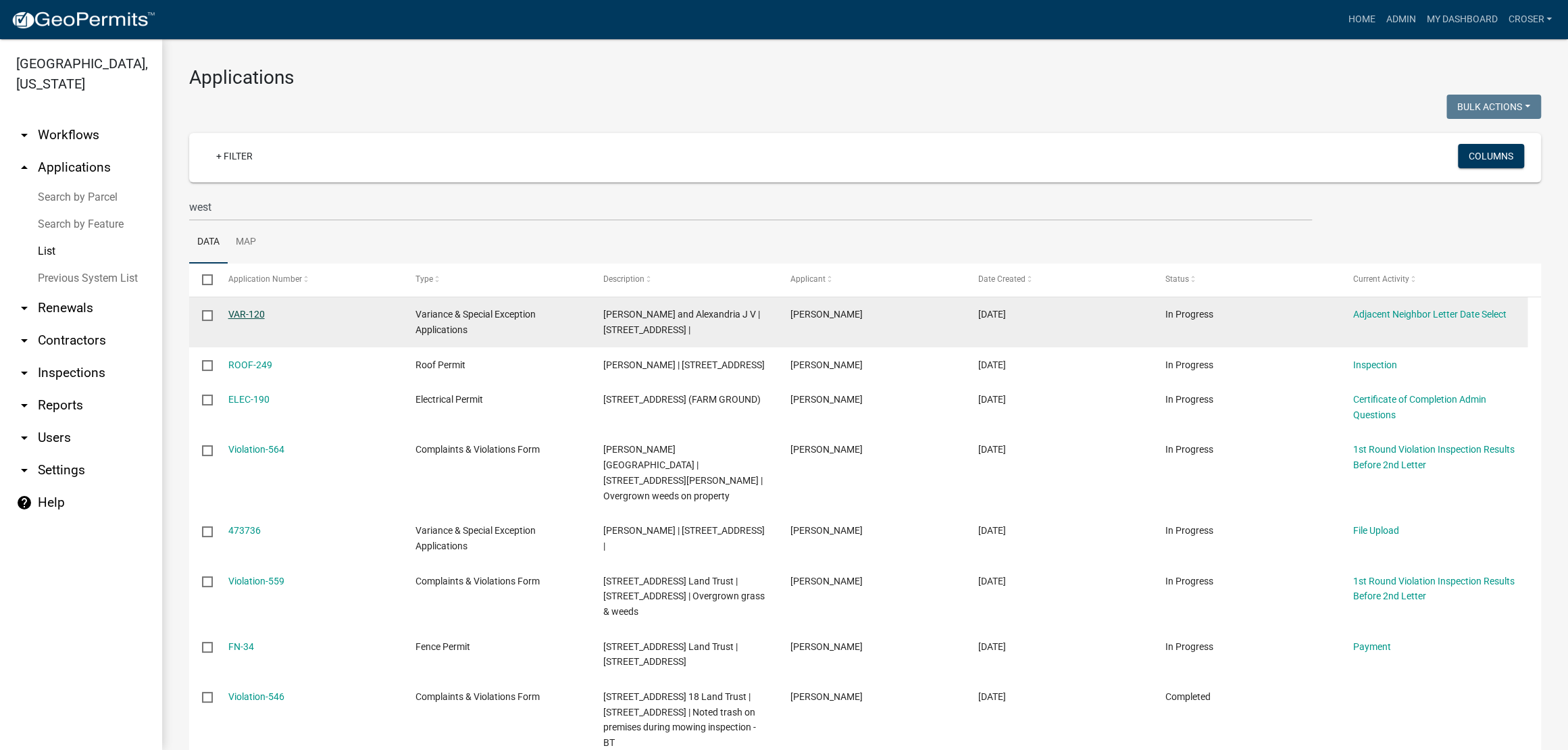
click at [259, 319] on link "VAR-120" at bounding box center [246, 314] width 36 height 11
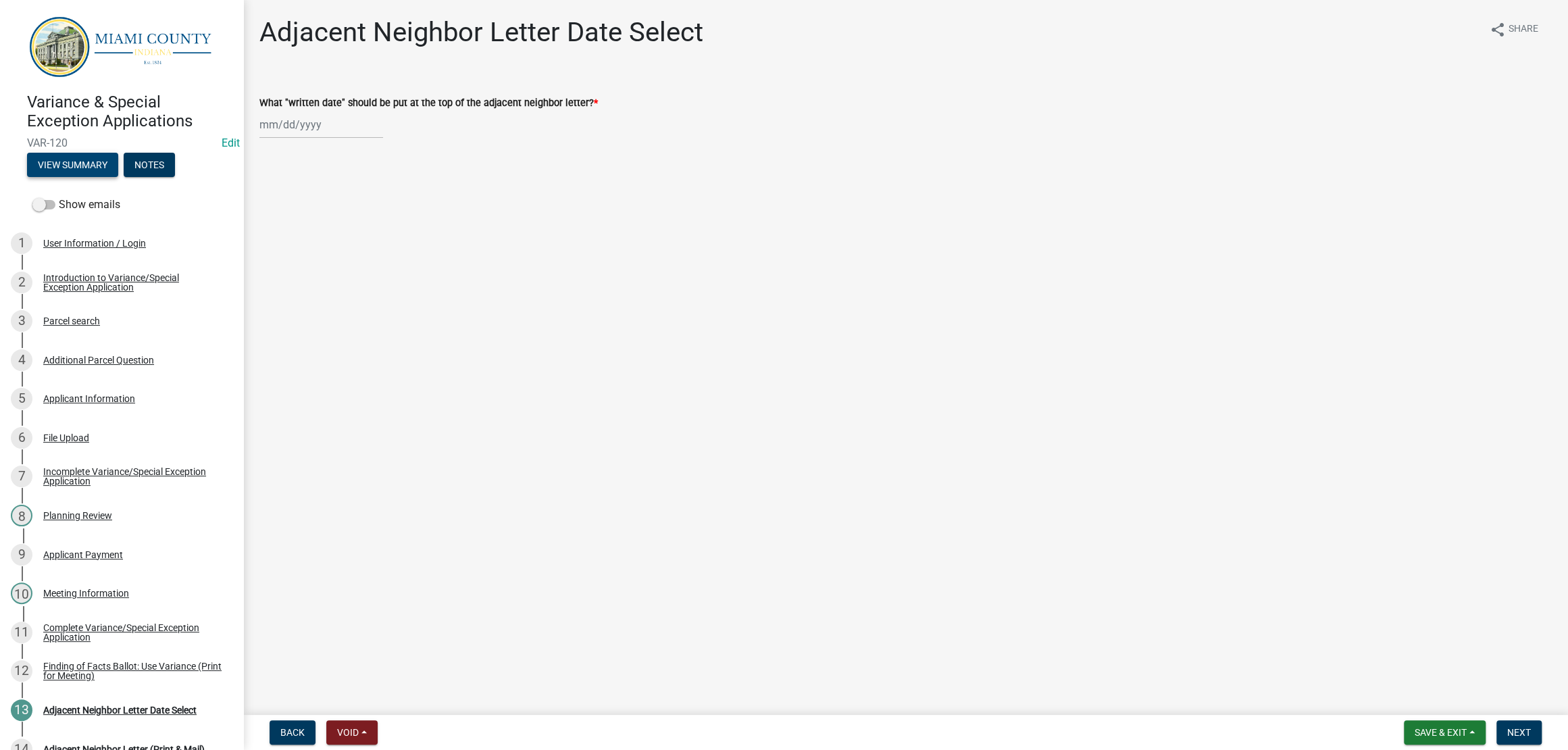
click at [71, 177] on button "View Summary" at bounding box center [73, 164] width 92 height 25
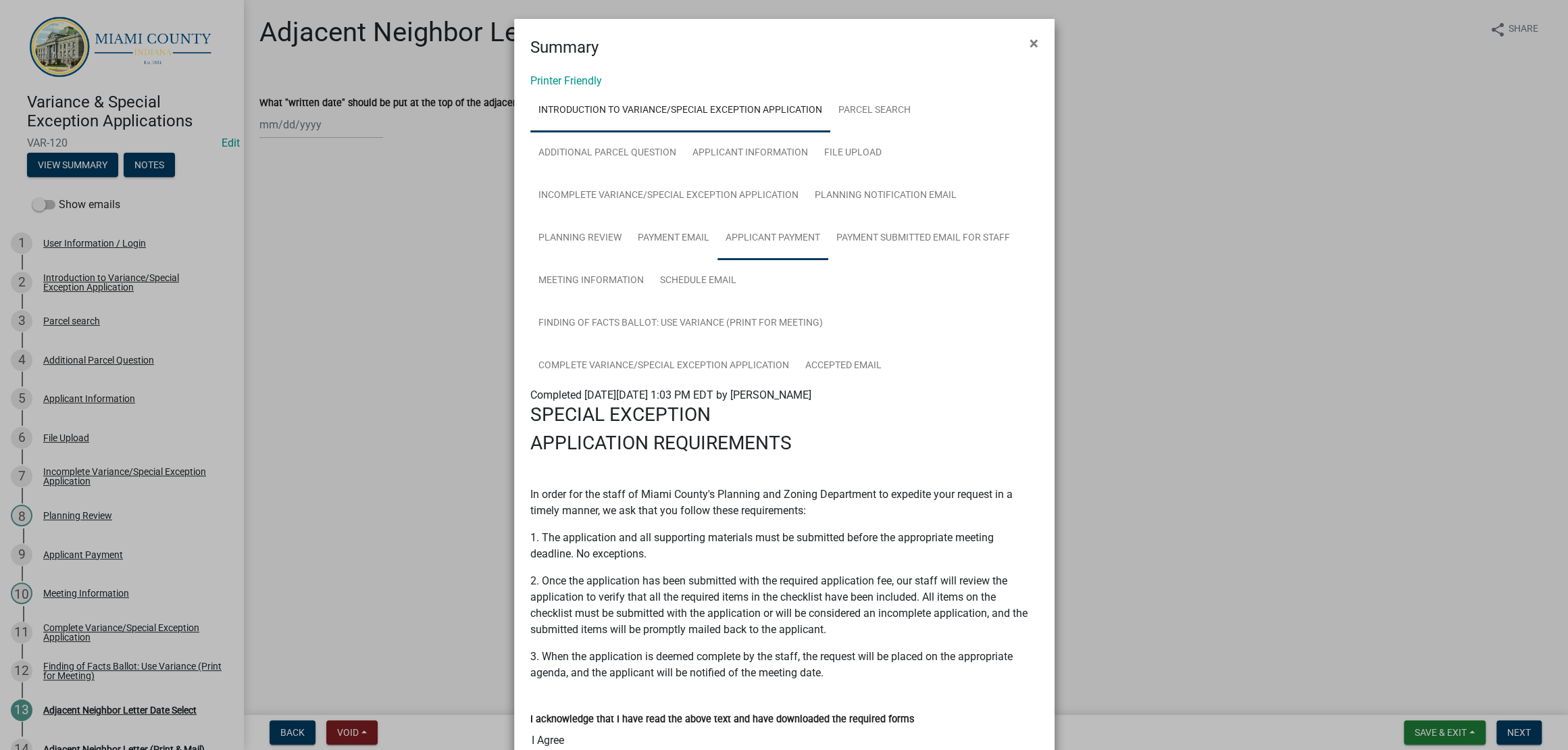
click at [718, 260] on link "Applicant Payment" at bounding box center [773, 238] width 111 height 43
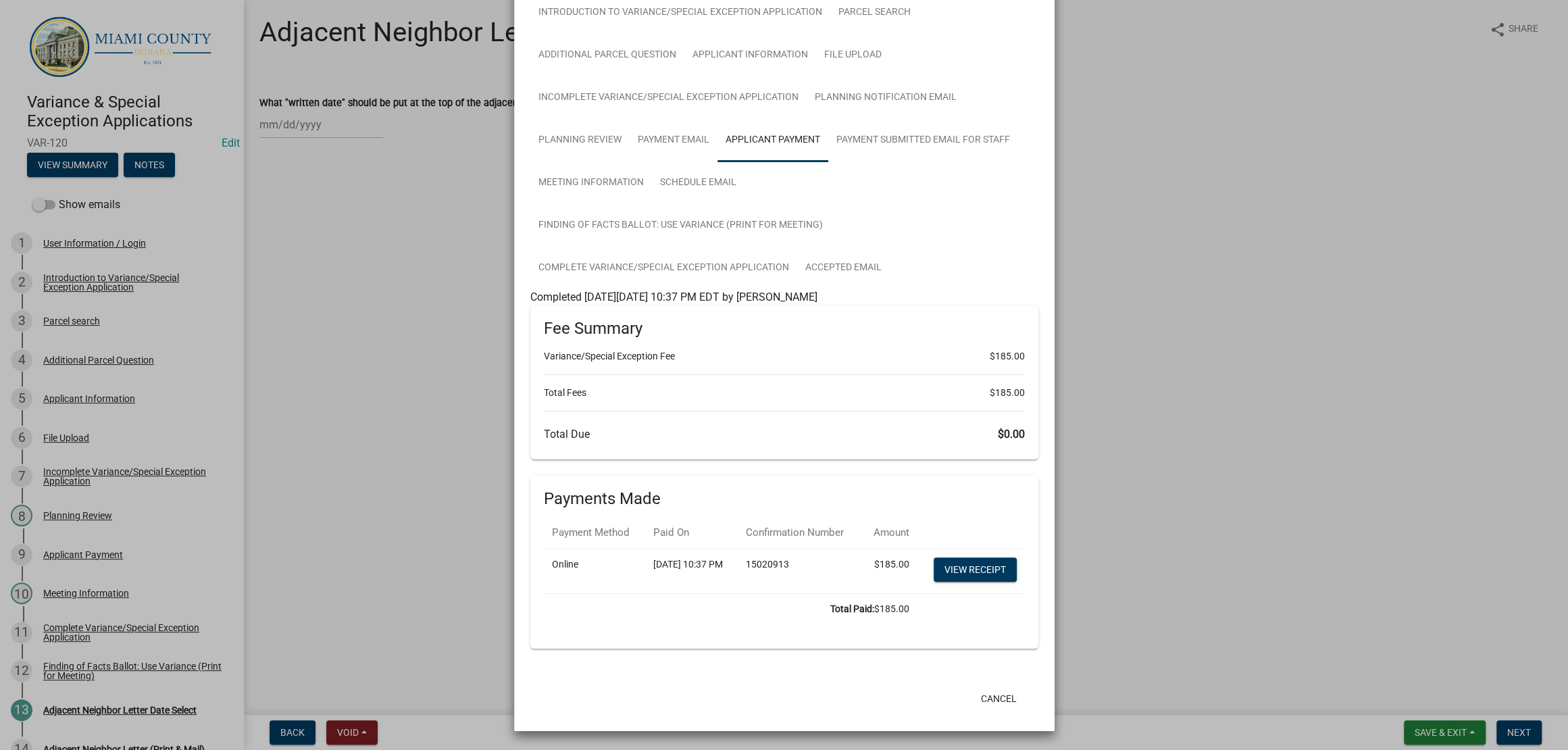
scroll to position [385, 0]
click at [1254, 670] on ngb-modal-window "Summary × Printer Friendly Introduction to Variance/Special Exception Applicati…" at bounding box center [784, 375] width 1568 height 750
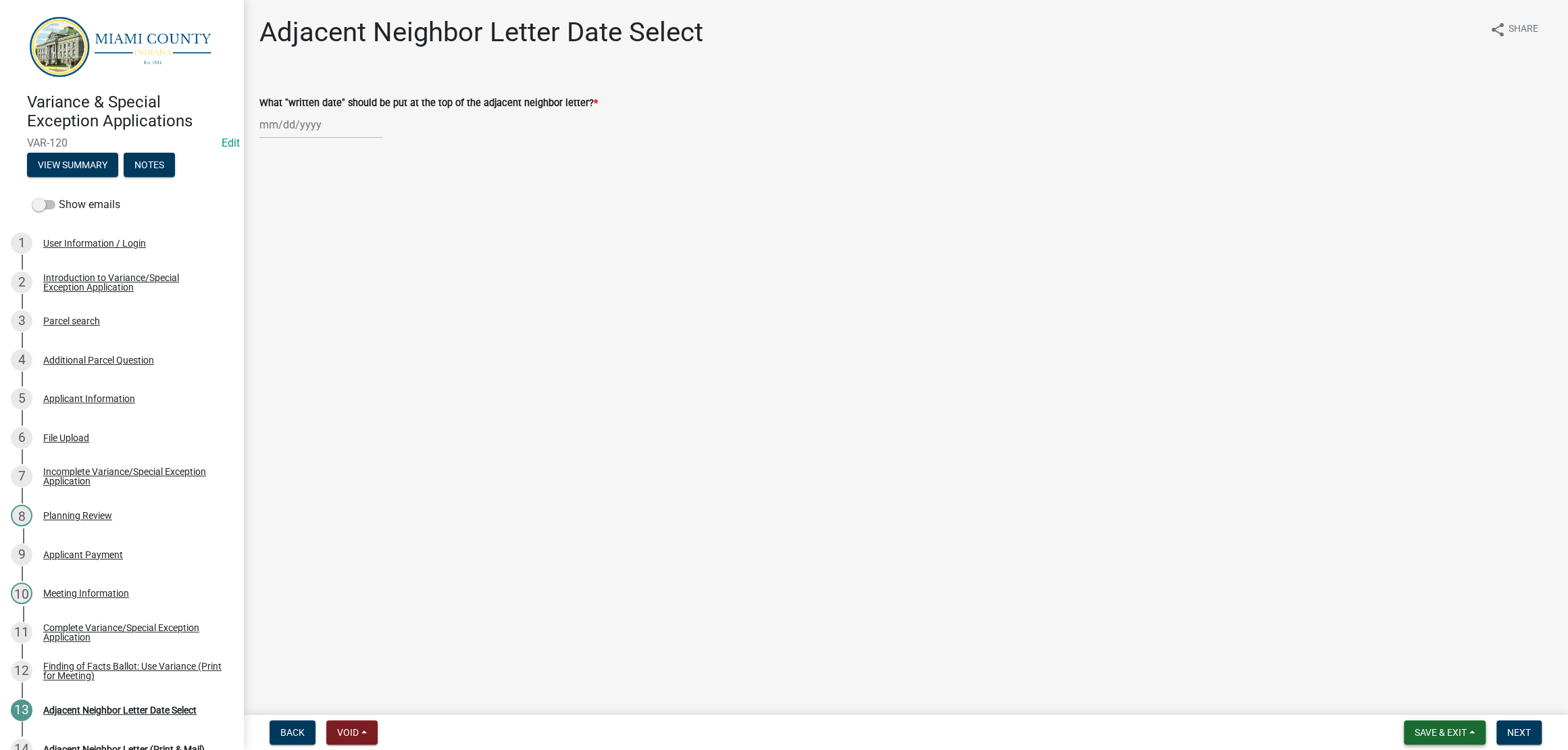
click at [1404, 720] on button "Save & Exit" at bounding box center [1445, 732] width 81 height 25
click at [1422, 702] on button "Save & Exit" at bounding box center [1432, 691] width 108 height 32
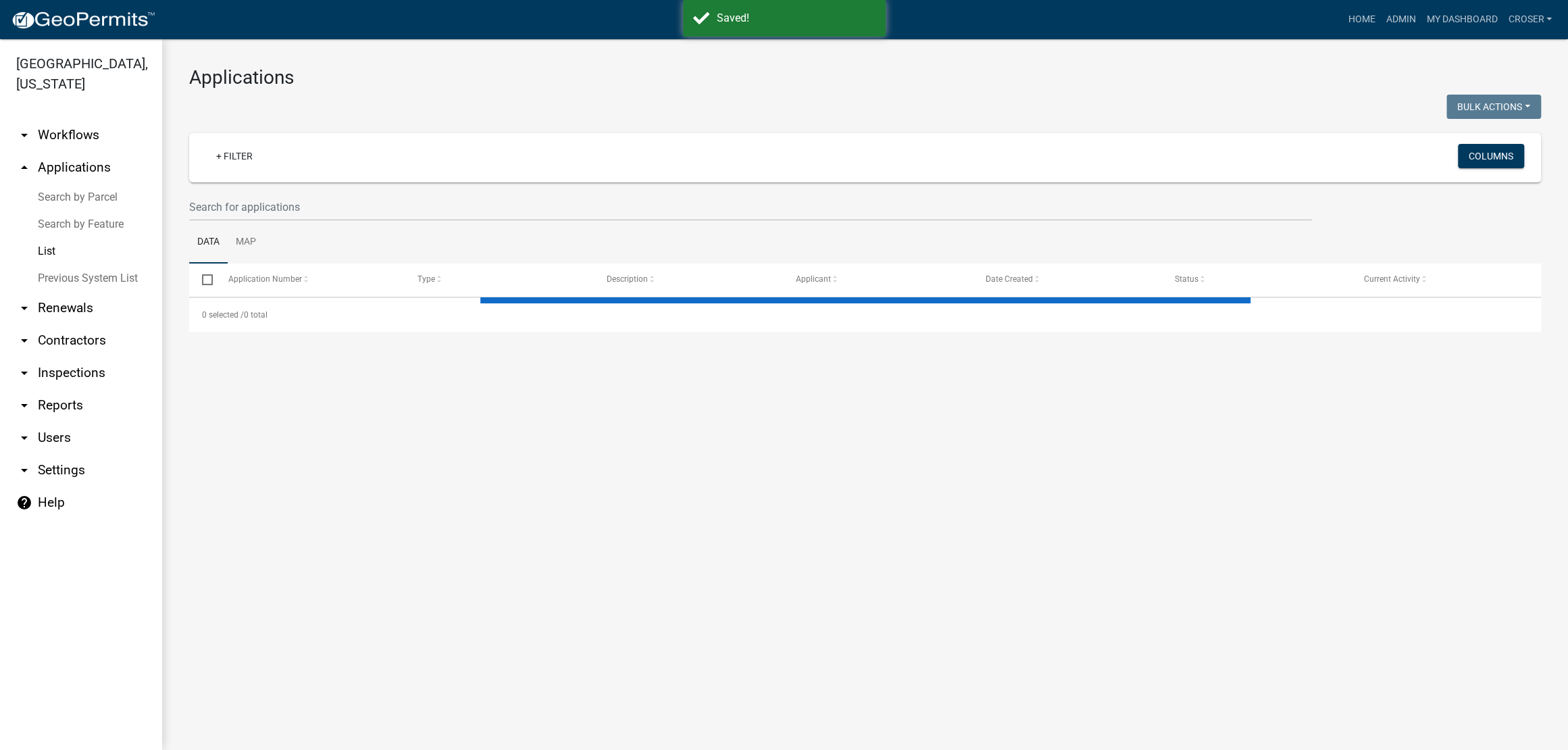
select select "3: 100"
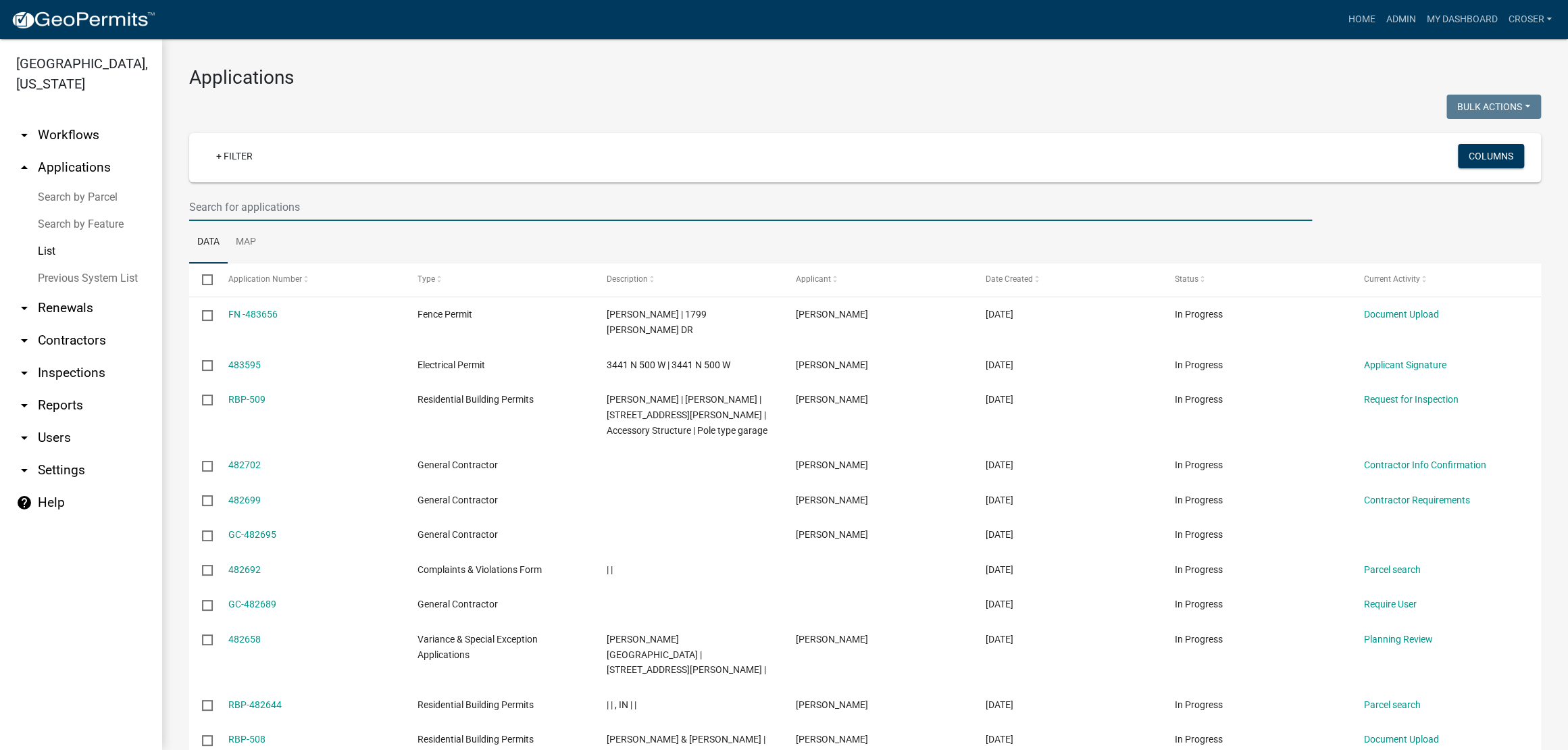
click at [448, 221] on input "text" at bounding box center [750, 207] width 1123 height 28
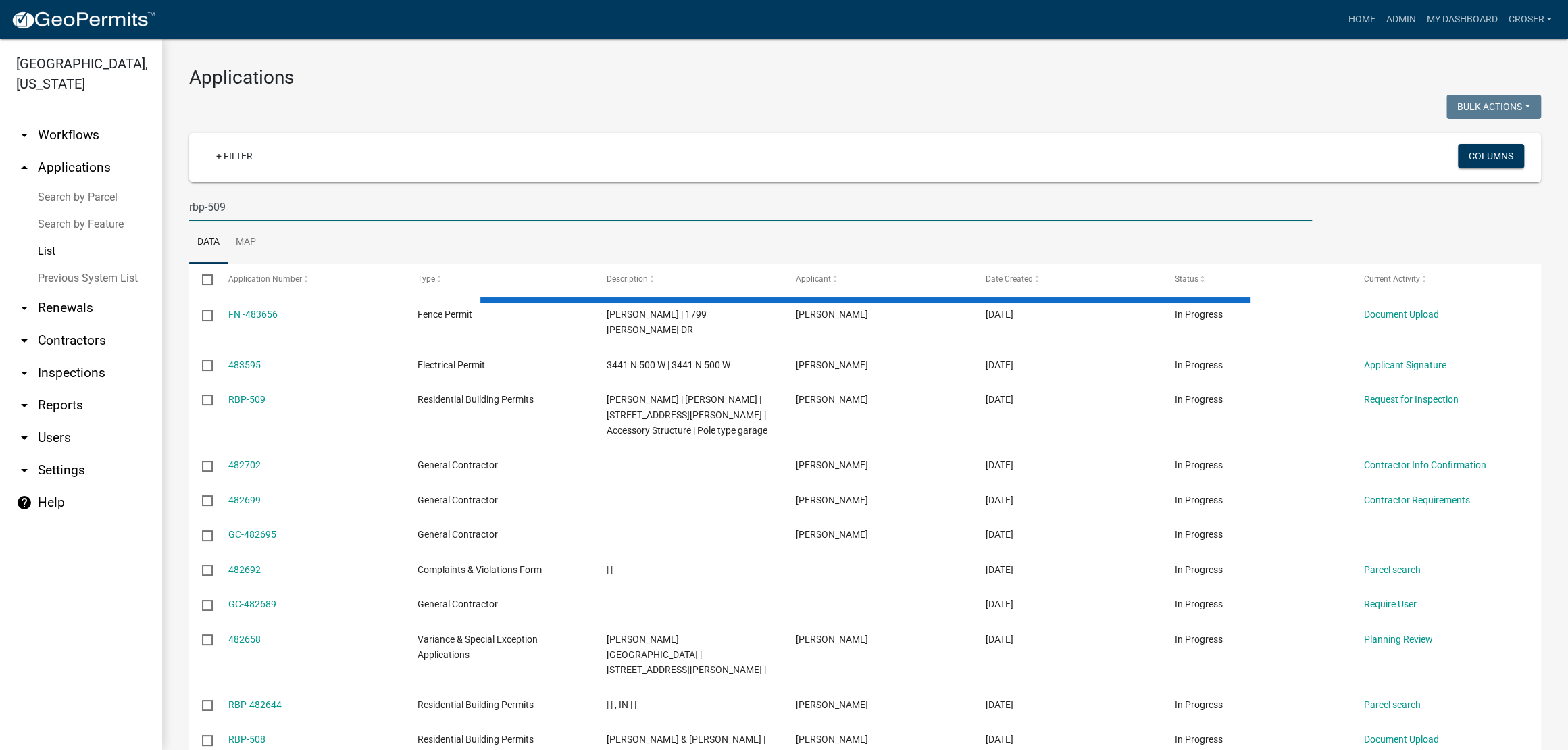
click at [681, 115] on div at bounding box center [522, 108] width 687 height 28
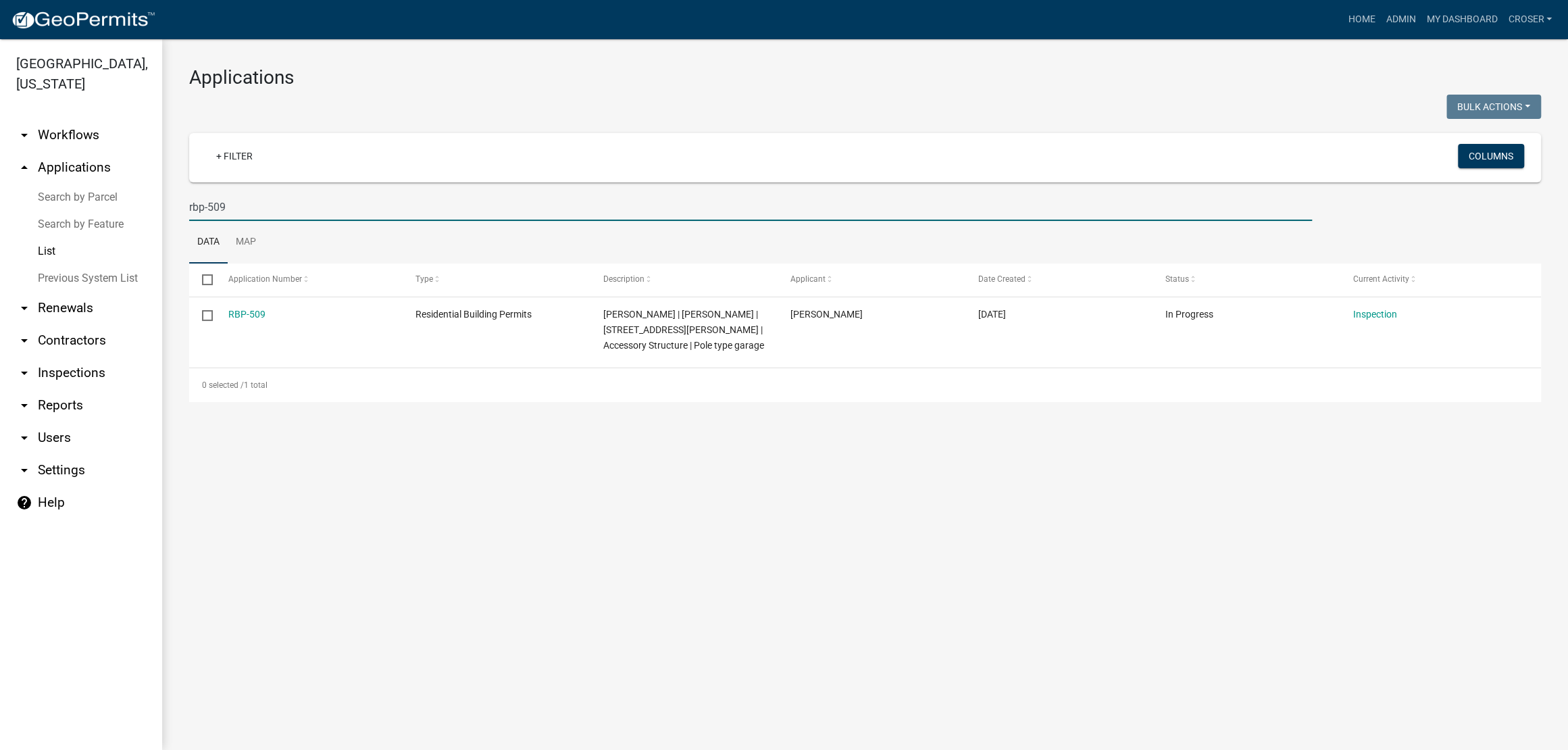
click at [335, 221] on input "rbp-509" at bounding box center [750, 207] width 1123 height 28
type input "r"
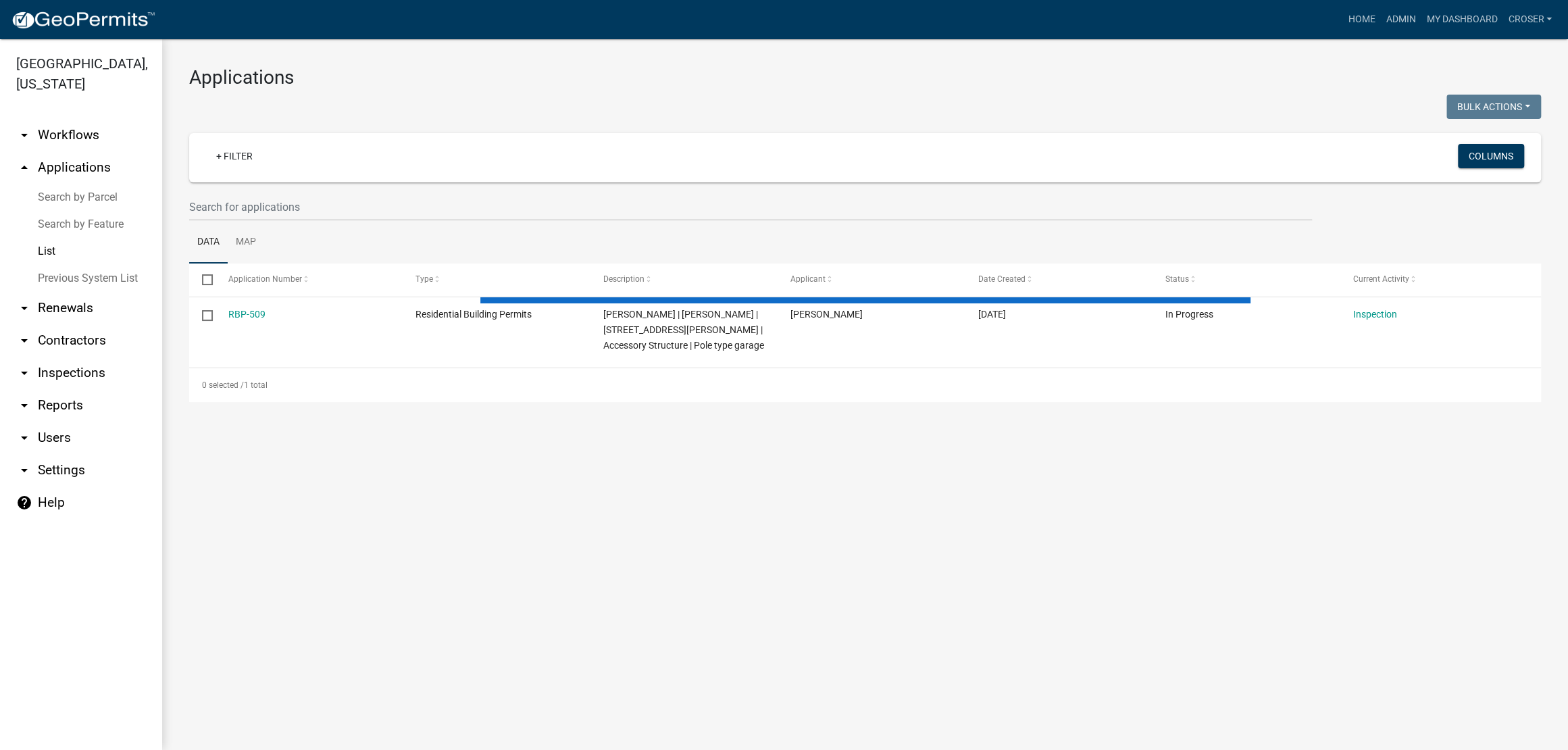
select select "3: 100"
